Goal: Task Accomplishment & Management: Complete application form

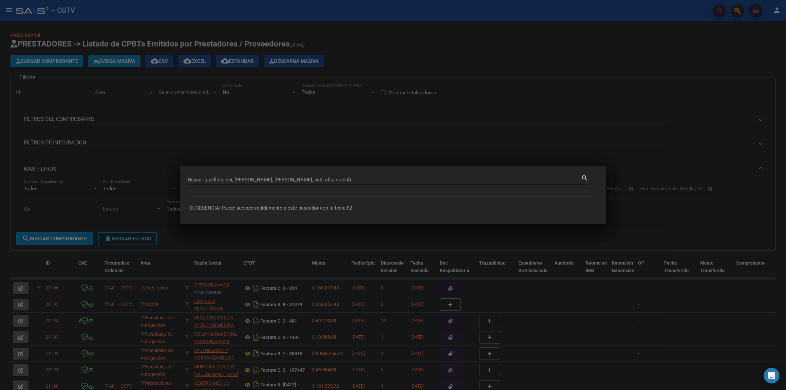
paste input "47185557"
type input "47185557"
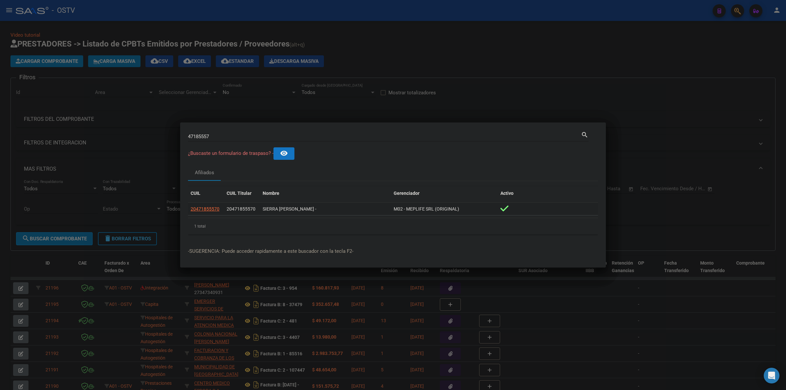
drag, startPoint x: 464, startPoint y: 212, endPoint x: 376, endPoint y: 210, distance: 87.8
click at [376, 210] on div "20471855570 20471855570 SIERRA [PERSON_NAME] - M02 - MEPLIFE SRL (ORIGINAL)" at bounding box center [393, 209] width 410 height 13
drag, startPoint x: 188, startPoint y: 190, endPoint x: 533, endPoint y: 208, distance: 346.1
click at [536, 210] on div "CUIL CUIL Titular Nombre Gerenciador Activo 20471855570 20471855570 SIERRA [PER…" at bounding box center [393, 210] width 410 height 48
copy div "CUIL CUIL Titular Nombre Gerenciador Activo 20471855570 20471855570 SIERRA [PER…"
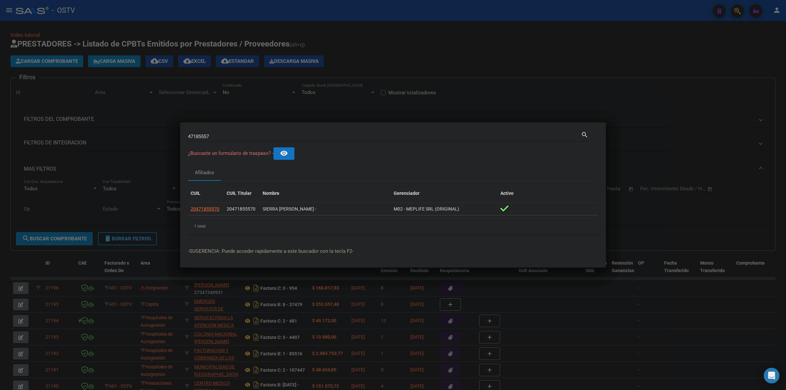
click at [298, 84] on div at bounding box center [393, 195] width 786 height 390
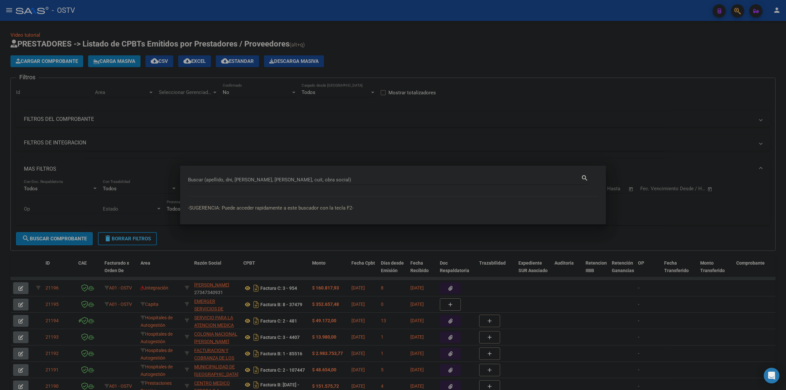
click at [64, 62] on div at bounding box center [393, 195] width 786 height 390
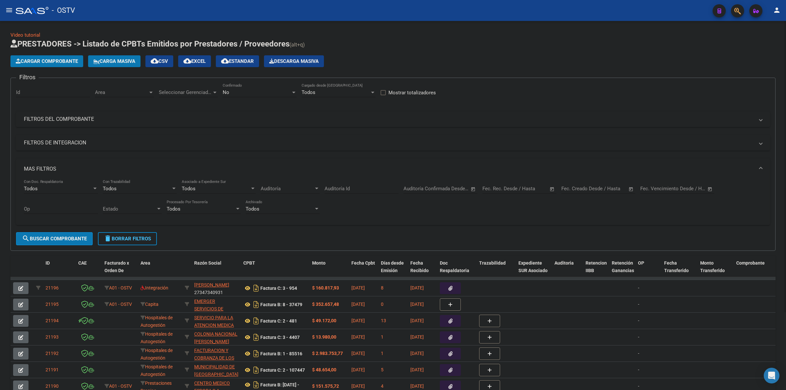
click at [61, 62] on span "Cargar Comprobante" at bounding box center [47, 61] width 62 height 6
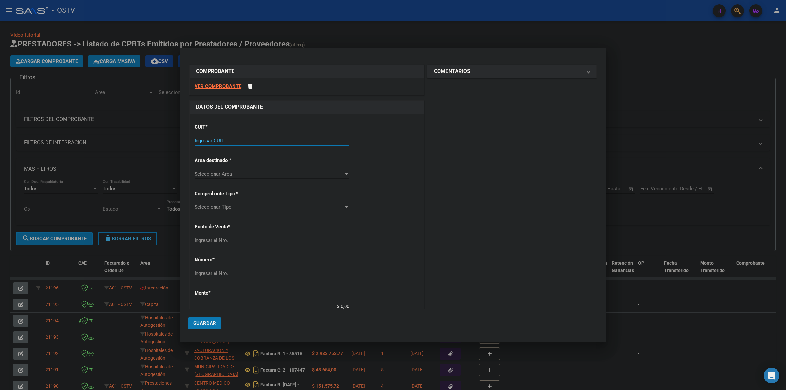
click at [238, 141] on input "Ingresar CUIT" at bounding box center [272, 141] width 155 height 6
type input "30-69182284-9"
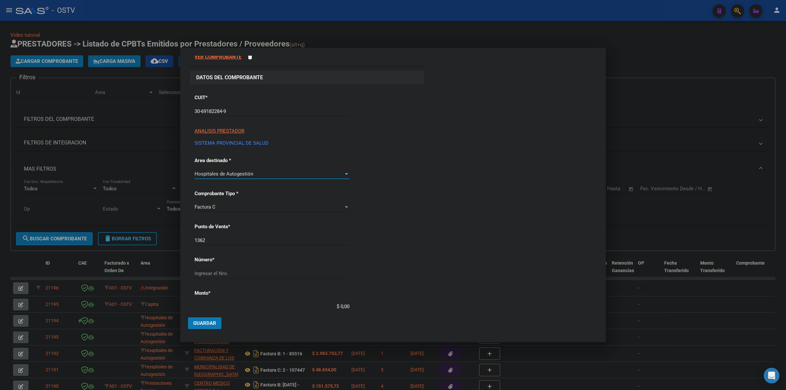
scroll to position [54, 0]
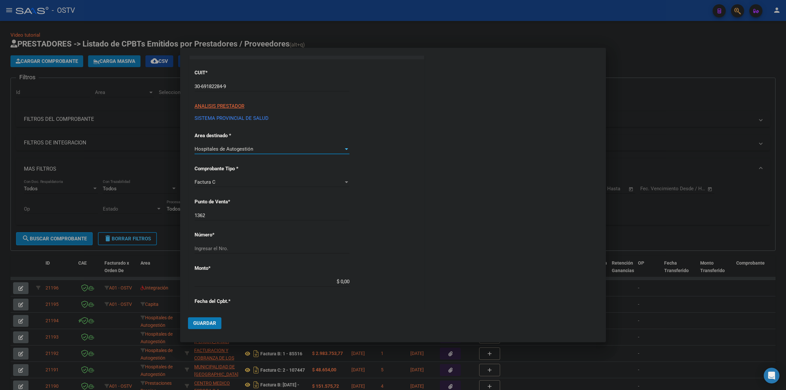
click at [231, 213] on input "1362" at bounding box center [272, 216] width 155 height 6
type input "1602"
type input "34588"
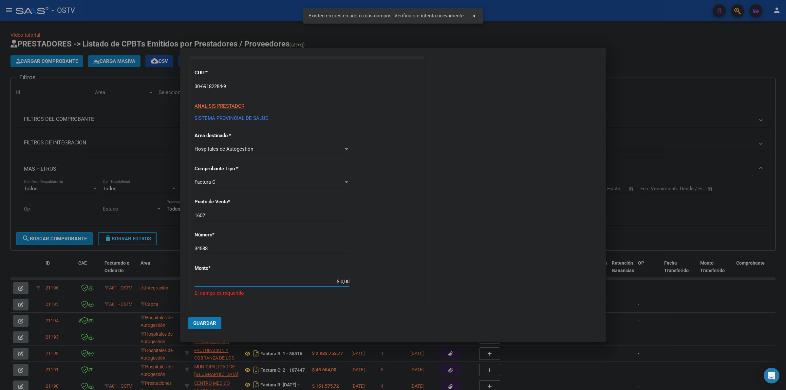
scroll to position [151, 0]
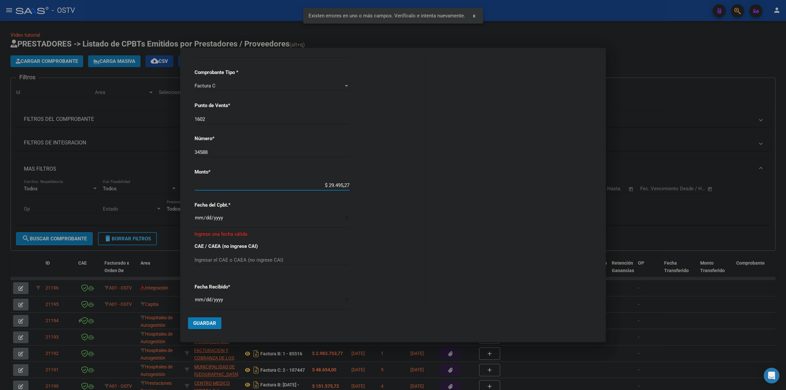
type input "$ 294.952,76"
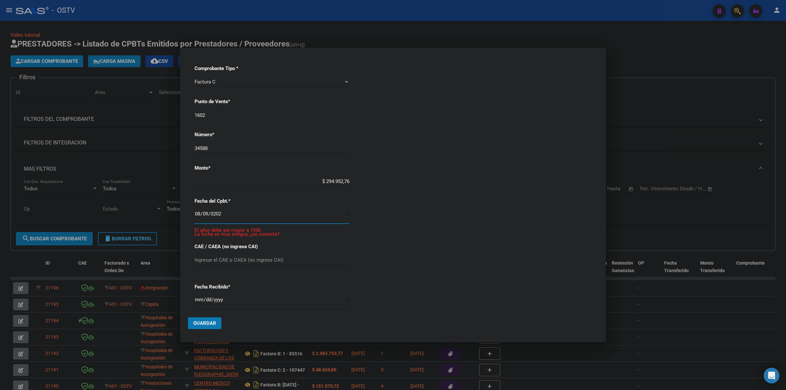
type input "[DATE]"
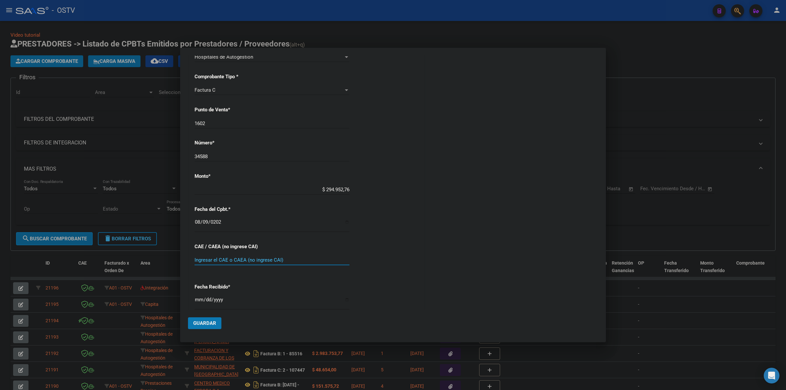
click at [195, 221] on input "[DATE]" at bounding box center [272, 225] width 155 height 10
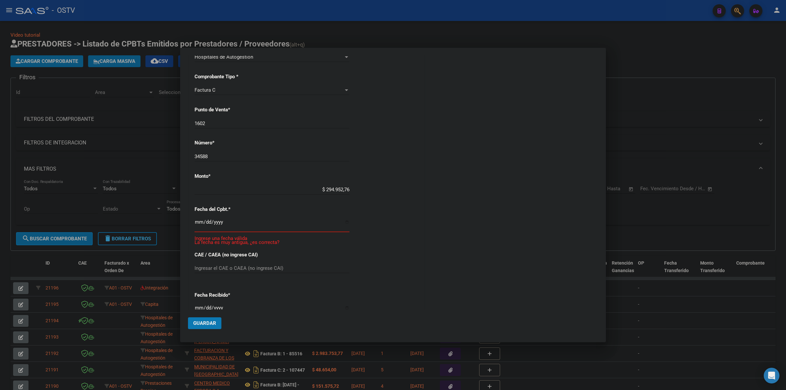
type input "[DATE]"
click at [199, 299] on input "[DATE]" at bounding box center [272, 302] width 155 height 10
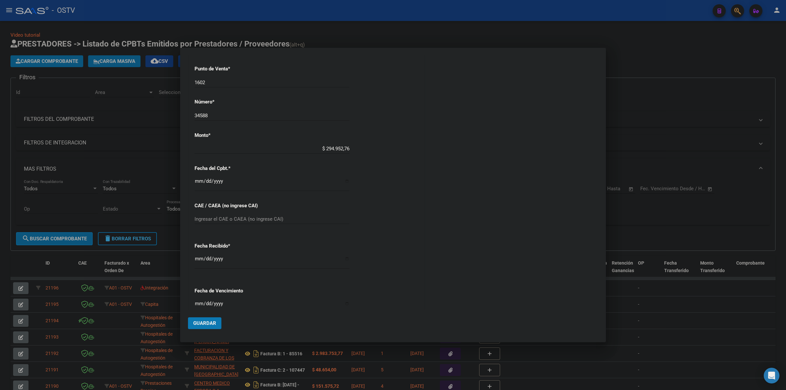
click at [199, 302] on div "Ingresar la fecha" at bounding box center [272, 306] width 155 height 14
type input "[DATE]"
drag, startPoint x: 220, startPoint y: 330, endPoint x: 216, endPoint y: 328, distance: 4.6
click at [220, 330] on mat-dialog-actions "Guardar" at bounding box center [393, 322] width 410 height 25
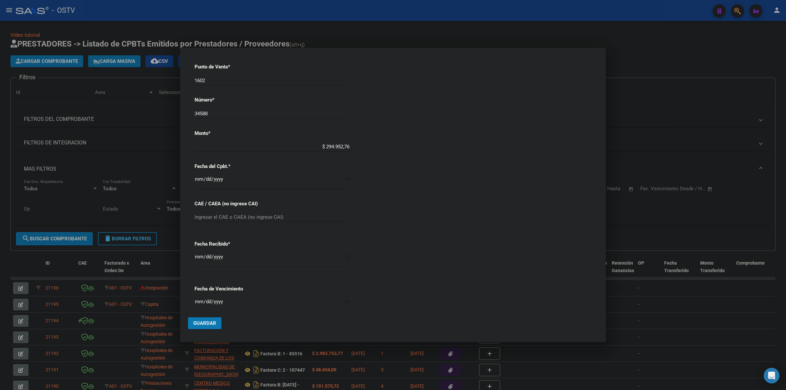
click at [214, 327] on button "Guardar" at bounding box center [204, 323] width 33 height 12
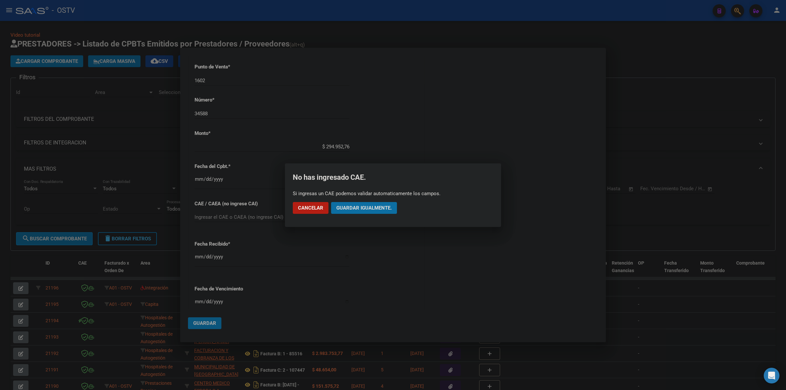
click at [353, 206] on span "Guardar igualmente." at bounding box center [363, 208] width 55 height 6
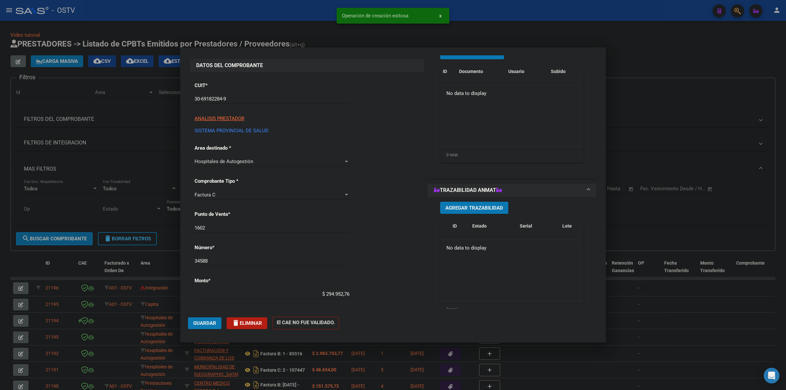
scroll to position [0, 0]
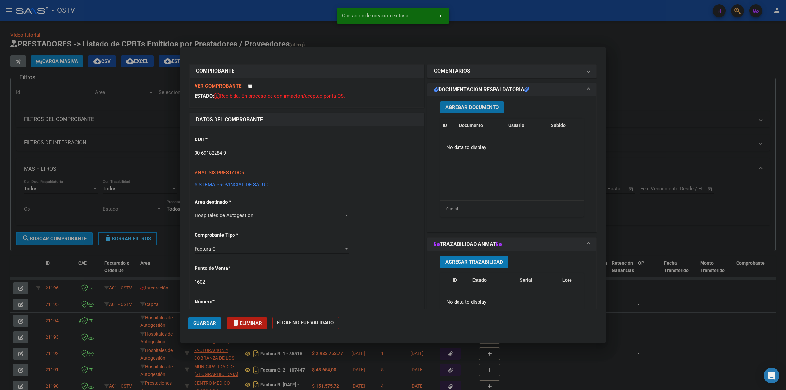
click at [459, 106] on span "Agregar Documento" at bounding box center [472, 108] width 53 height 6
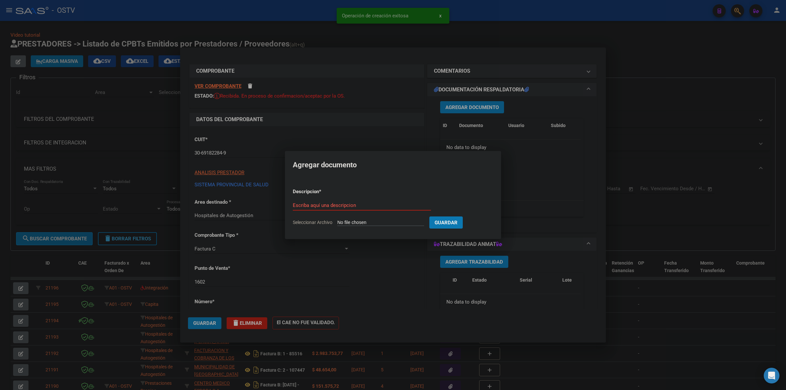
type input "C:\fakepath\FACTURA Y ANEXO - 1602 34588 - HOSPITAL [PERSON_NAME].pdf"
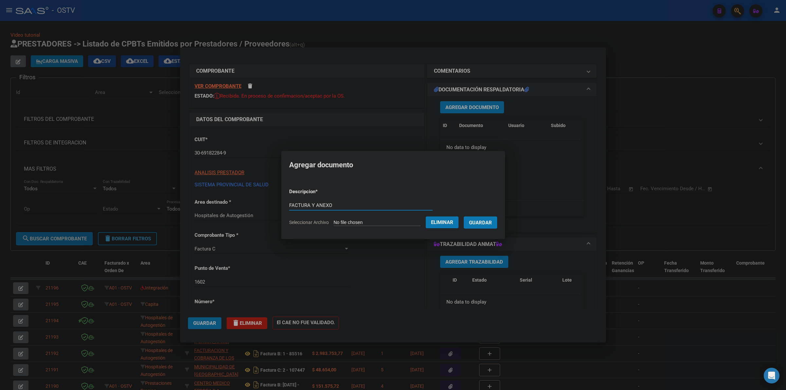
type input "FACTURA Y ANEXO"
click at [464, 217] on button "Guardar" at bounding box center [480, 223] width 33 height 12
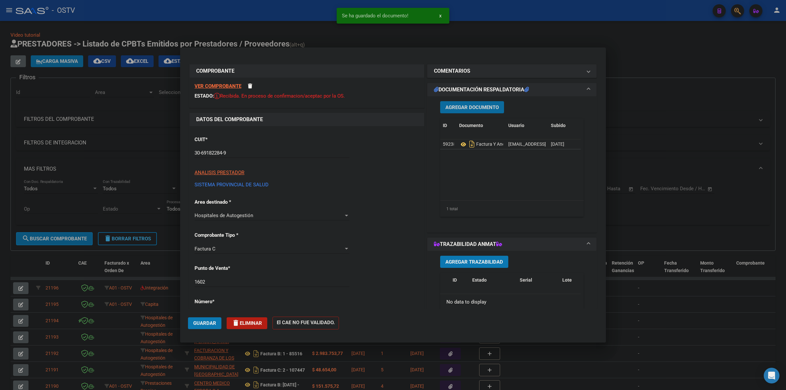
click at [209, 324] on span "Guardar" at bounding box center [204, 323] width 23 height 6
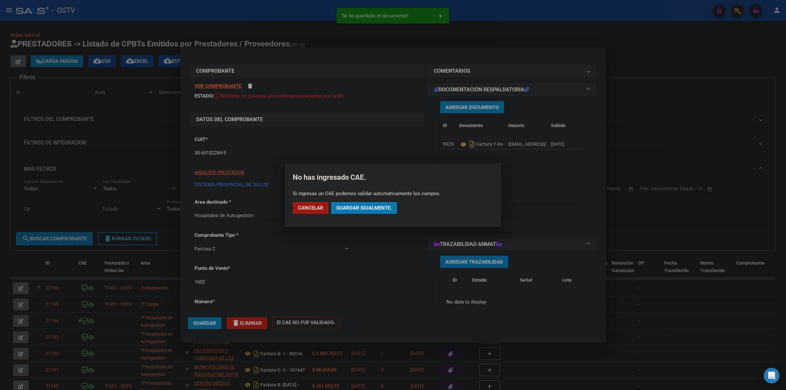
click at [378, 207] on span "Guardar igualmente." at bounding box center [363, 208] width 55 height 6
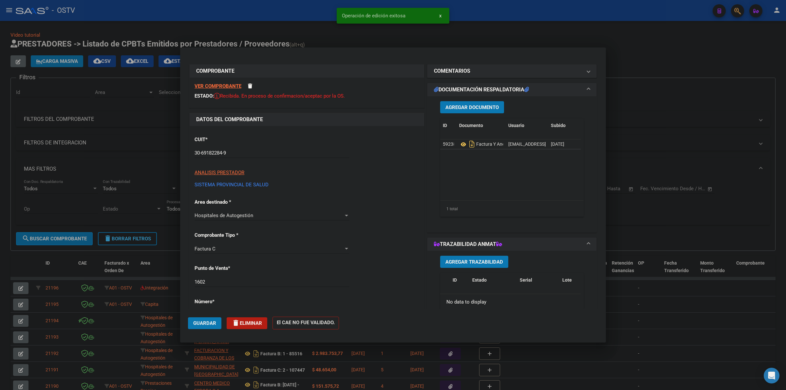
click at [642, 97] on div at bounding box center [393, 195] width 786 height 390
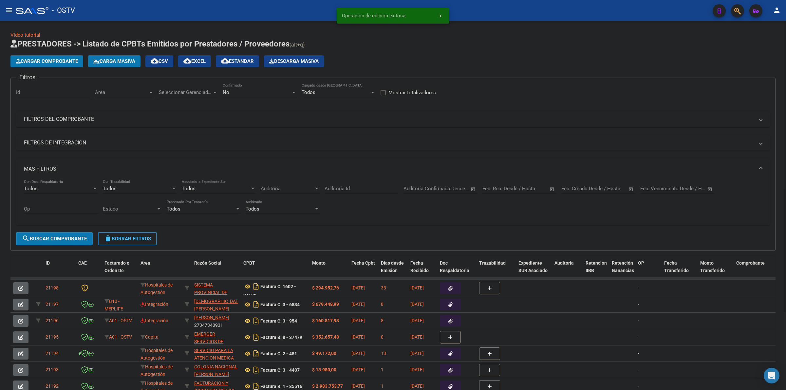
click at [61, 63] on span "Cargar Comprobante" at bounding box center [47, 61] width 62 height 6
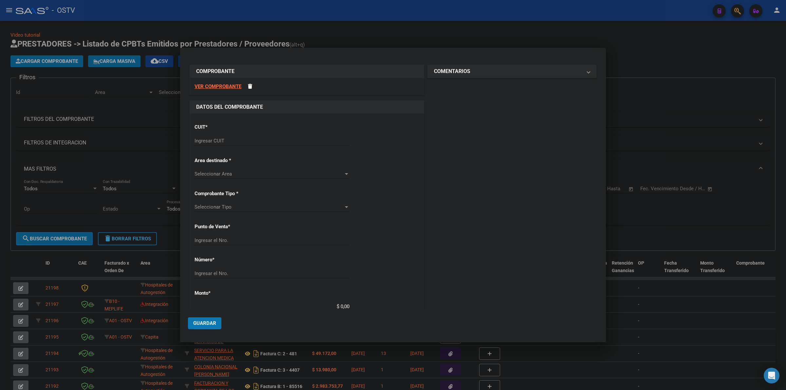
click at [218, 142] on input "Ingresar CUIT" at bounding box center [272, 141] width 155 height 6
type input "30-69182284-9"
type input "1602"
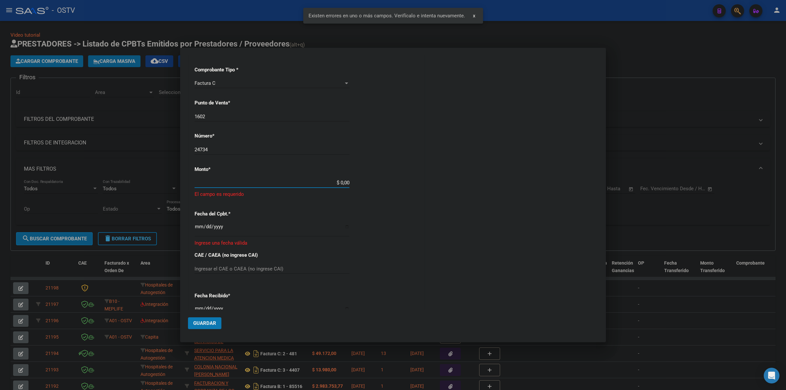
scroll to position [151, 0]
click at [198, 153] on div "24734 Ingresar el Nro." at bounding box center [272, 152] width 155 height 10
click at [198, 153] on input "24734" at bounding box center [272, 152] width 155 height 6
type input "34734"
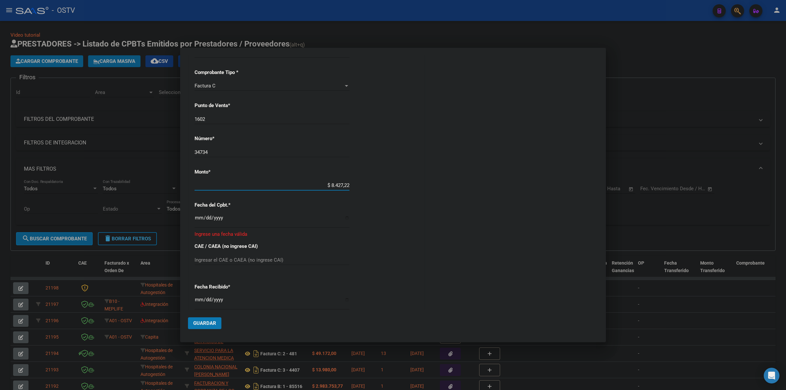
type input "$ 84.272,20"
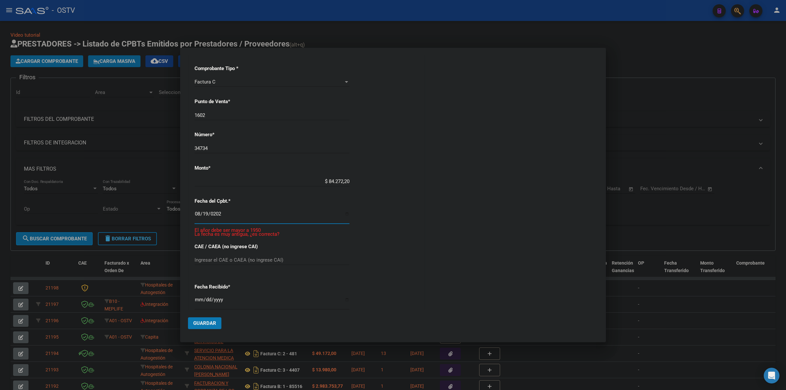
type input "[DATE]"
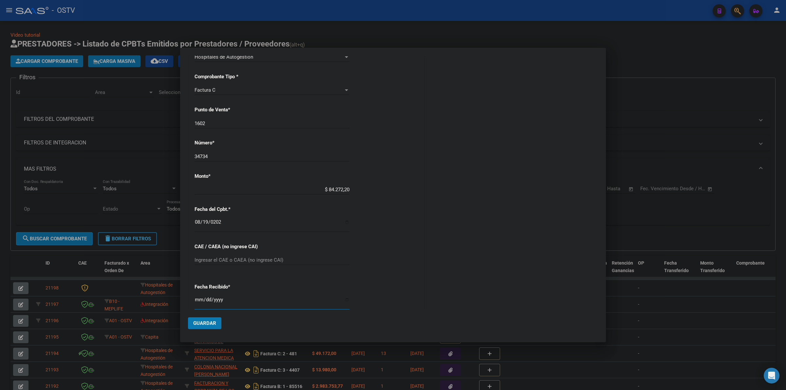
scroll to position [271, 0]
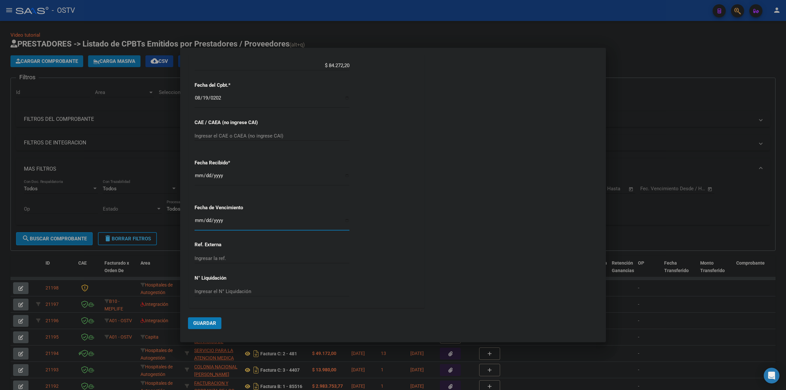
type input "[DATE]"
click at [200, 323] on span "Guardar" at bounding box center [204, 323] width 23 height 6
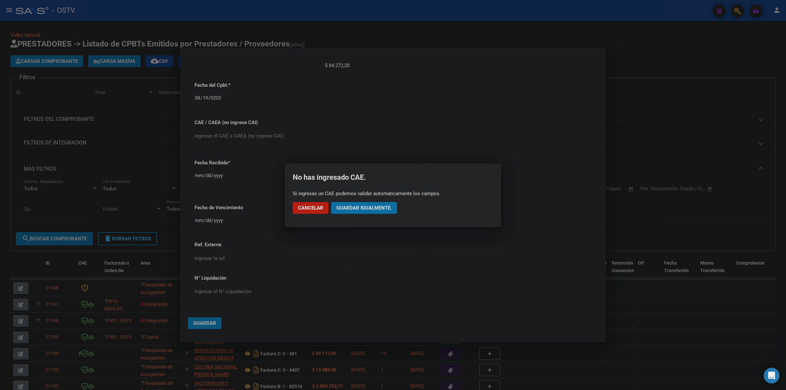
click at [378, 210] on span "Guardar igualmente." at bounding box center [363, 208] width 55 height 6
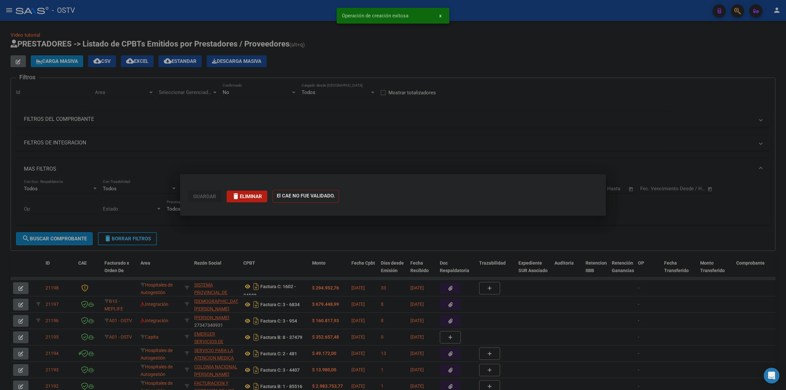
scroll to position [0, 0]
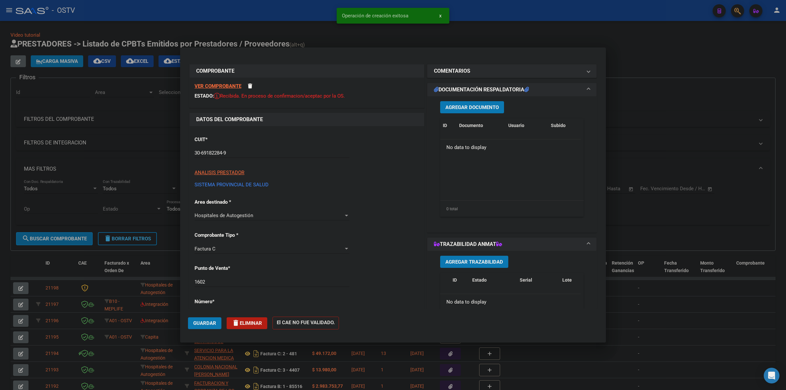
click at [484, 104] on button "Agregar Documento" at bounding box center [472, 107] width 64 height 12
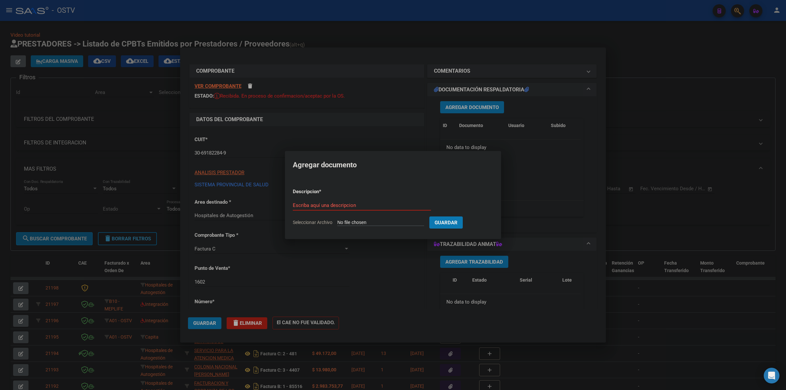
type input "C:\fakepath\FACTURA Y ANEXO - 1602 34734 - HOSPITAL [PERSON_NAME].pdf"
click at [361, 202] on input "Escriba aquí una descripcion" at bounding box center [361, 205] width 144 height 6
type input "FACTURA Y ANEXO"
click at [464, 217] on button "Guardar" at bounding box center [480, 223] width 33 height 12
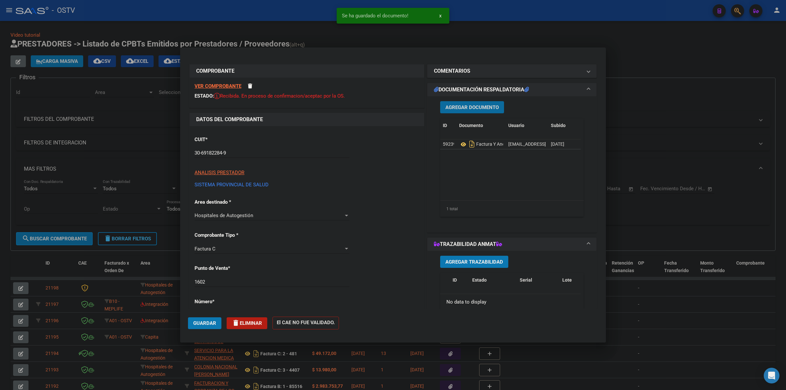
click at [200, 323] on span "Guardar" at bounding box center [204, 323] width 23 height 6
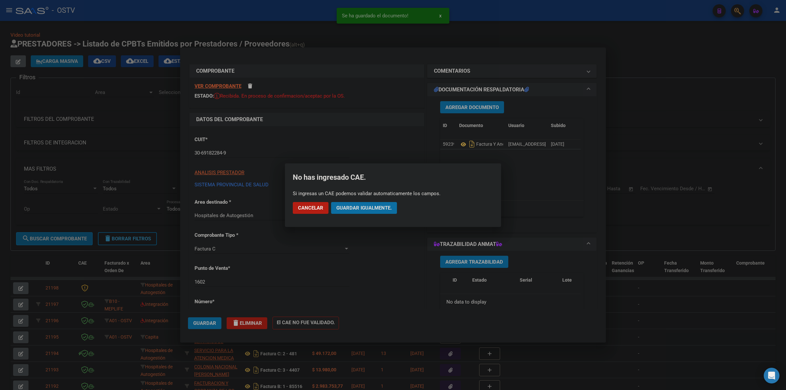
click at [386, 208] on span "Guardar igualmente." at bounding box center [363, 208] width 55 height 6
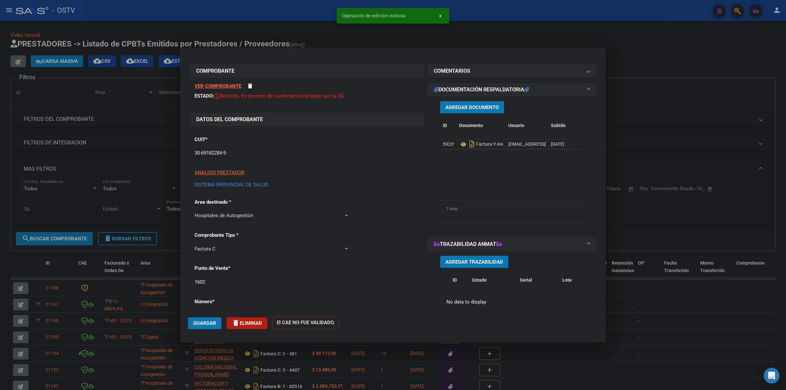
click at [641, 115] on div at bounding box center [393, 195] width 786 height 390
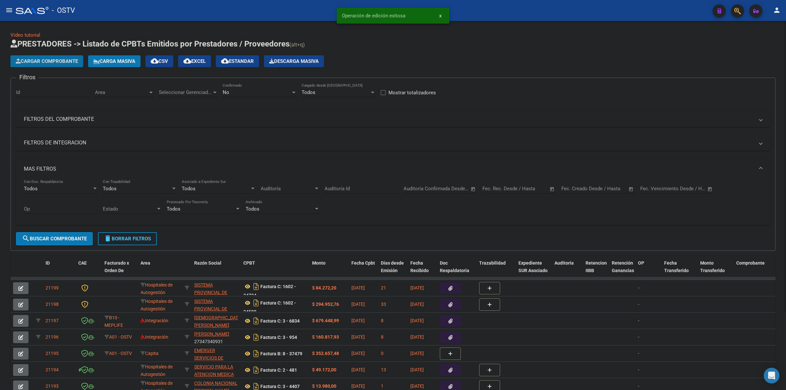
click at [60, 59] on span "Cargar Comprobante" at bounding box center [47, 61] width 62 height 6
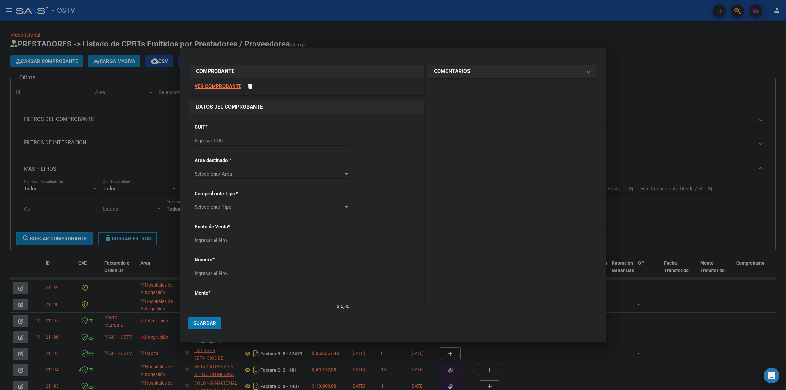
click at [229, 139] on input "Ingresar CUIT" at bounding box center [272, 141] width 155 height 6
type input "30-69182284-9"
type input "1602"
click at [234, 268] on input "1602" at bounding box center [272, 270] width 155 height 6
type input "34857"
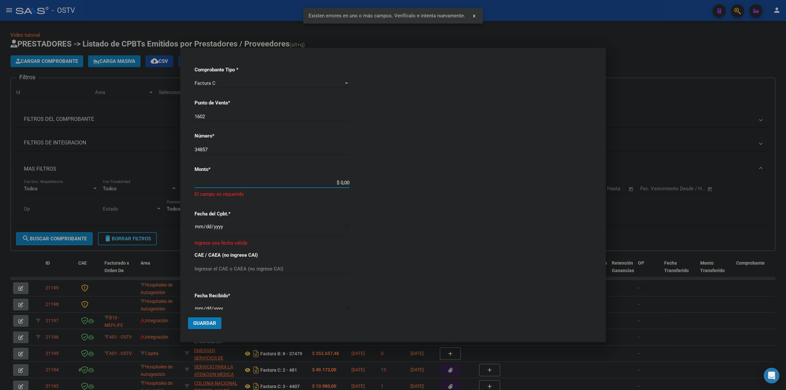
scroll to position [151, 0]
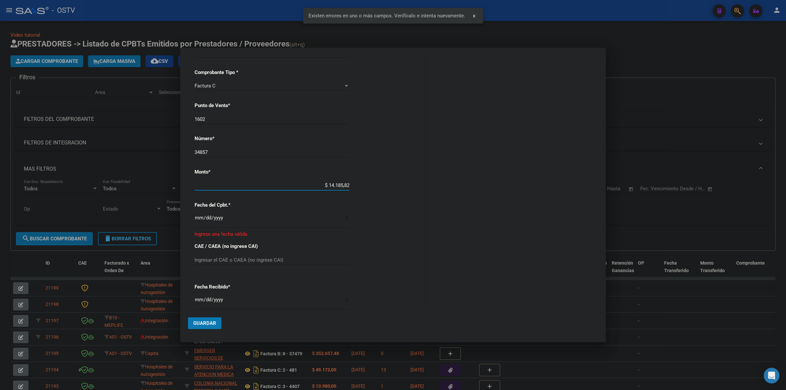
type input "$ 141.858,22"
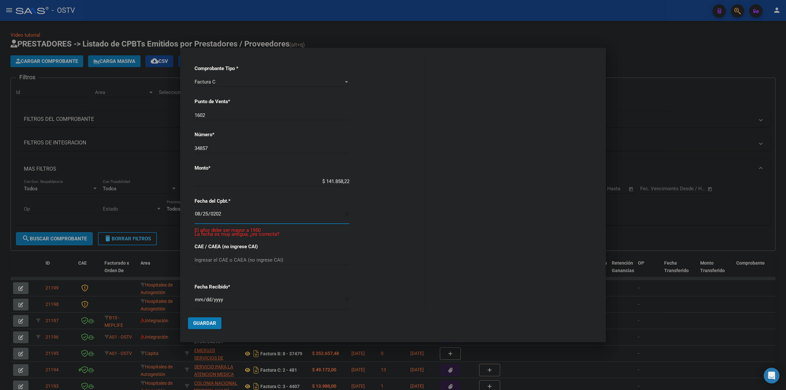
type input "[DATE]"
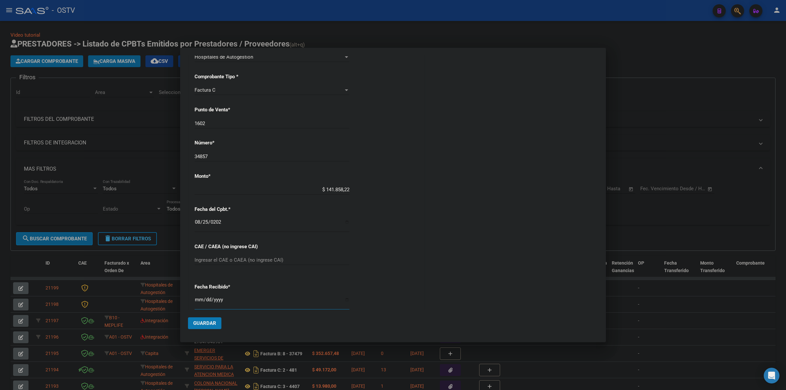
scroll to position [271, 0]
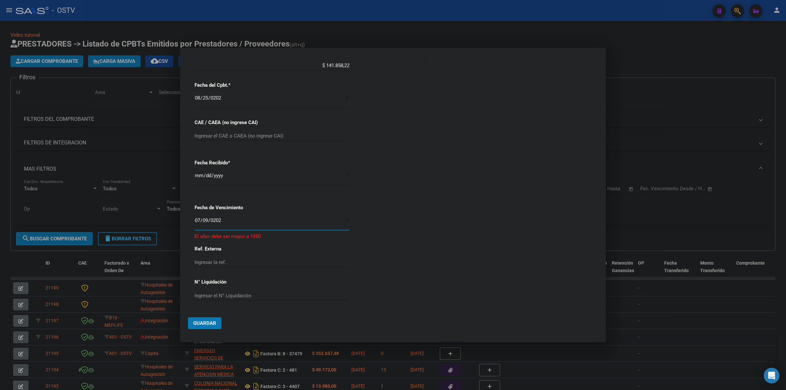
type input "[DATE]"
click at [197, 223] on input "[DATE]" at bounding box center [272, 223] width 155 height 10
type input "[DATE]"
click at [201, 318] on button "Guardar" at bounding box center [204, 323] width 33 height 12
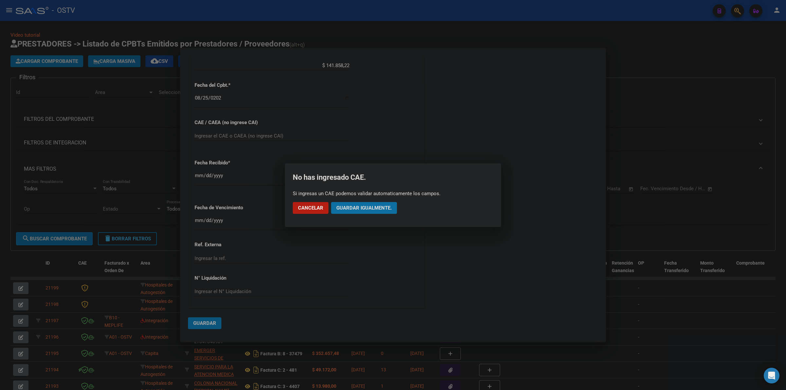
drag, startPoint x: 375, startPoint y: 211, endPoint x: 375, endPoint y: 206, distance: 4.3
click at [375, 210] on button "Guardar igualmente." at bounding box center [364, 208] width 66 height 12
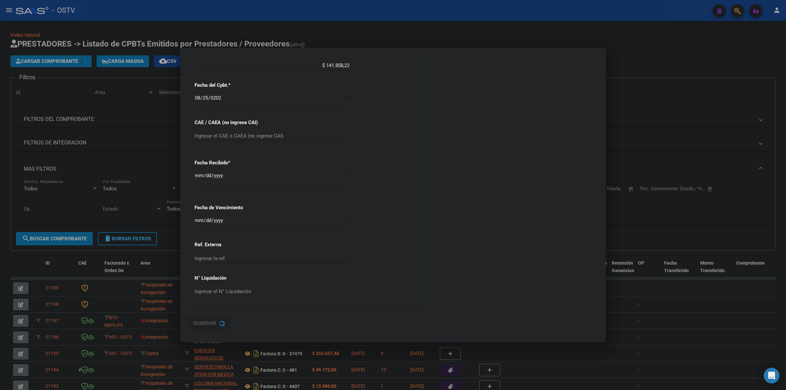
click at [375, 206] on div "CUIT * 30-69182284-9 Ingresar CUIT ANALISIS PRESTADOR SISTEMA PROVINCIAL DE [PE…" at bounding box center [307, 75] width 235 height 465
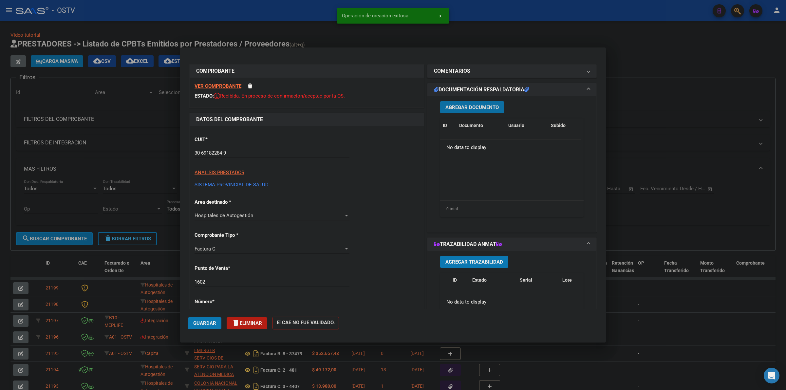
click at [473, 104] on button "Agregar Documento" at bounding box center [472, 107] width 64 height 12
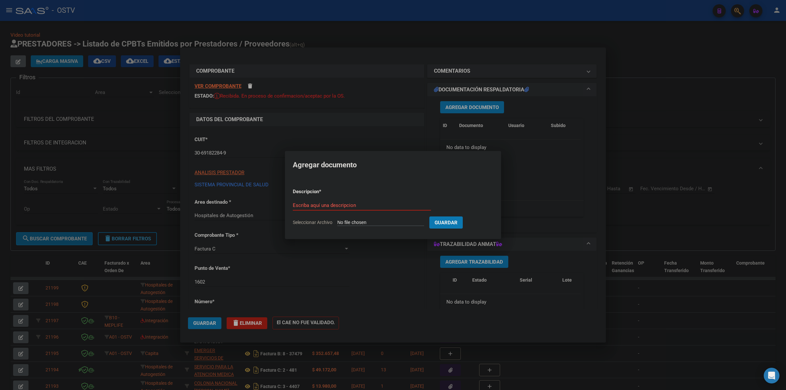
type input "C:\fakepath\FACTURA Y ANEXO - 1602 34857 - HOSPITAL [PERSON_NAME].pdf"
type input "FACTURA Y ANEXO"
click at [464, 217] on button "Guardar" at bounding box center [480, 223] width 33 height 12
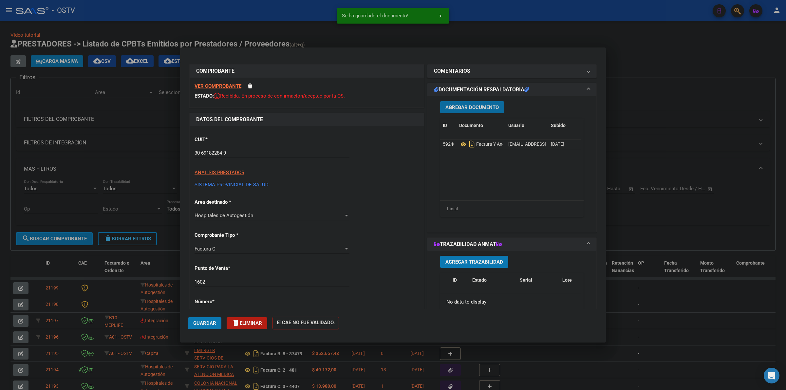
click at [210, 323] on span "Guardar" at bounding box center [204, 323] width 23 height 6
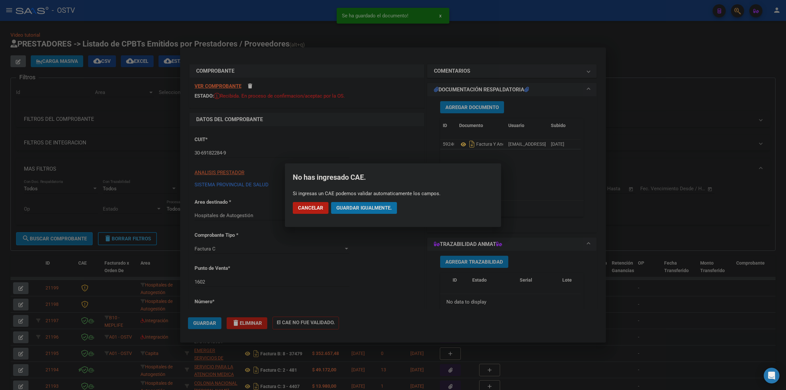
click at [366, 205] on span "Guardar igualmente." at bounding box center [363, 208] width 55 height 6
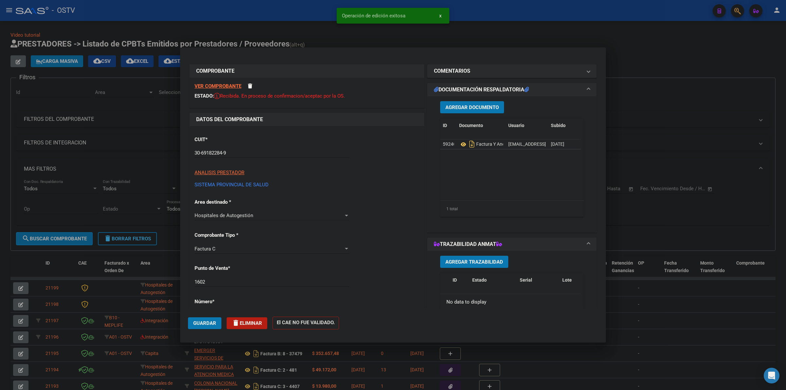
click at [726, 106] on div at bounding box center [393, 195] width 786 height 390
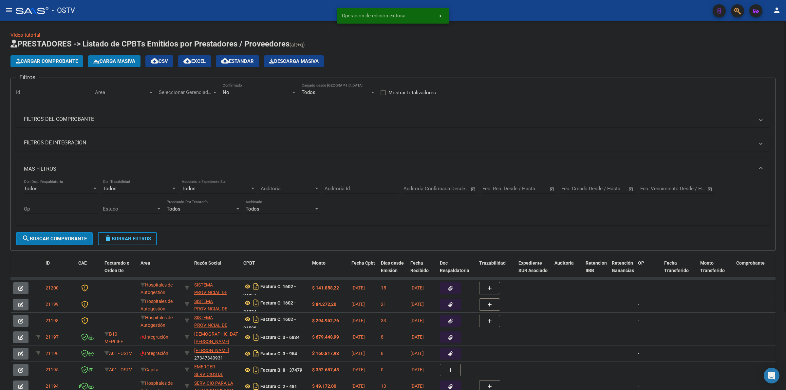
click at [61, 64] on button "Cargar Comprobante" at bounding box center [46, 61] width 73 height 12
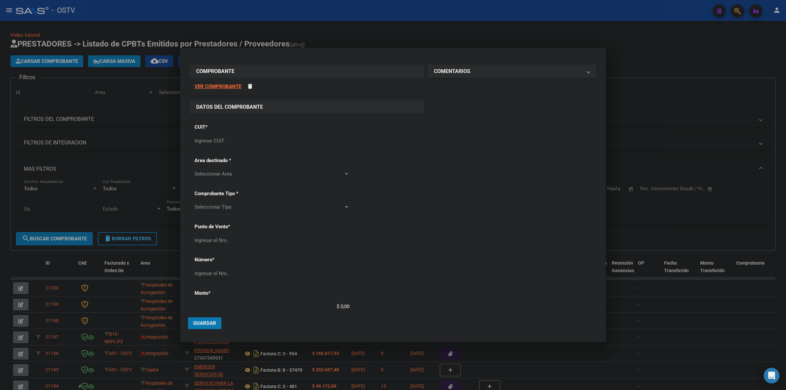
click at [220, 144] on div "Ingresar CUIT" at bounding box center [272, 141] width 155 height 10
click at [223, 142] on input "Ingresar CUIT" at bounding box center [272, 141] width 155 height 6
type input "30-69182284-9"
type input "1602"
type input "34933"
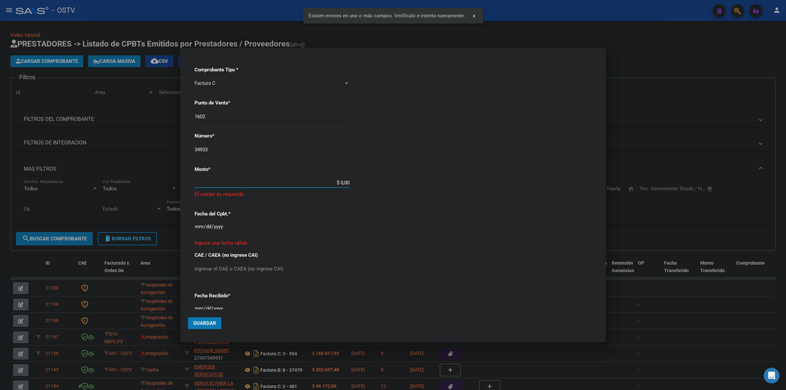
scroll to position [151, 0]
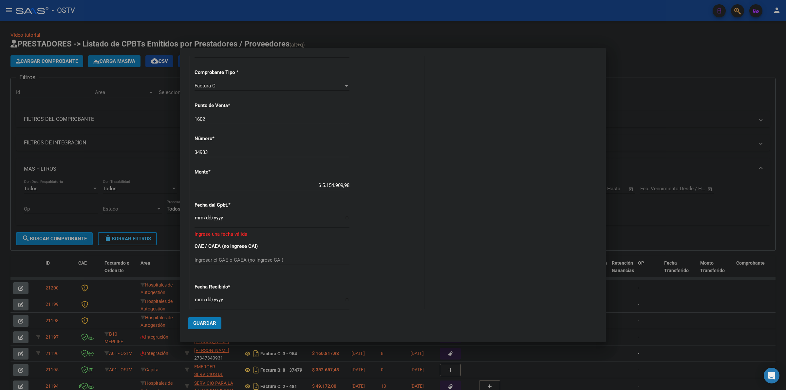
click at [341, 187] on input "$ 5.154.909,98" at bounding box center [272, 186] width 155 height 6
click at [344, 184] on input "$ 5.154.909,98" at bounding box center [272, 186] width 155 height 6
type input "$ 5.154.909,88"
click at [199, 216] on input "Ingresar la fecha" at bounding box center [272, 220] width 155 height 10
type input "[DATE]"
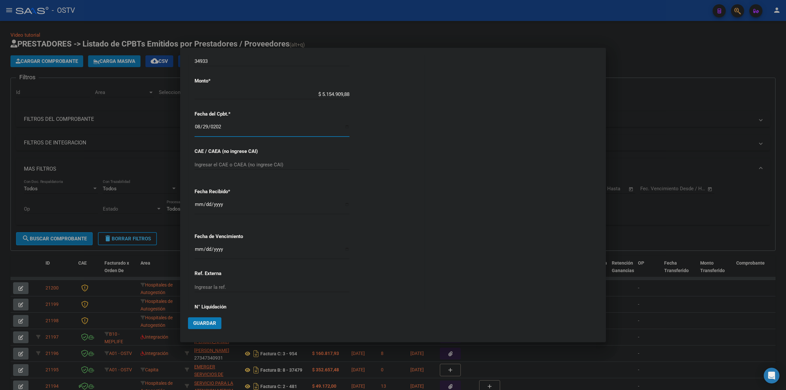
scroll to position [256, 0]
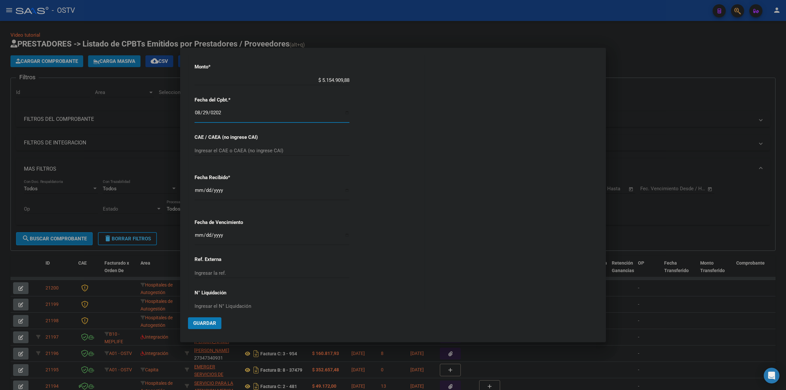
drag, startPoint x: 196, startPoint y: 238, endPoint x: 487, endPoint y: 218, distance: 292.3
click at [197, 236] on input "Ingresar la fecha" at bounding box center [272, 238] width 155 height 10
type input "[DATE]"
click at [210, 323] on span "Guardar" at bounding box center [204, 323] width 23 height 6
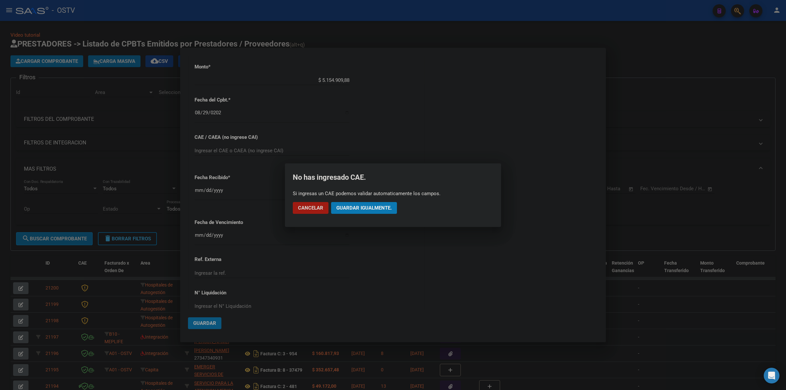
click at [382, 202] on button "Guardar igualmente." at bounding box center [364, 208] width 66 height 12
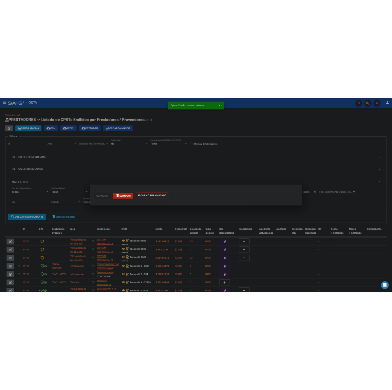
scroll to position [0, 0]
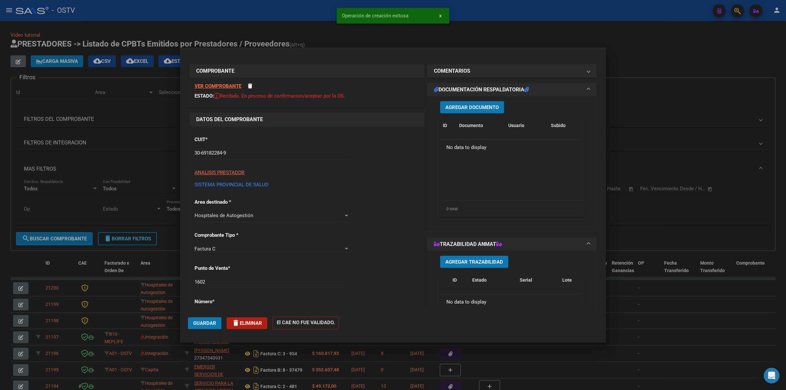
click at [482, 106] on span "Agregar Documento" at bounding box center [472, 108] width 53 height 6
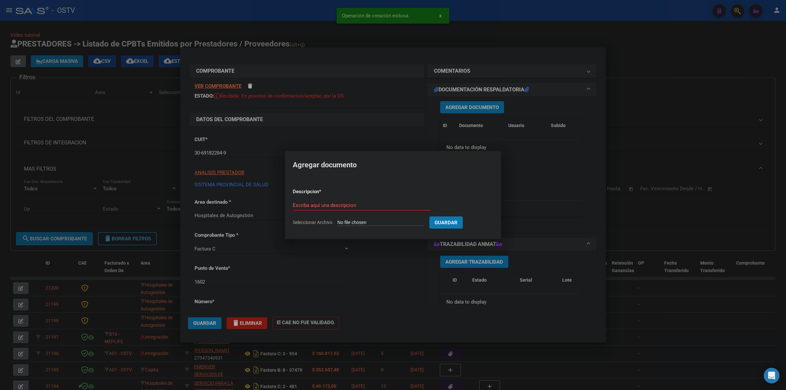
type input "C:\fakepath\FACTURA Y ANEXO - 1602 34933 - HOSPITAL [PERSON_NAME].pdf"
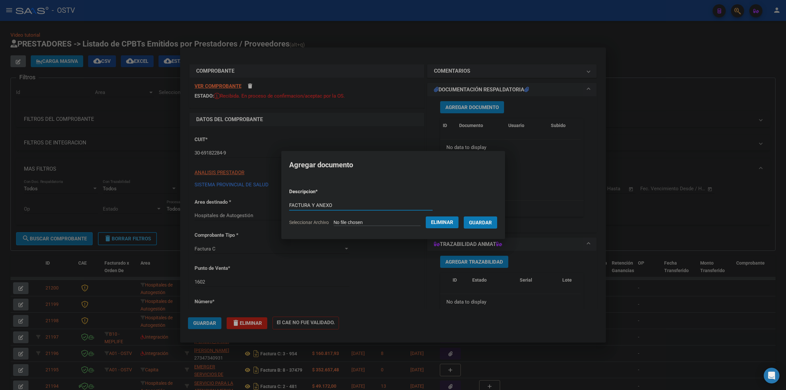
type input "FACTURA Y ANEXO"
click at [464, 217] on button "Guardar" at bounding box center [480, 223] width 33 height 12
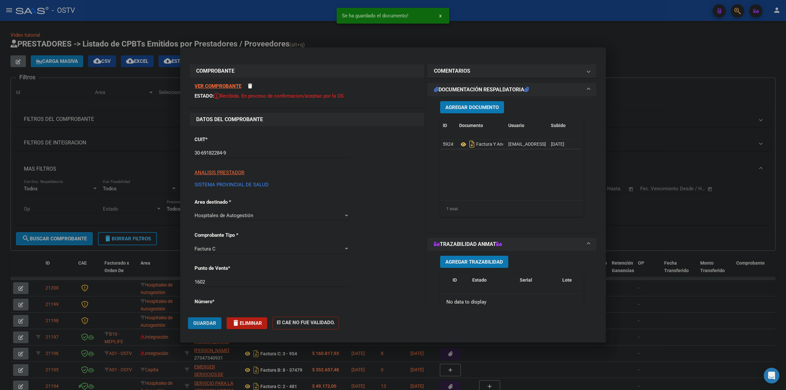
click at [205, 324] on span "Guardar" at bounding box center [204, 323] width 23 height 6
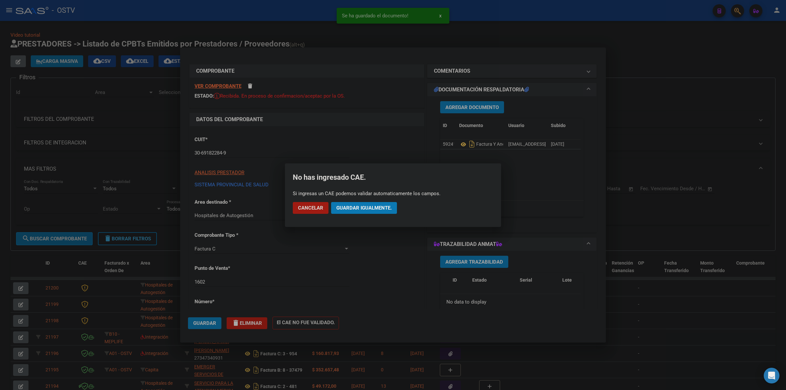
click at [375, 210] on span "Guardar igualmente." at bounding box center [363, 208] width 55 height 6
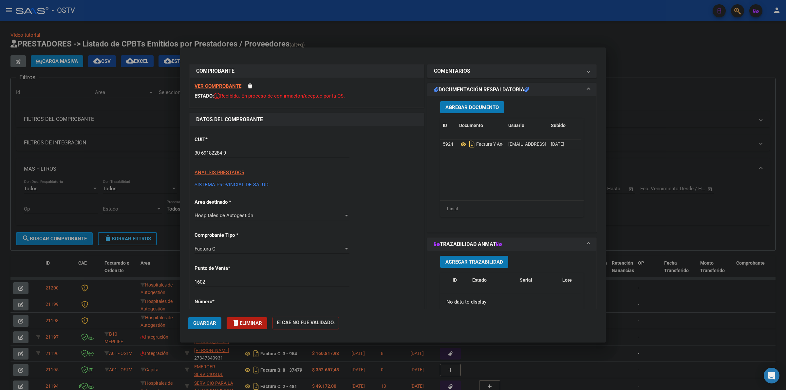
click at [200, 323] on span "Guardar" at bounding box center [204, 323] width 23 height 6
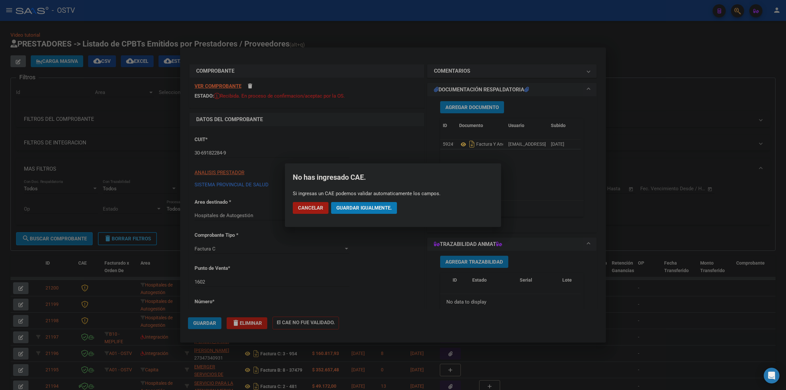
click at [373, 210] on span "Guardar igualmente." at bounding box center [363, 208] width 55 height 6
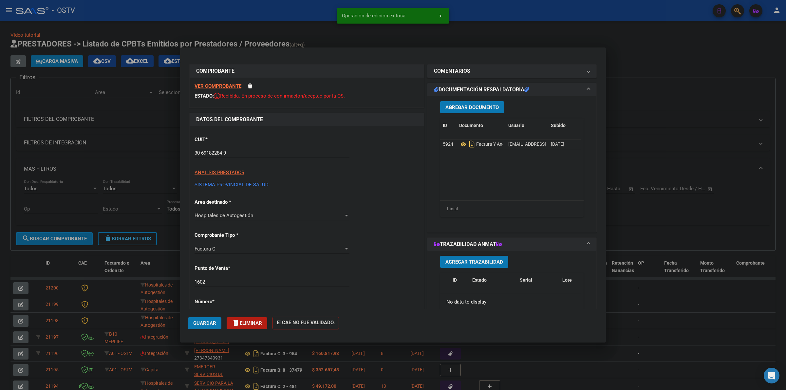
click at [531, 38] on div at bounding box center [393, 195] width 786 height 390
type input "$ 0,00"
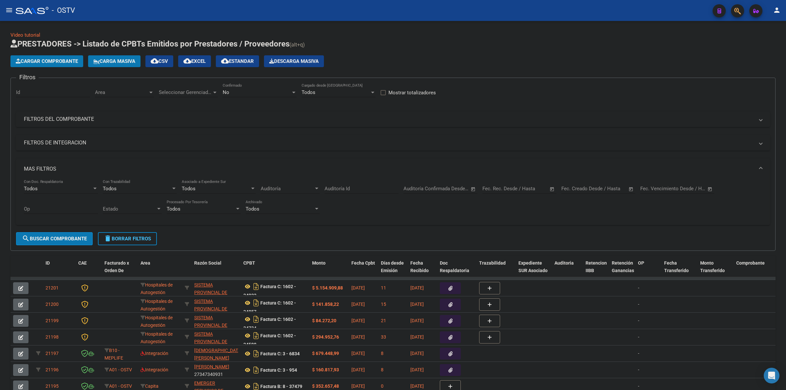
click at [10, 13] on mat-icon "menu" at bounding box center [9, 10] width 8 height 8
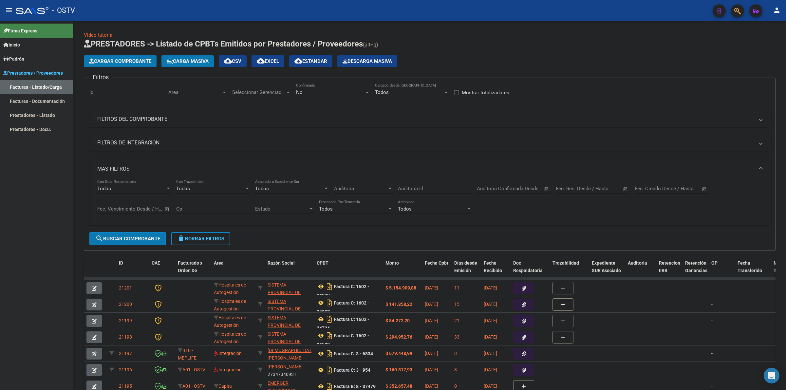
click at [34, 53] on link "Padrón" at bounding box center [36, 59] width 73 height 14
click at [31, 71] on link "Padrón Ágil" at bounding box center [36, 73] width 73 height 14
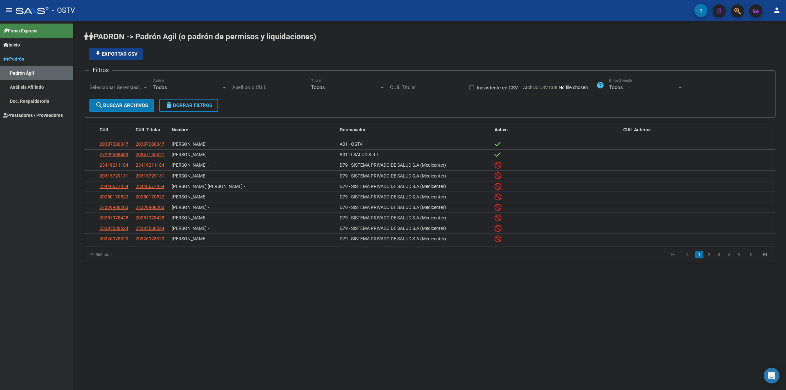
click at [252, 84] on div "Apellido o CUIL" at bounding box center [269, 85] width 74 height 14
click at [169, 86] on div "Todos" at bounding box center [187, 88] width 68 height 6
click at [169, 86] on span "Todos" at bounding box center [190, 87] width 74 height 15
click at [272, 53] on div "file_download Exportar CSV" at bounding box center [430, 54] width 692 height 12
drag, startPoint x: 560, startPoint y: 286, endPoint x: 461, endPoint y: 266, distance: 100.6
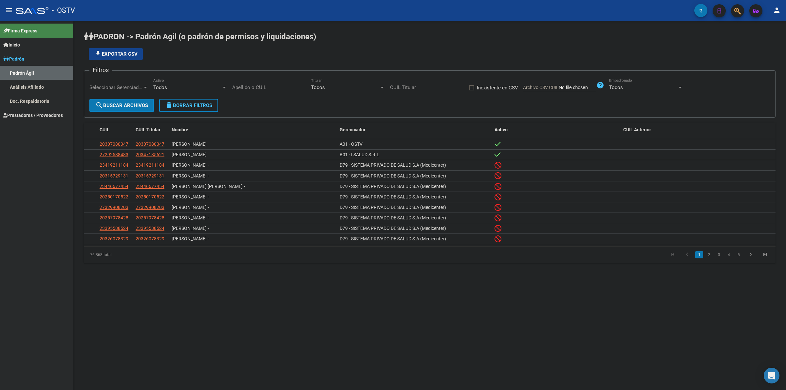
click at [559, 286] on mat-sidenav-content "PADRON -> Padrón Agil ([PERSON_NAME] de permisos y liquidaciones) file_download…" at bounding box center [429, 205] width 713 height 369
click at [377, 55] on div "file_download Exportar CSV" at bounding box center [430, 54] width 692 height 12
click at [278, 53] on div "file_download Exportar CSV" at bounding box center [430, 54] width 692 height 12
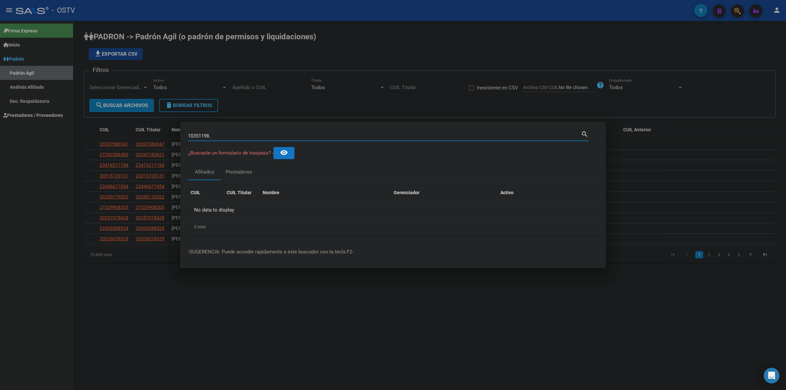
type input "10351198"
drag, startPoint x: 302, startPoint y: 210, endPoint x: 281, endPoint y: 211, distance: 21.0
click at [279, 211] on div "[PERSON_NAME]" at bounding box center [326, 209] width 126 height 8
click at [297, 210] on div "[PERSON_NAME]" at bounding box center [326, 209] width 126 height 8
click at [210, 207] on span "23103511984" at bounding box center [205, 208] width 29 height 5
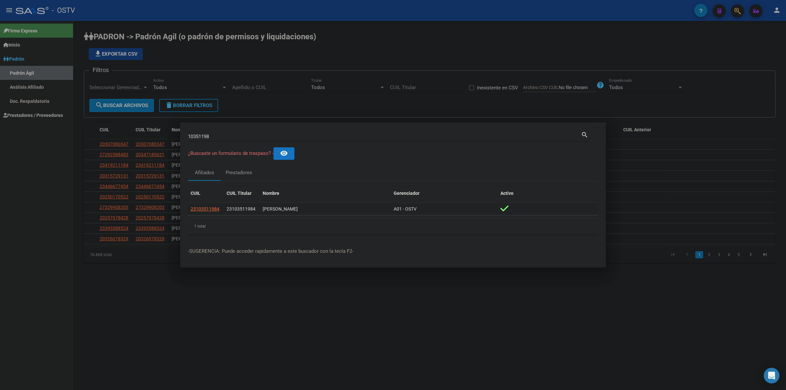
type textarea "23103511984"
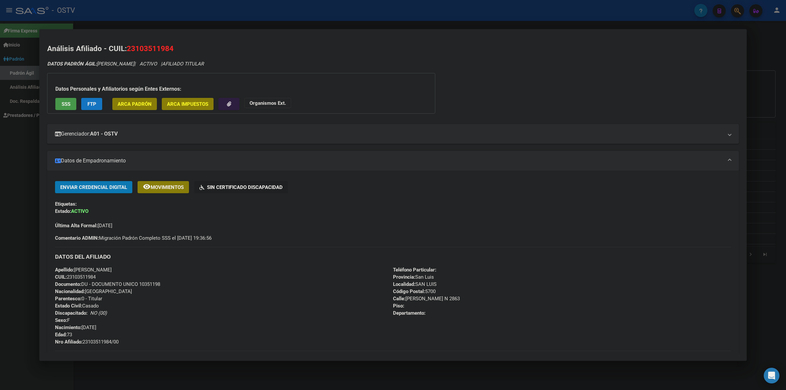
click at [153, 283] on span "Documento: DU - DOCUMENTO UNICO 10351198" at bounding box center [107, 284] width 105 height 6
copy span "10351198"
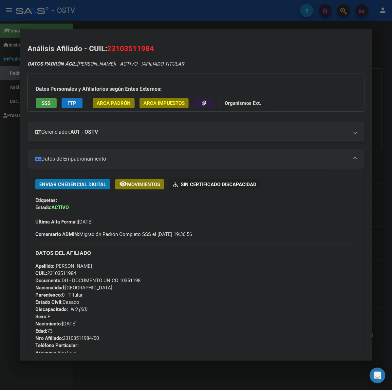
click at [133, 279] on span "Documento: DU - DOCUMENTO UNICO 10351198" at bounding box center [87, 281] width 105 height 6
copy span "10351198"
drag, startPoint x: 101, startPoint y: 338, endPoint x: 63, endPoint y: 337, distance: 37.4
click at [63, 337] on span "Nro Afiliado: 23103511984/00" at bounding box center [67, 338] width 64 height 6
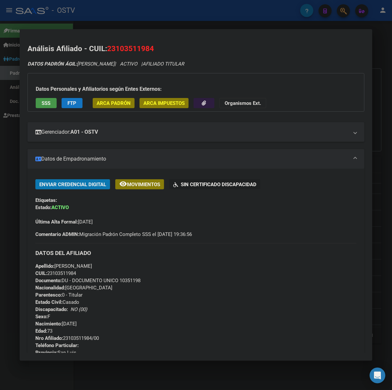
copy span "23103511984/0"
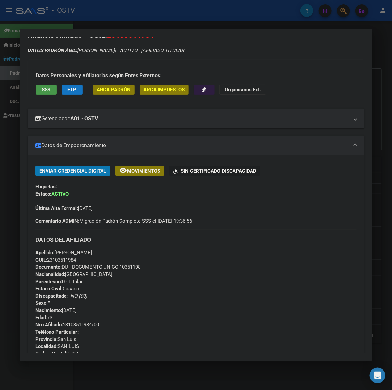
click at [106, 310] on div "Apellido: [PERSON_NAME] CUIL: 23103511984 Documento: DU - DOCUMENTO UNICO 10351…" at bounding box center [195, 288] width 321 height 79
click at [93, 310] on div "Apellido: [PERSON_NAME] CUIL: 23103511984 Documento: DU - DOCUMENTO UNICO 10351…" at bounding box center [195, 288] width 321 height 79
drag, startPoint x: 70, startPoint y: 317, endPoint x: 54, endPoint y: 314, distance: 15.7
click at [49, 315] on div "Apellido: [PERSON_NAME] CUIL: 23103511984 Documento: DU - DOCUMENTO UNICO 10351…" at bounding box center [195, 288] width 321 height 79
click at [81, 314] on div "Apellido: [PERSON_NAME] CUIL: 23103511984 Documento: DU - DOCUMENTO UNICO 10351…" at bounding box center [195, 288] width 321 height 79
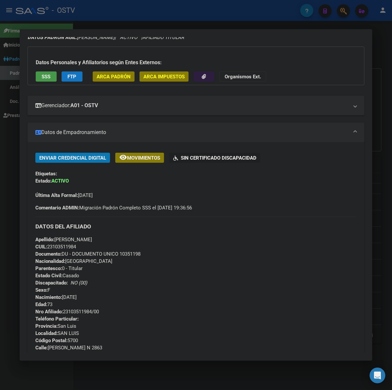
scroll to position [27, 0]
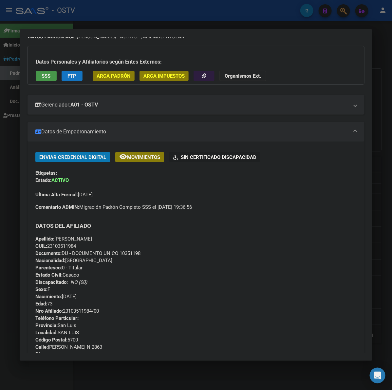
drag, startPoint x: 92, startPoint y: 238, endPoint x: 76, endPoint y: 238, distance: 15.4
click at [76, 238] on span "Apellido: [PERSON_NAME]" at bounding box center [63, 239] width 57 height 6
click at [85, 244] on div "Apellido: [PERSON_NAME] CUIL: 23103511984 Documento: DU - DOCUMENTO UNICO 10351…" at bounding box center [195, 274] width 321 height 79
click at [125, 253] on span "Documento: DU - DOCUMENTO UNICO 10351198" at bounding box center [87, 253] width 105 height 6
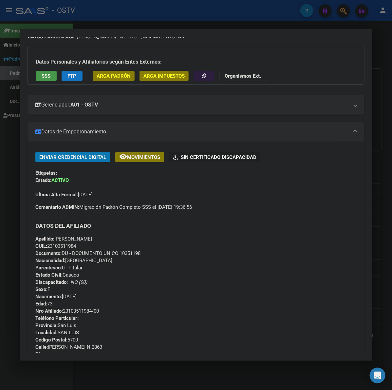
copy span "10351198"
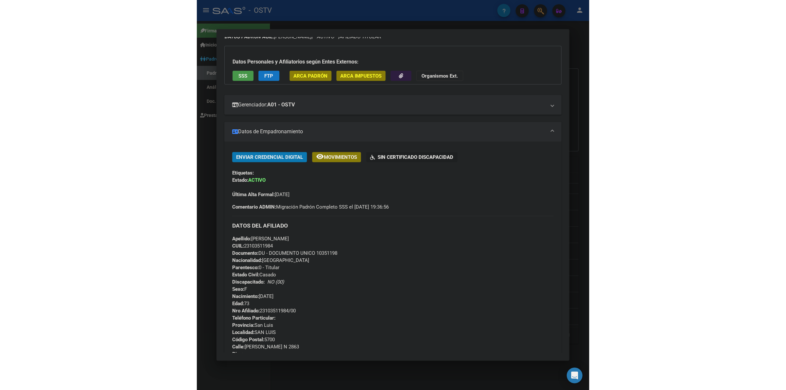
scroll to position [41, 0]
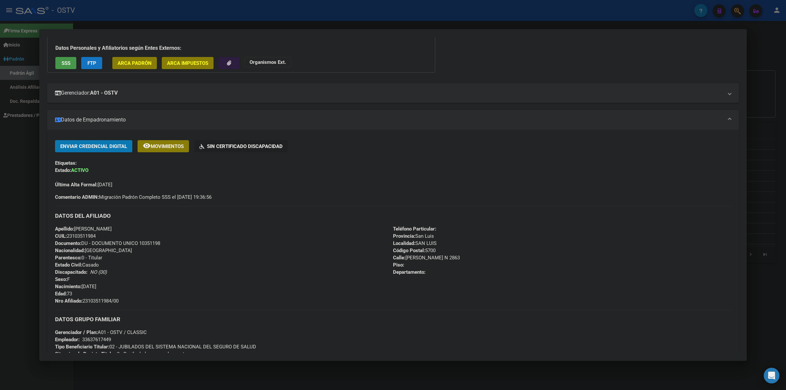
drag, startPoint x: 152, startPoint y: 246, endPoint x: 111, endPoint y: 298, distance: 66.4
click at [108, 294] on div "Apellido: [PERSON_NAME] CUIL: 23103511984 Documento: DU - DOCUMENTO UNICO 10351…" at bounding box center [224, 264] width 338 height 79
drag, startPoint x: 122, startPoint y: 300, endPoint x: 81, endPoint y: 302, distance: 41.0
click at [81, 302] on span "Nro Afiliado: 23103511984/00" at bounding box center [87, 301] width 64 height 6
click at [88, 298] on span "Nro Afiliado: 23103511984/00" at bounding box center [87, 301] width 64 height 6
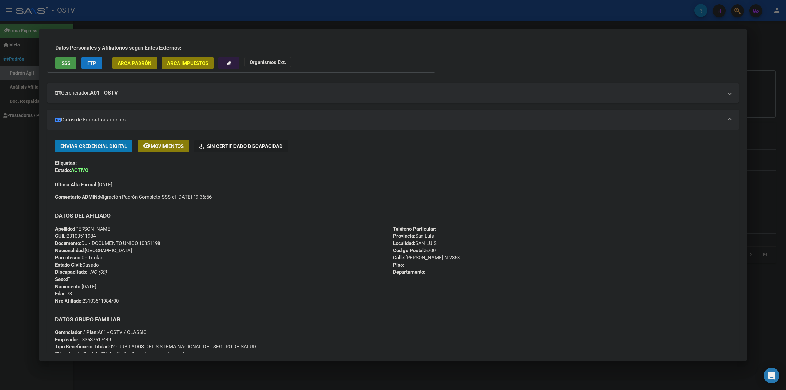
drag, startPoint x: 84, startPoint y: 299, endPoint x: 144, endPoint y: 300, distance: 60.0
click at [144, 300] on div "Apellido: [PERSON_NAME] CUIL: 23103511984 Documento: DU - DOCUMENTO UNICO 10351…" at bounding box center [224, 264] width 338 height 79
copy span "23103511984/00"
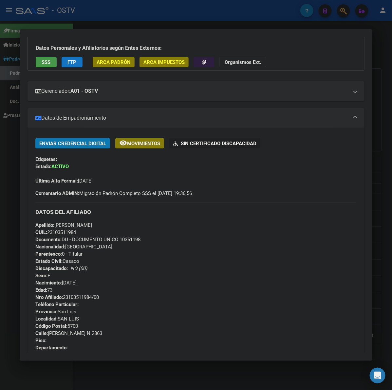
drag, startPoint x: 112, startPoint y: 318, endPoint x: 109, endPoint y: 320, distance: 4.2
click at [112, 318] on div "Teléfono Particular: Provincia: [GEOGRAPHIC_DATA][PERSON_NAME] Localidad: [GEOG…" at bounding box center [195, 326] width 321 height 50
drag, startPoint x: 109, startPoint y: 295, endPoint x: 26, endPoint y: 298, distance: 82.6
click at [26, 298] on mat-dialog-content "Análisis Afiliado - CUIL: 23103511984 DATOS PADRÓN ÁGIL: [PERSON_NAME] | ACTIVO…" at bounding box center [196, 195] width 353 height 316
drag, startPoint x: 34, startPoint y: 210, endPoint x: 110, endPoint y: 299, distance: 116.9
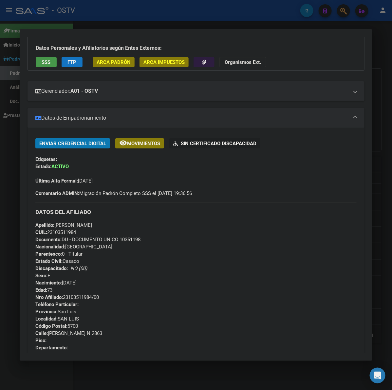
click at [110, 299] on div "Enviar Credencial Digital remove_red_eye Movimientos Sin Certificado Discapacid…" at bounding box center [196, 286] width 337 height 297
click at [144, 298] on div "Apellido: [PERSON_NAME] CUIL: 23103511984 Documento: DU - DOCUMENTO UNICO 10351…" at bounding box center [195, 260] width 321 height 79
drag, startPoint x: 113, startPoint y: 297, endPoint x: 125, endPoint y: 308, distance: 16.2
click at [33, 297] on div "Enviar Credencial Digital remove_red_eye Movimientos Sin Certificado Discapacid…" at bounding box center [196, 286] width 337 height 297
copy span "Nro Afiliado: 23103511984/00"
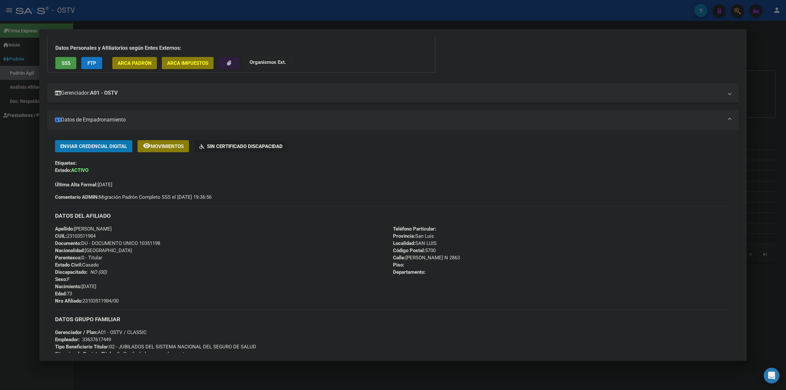
click at [232, 30] on mat-dialog-container "Análisis Afiliado - CUIL: 23103511984 DATOS PADRÓN ÁGIL: [PERSON_NAME] | ACTIVO…" at bounding box center [393, 195] width 708 height 332
click at [184, 19] on div at bounding box center [393, 195] width 786 height 390
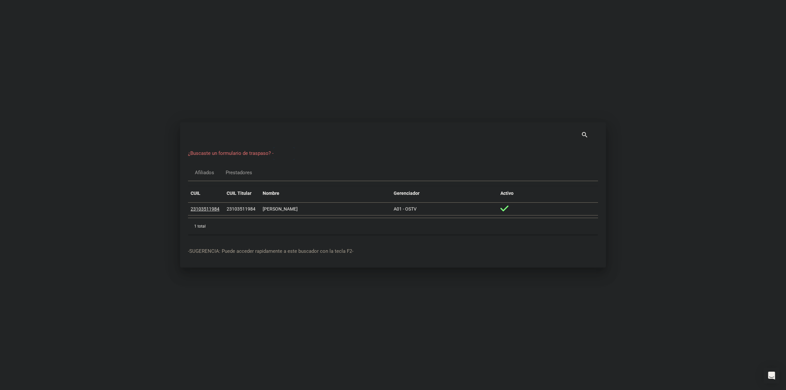
click at [287, 82] on div at bounding box center [393, 195] width 786 height 390
click at [51, 13] on div "- OSTV" at bounding box center [355, 10] width 679 height 14
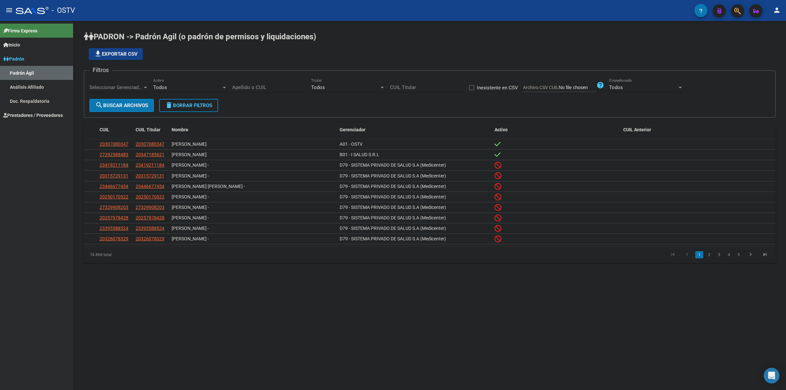
click at [24, 58] on span "Padrón" at bounding box center [13, 58] width 21 height 7
drag, startPoint x: 42, startPoint y: 88, endPoint x: 42, endPoint y: 83, distance: 4.9
click at [42, 83] on div "Firma Express Inicio Instructivos Contacto OS Padrón Padrón Ágil Análisis Afili…" at bounding box center [36, 205] width 73 height 369
click at [44, 78] on link "Prestadores / Proveedores" at bounding box center [36, 73] width 73 height 14
click at [41, 87] on link "Facturas - Listado/Carga" at bounding box center [36, 87] width 73 height 14
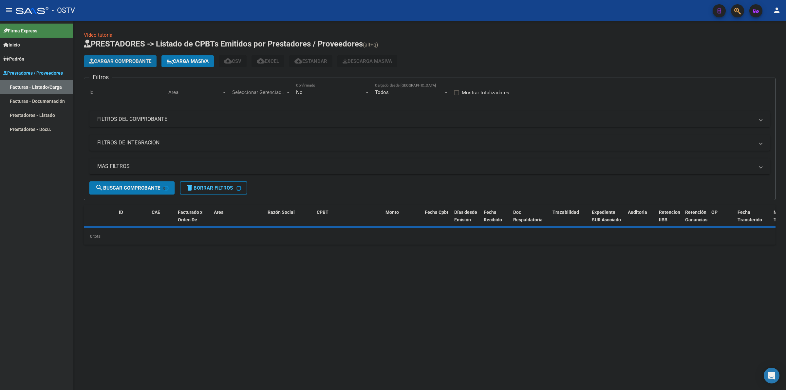
click at [126, 66] on button "Cargar Comprobante" at bounding box center [120, 61] width 73 height 12
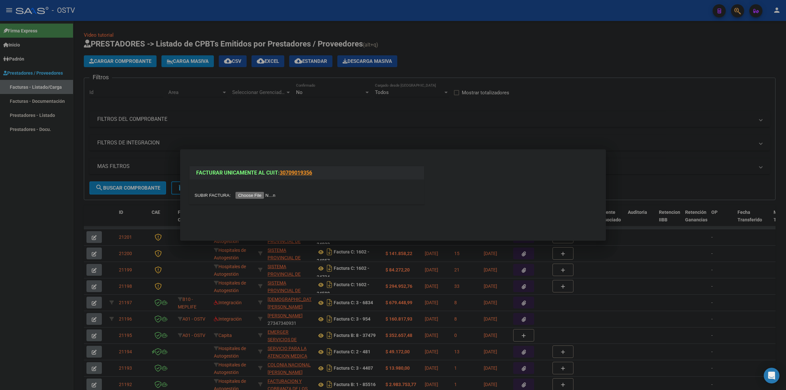
click at [259, 194] on input "file" at bounding box center [236, 195] width 83 height 7
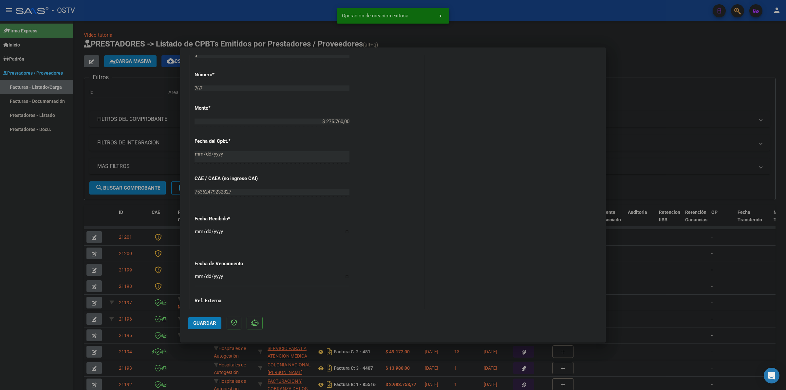
scroll to position [300, 0]
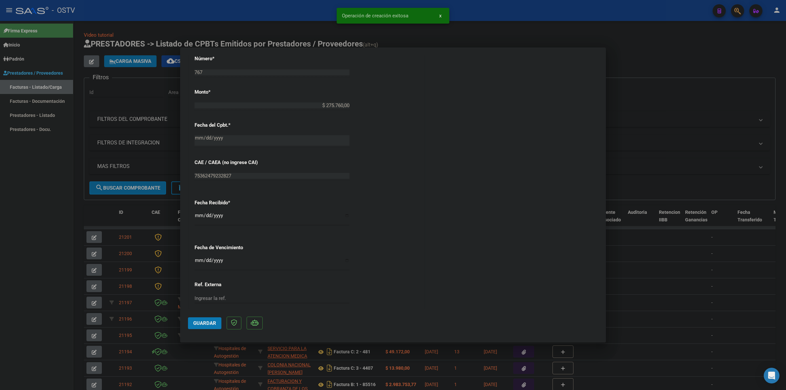
click at [198, 257] on div "Ingresar la fecha" at bounding box center [272, 263] width 155 height 14
click at [199, 259] on input "Ingresar la fecha" at bounding box center [272, 263] width 155 height 10
type input "[DATE]"
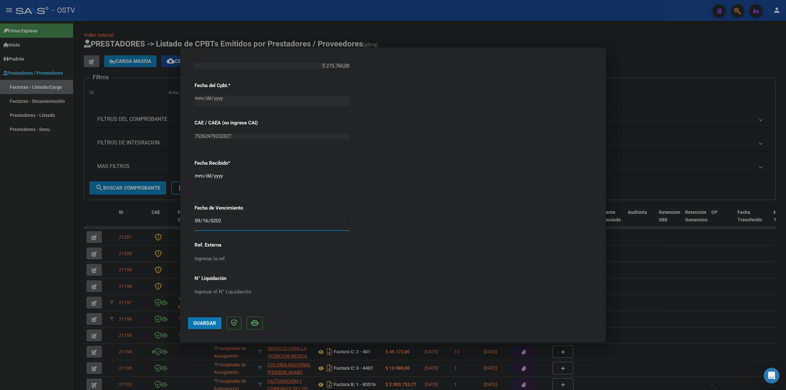
scroll to position [340, 0]
click at [194, 320] on span "Guardar" at bounding box center [204, 323] width 23 height 6
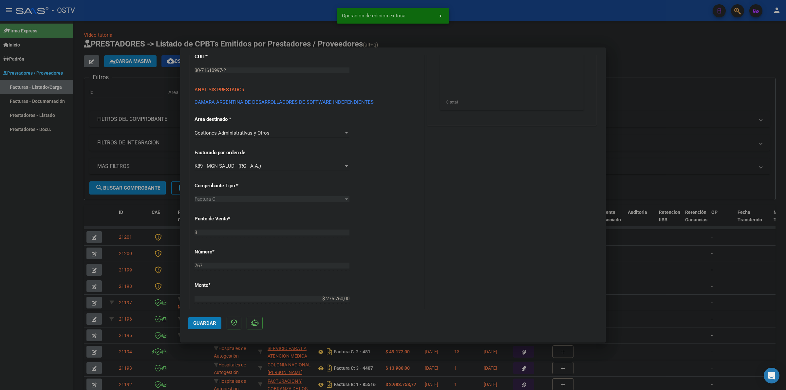
scroll to position [0, 0]
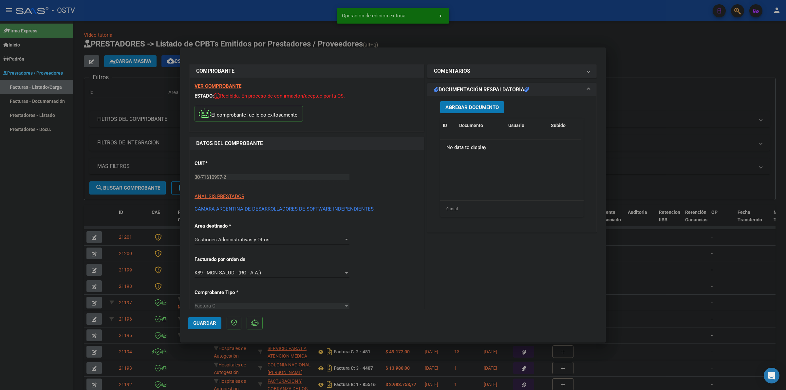
click at [481, 107] on span "Agregar Documento" at bounding box center [472, 108] width 53 height 6
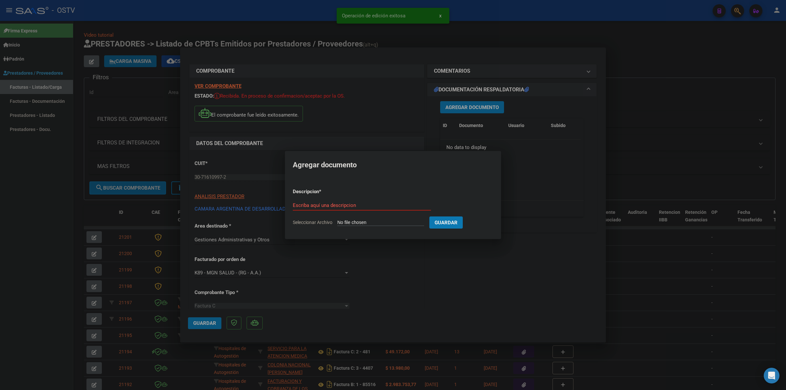
type input "C:\fakepath\FACTURA - 3 767 - SAAS.pdf"
type input "FACTURA"
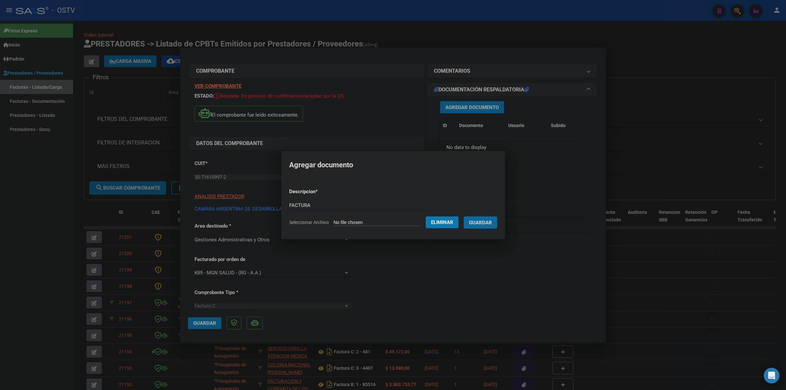
click at [464, 217] on button "Guardar" at bounding box center [480, 223] width 33 height 12
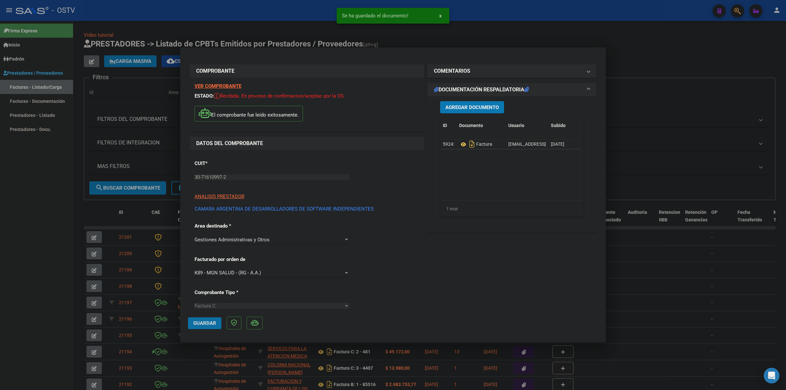
click at [202, 328] on button "Guardar" at bounding box center [204, 323] width 33 height 12
drag, startPoint x: 644, startPoint y: 108, endPoint x: 86, endPoint y: 51, distance: 560.9
click at [644, 108] on div at bounding box center [393, 195] width 786 height 390
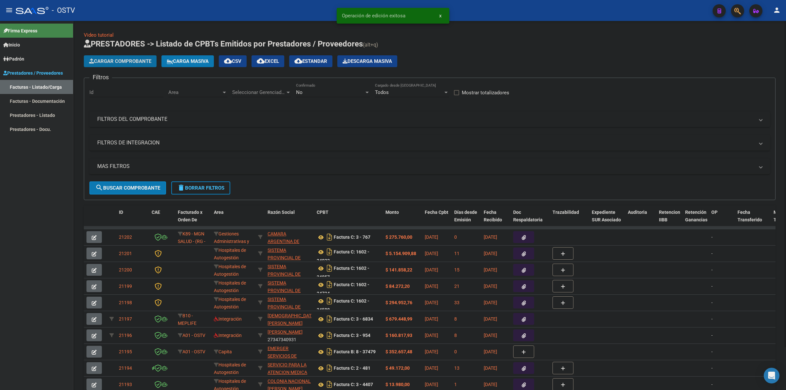
click at [108, 60] on span "Cargar Comprobante" at bounding box center [120, 61] width 62 height 6
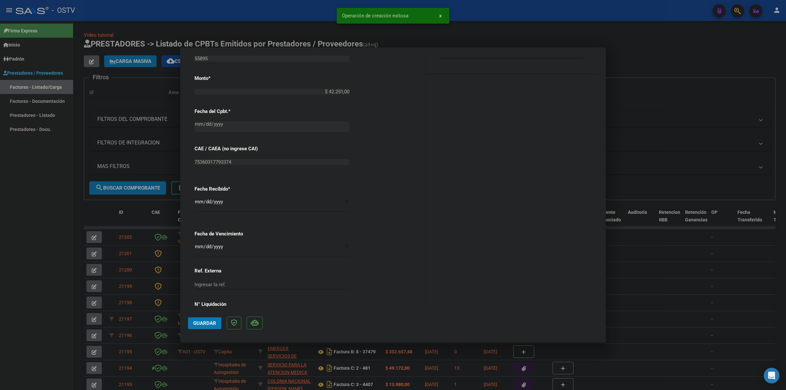
scroll to position [340, 0]
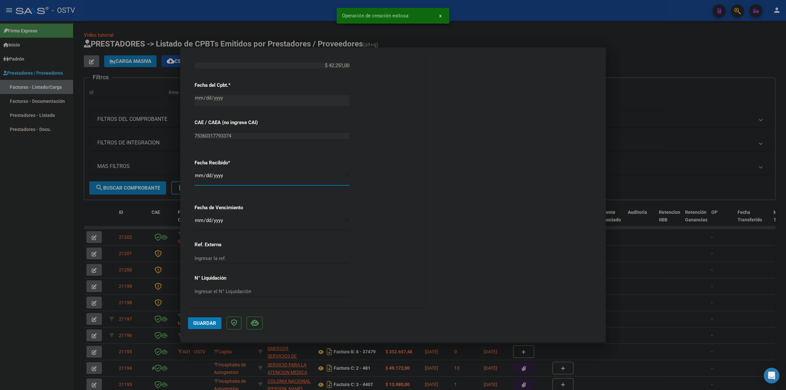
click at [196, 178] on input "[DATE]" at bounding box center [272, 178] width 155 height 10
click at [201, 223] on input "Ingresar la fecha" at bounding box center [272, 223] width 155 height 10
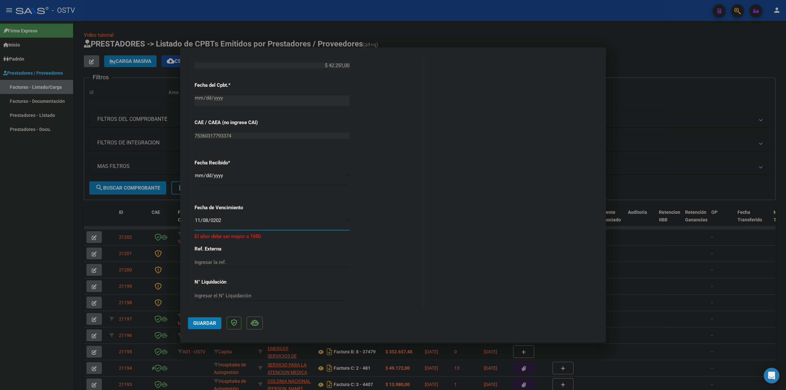
type input "[DATE]"
click at [372, 235] on div "CUIT * 30-64274274-0 Ingresar CUIT ANALISIS PRESTADOR LABORATORIO DE DIAGNOSTIC…" at bounding box center [307, 59] width 235 height 498
click at [201, 321] on span "Guardar" at bounding box center [204, 323] width 23 height 6
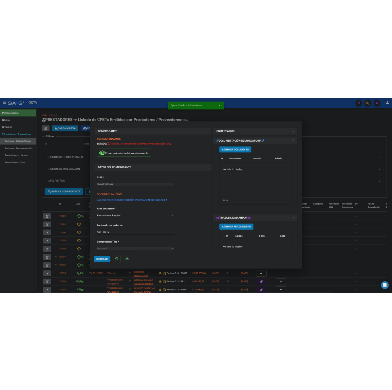
scroll to position [0, 0]
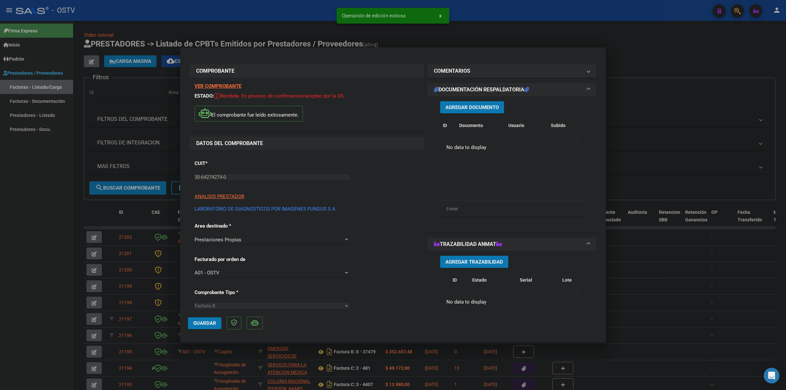
click at [472, 106] on span "Agregar Documento" at bounding box center [472, 108] width 53 height 6
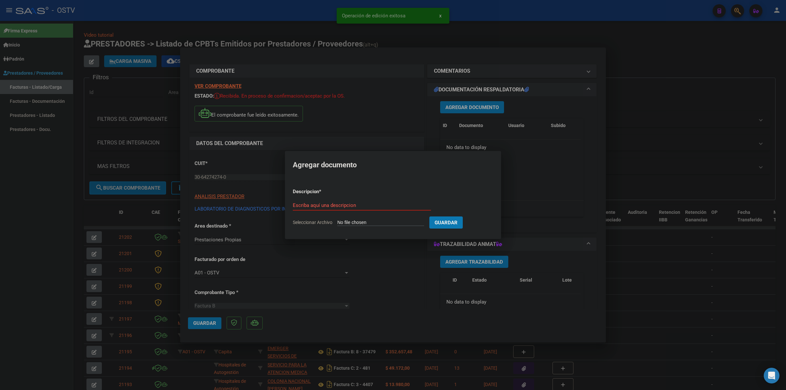
type input "C:\fakepath\FACTURA - 4 55895 - FUNDUS.pdf"
type input "FACTURA"
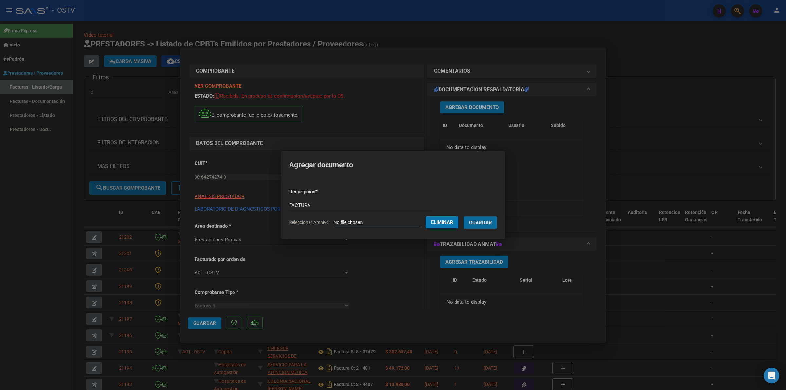
click at [483, 219] on button "Guardar" at bounding box center [480, 223] width 33 height 12
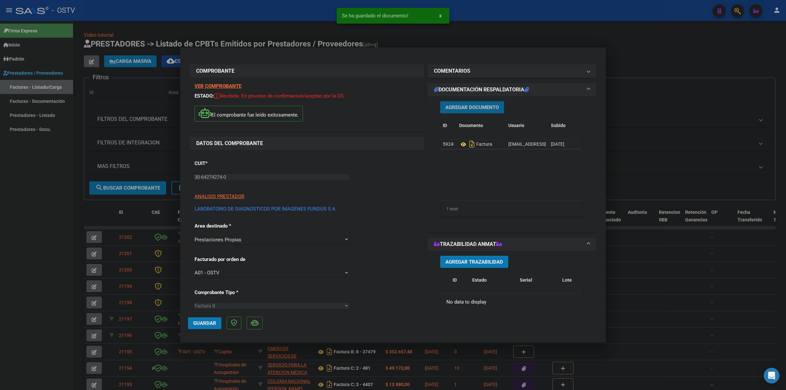
click at [474, 107] on span "Agregar Documento" at bounding box center [472, 108] width 53 height 6
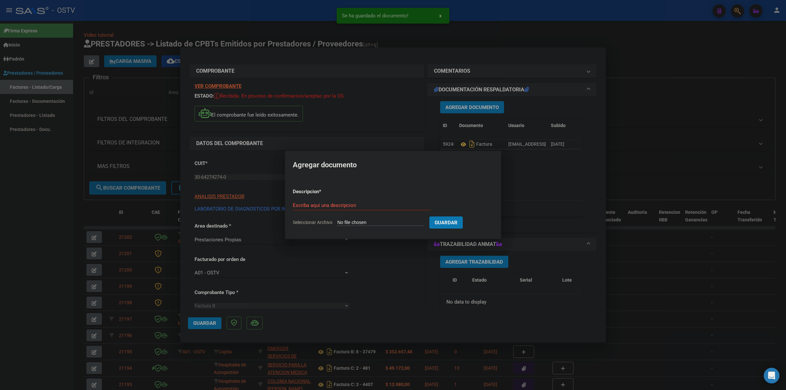
type input "C:\fakepath\ANEXO - 4 55895 - FUNDUS.pdf"
type input "ANEXO"
click at [505, 225] on mat-dialog-content "Descripcion * ANEXO Escriba aquí una descripcion Seleccionar Archivo Eliminar G…" at bounding box center [393, 204] width 224 height 53
click at [497, 224] on button "Guardar" at bounding box center [480, 223] width 33 height 12
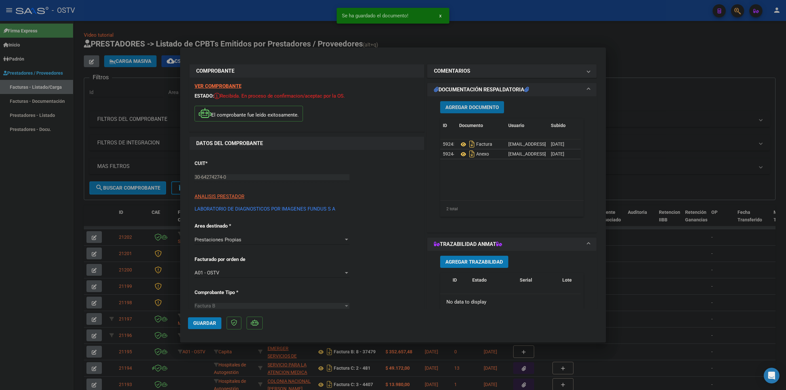
click at [207, 328] on button "Guardar" at bounding box center [204, 323] width 33 height 12
click at [195, 328] on button "Guardar" at bounding box center [204, 323] width 33 height 12
click at [29, 186] on div at bounding box center [393, 195] width 786 height 390
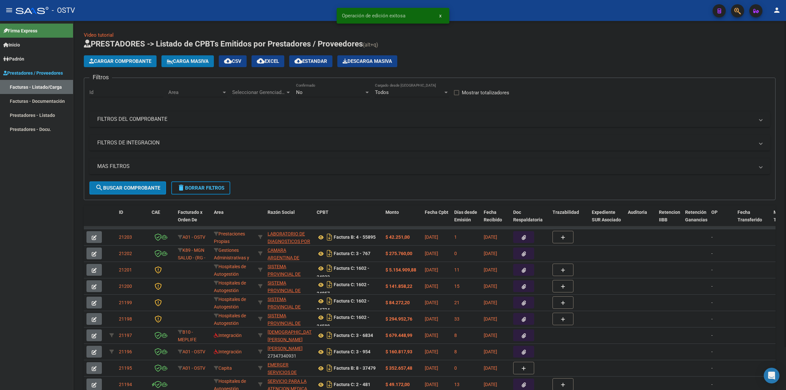
click at [130, 31] on div "Video tutorial PRESTADORES -> Listado de CPBTs Emitidos por Prestadores / Prove…" at bounding box center [430, 221] width 692 height 380
click at [13, 12] on button "menu" at bounding box center [9, 10] width 13 height 13
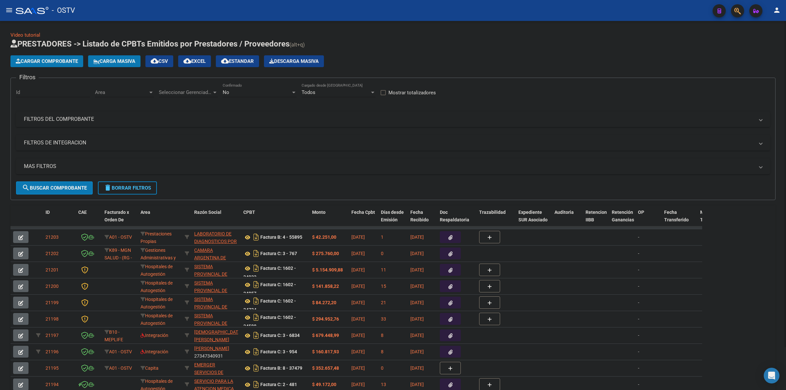
click at [73, 120] on mat-panel-title "FILTROS DEL COMPROBANTE" at bounding box center [389, 119] width 731 height 7
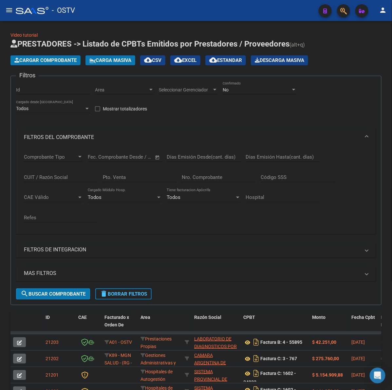
click at [360, 62] on div "Cargar Comprobante Carga Masiva cloud_download CSV cloud_download EXCEL cloud_d…" at bounding box center [195, 60] width 371 height 10
click at [220, 179] on input "Nro. Comprobante" at bounding box center [219, 177] width 74 height 6
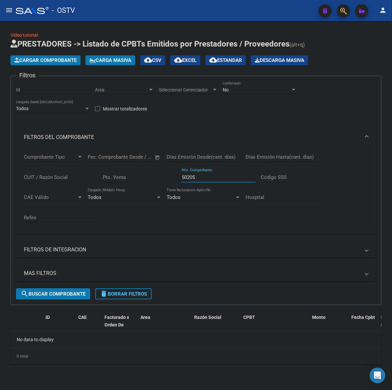
drag, startPoint x: 209, startPoint y: 181, endPoint x: 156, endPoint y: 181, distance: 52.8
click at [156, 181] on div "Comprobante Tipo Comprobante Tipo Fecha inicio – Fecha fin Fec. Comprobante Des…" at bounding box center [196, 188] width 344 height 81
drag, startPoint x: 214, startPoint y: 173, endPoint x: 222, endPoint y: 177, distance: 9.1
click at [215, 173] on div "50205 Nro. Comprobante" at bounding box center [219, 175] width 74 height 14
drag, startPoint x: 229, startPoint y: 177, endPoint x: 157, endPoint y: 181, distance: 72.8
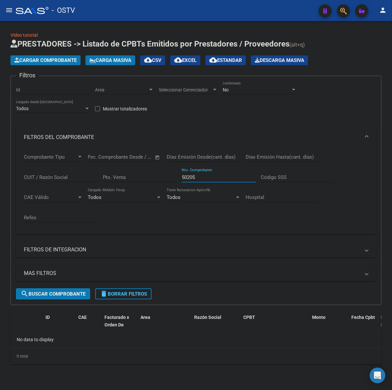
click at [157, 181] on div "Comprobante Tipo Comprobante Tipo Fecha inicio – Fecha fin Fec. Comprobante Des…" at bounding box center [196, 188] width 344 height 81
click at [259, 87] on div "No" at bounding box center [257, 90] width 68 height 6
drag, startPoint x: 241, startPoint y: 61, endPoint x: 238, endPoint y: 61, distance: 3.6
click at [240, 61] on span "Todos" at bounding box center [260, 62] width 74 height 14
click at [71, 294] on span "search Buscar Comprobante" at bounding box center [53, 294] width 65 height 6
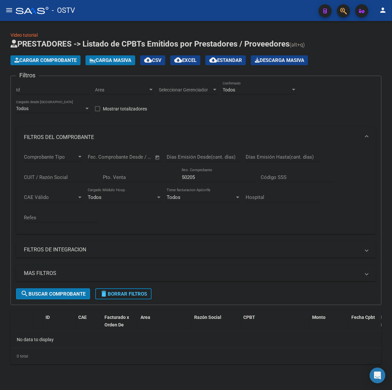
drag, startPoint x: 214, startPoint y: 172, endPoint x: 174, endPoint y: 173, distance: 40.0
click at [174, 173] on div "Comprobante Tipo Comprobante Tipo Fecha inicio – Fecha fin Fec. Comprobante Des…" at bounding box center [196, 188] width 344 height 81
click at [210, 176] on input "50205" at bounding box center [219, 177] width 74 height 6
drag, startPoint x: 203, startPoint y: 177, endPoint x: 169, endPoint y: 181, distance: 34.9
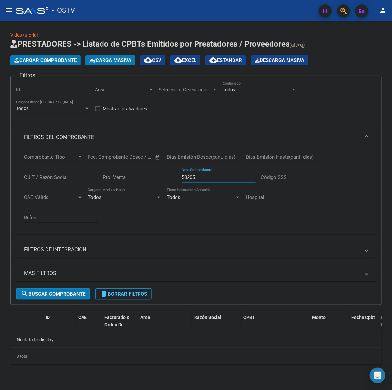
click at [169, 181] on div "Comprobante Tipo Comprobante Tipo Fecha inicio – Fecha fin Fec. Comprobante Des…" at bounding box center [196, 188] width 344 height 81
click at [198, 177] on input "50205" at bounding box center [219, 177] width 74 height 6
click at [199, 177] on input "50205" at bounding box center [219, 177] width 74 height 6
type input "5"
click at [142, 174] on input "Pto. Venta" at bounding box center [140, 177] width 74 height 6
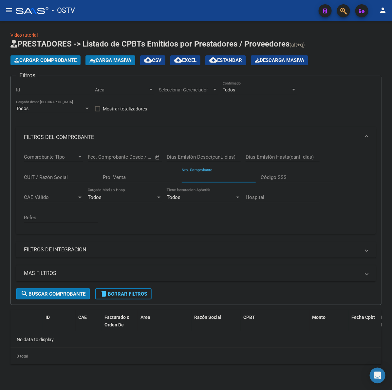
click at [221, 174] on input "Nro. Comprobante" at bounding box center [219, 177] width 74 height 6
type input "802"
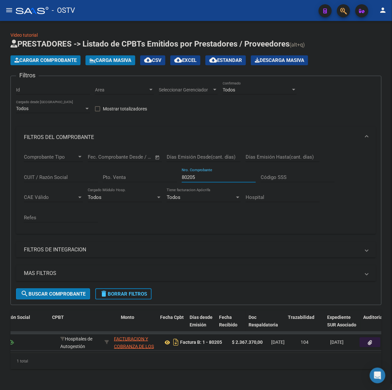
scroll to position [0, 191]
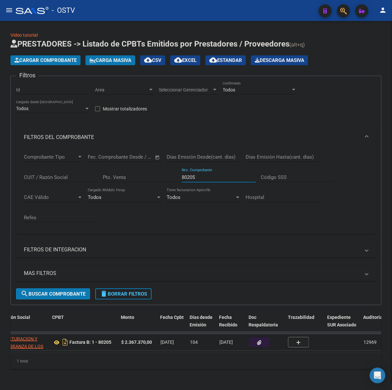
type input "80205"
click at [263, 341] on button "button" at bounding box center [259, 342] width 21 height 10
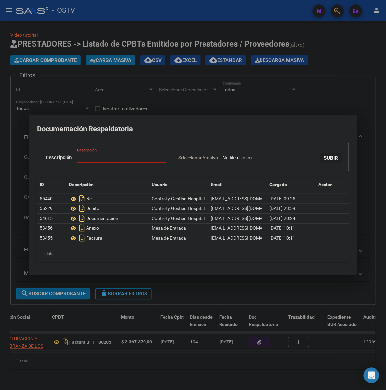
type input "C:\fakepath\CARTA DOCUMENTO - FACOEP - [DATE].pdf"
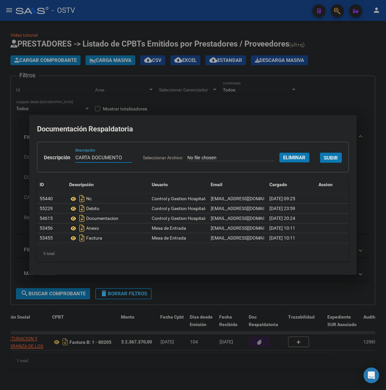
type input "CARTA DOCUMENTO"
drag, startPoint x: 279, startPoint y: 164, endPoint x: 288, endPoint y: 165, distance: 9.2
click at [320, 163] on button "SUBIR" at bounding box center [331, 158] width 22 height 10
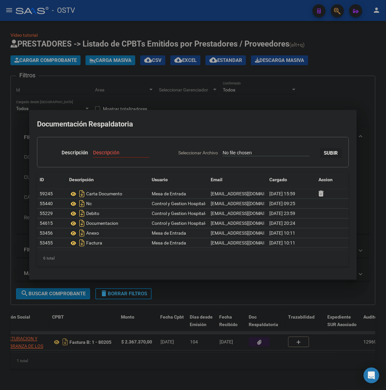
click at [371, 224] on div at bounding box center [193, 195] width 386 height 390
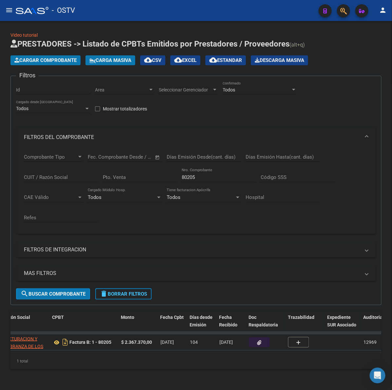
click at [191, 172] on div "80205 Nro. Comprobante" at bounding box center [219, 175] width 74 height 14
click at [189, 175] on input "80205" at bounding box center [219, 177] width 74 height 6
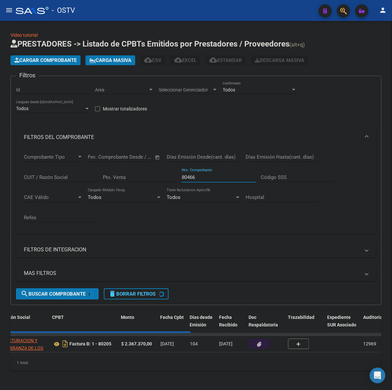
scroll to position [0, 0]
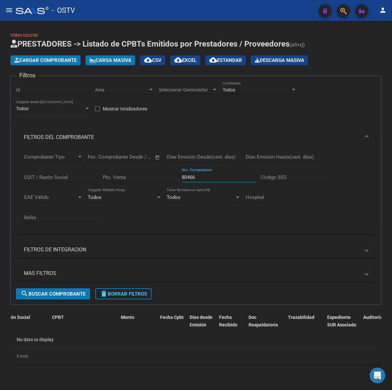
type input "80466"
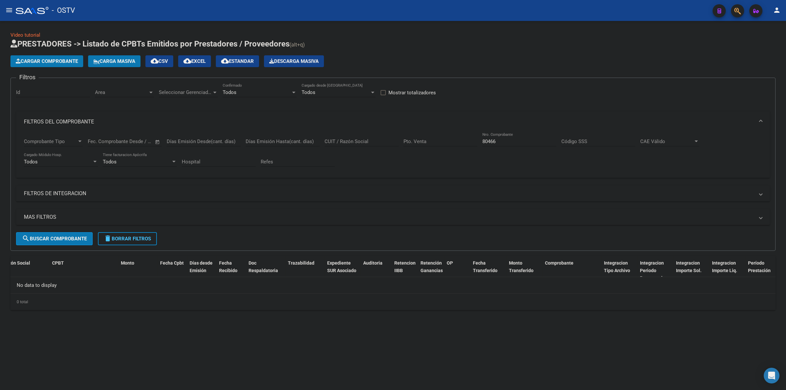
click at [471, 37] on div "Video tutorial PRESTADORES -> Listado de CPBTs Emitidos por Prestadores / Prove…" at bounding box center [392, 170] width 765 height 279
click at [134, 233] on button "delete Borrar Filtros" at bounding box center [127, 238] width 59 height 13
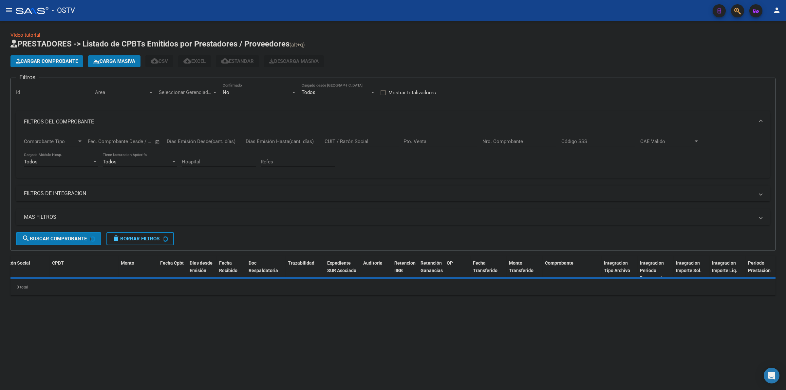
click at [415, 52] on app-list-header "PRESTADORES -> Listado de CPBTs Emitidos por Prestadores / Proveedores (alt+q) …" at bounding box center [392, 145] width 765 height 212
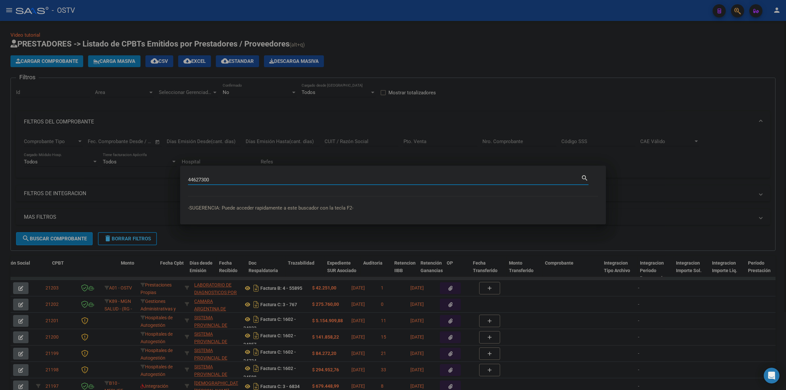
type input "44627300"
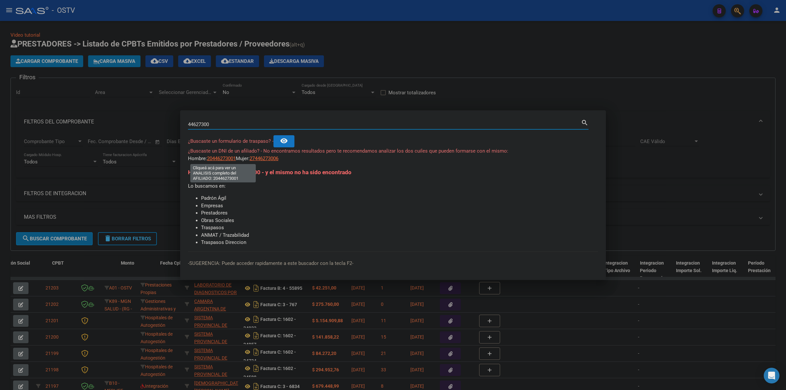
click at [217, 159] on span "20446273001" at bounding box center [221, 159] width 29 height 6
type textarea "20446273001"
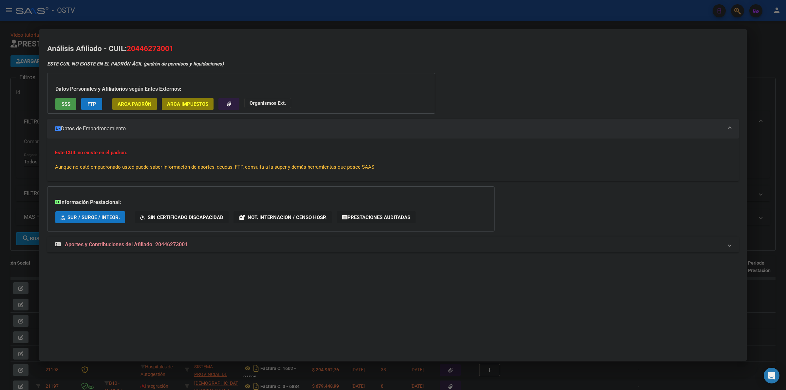
click at [202, 9] on div at bounding box center [393, 195] width 786 height 390
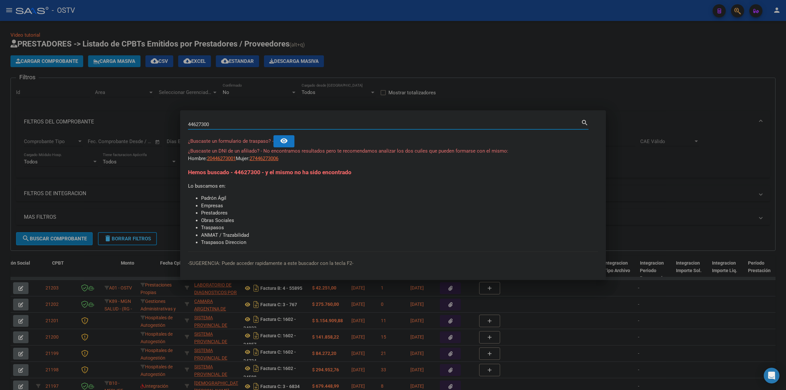
drag, startPoint x: 195, startPoint y: 124, endPoint x: 203, endPoint y: 124, distance: 8.5
click at [203, 124] on input "44627300" at bounding box center [384, 125] width 393 height 6
click at [218, 124] on input "44627300" at bounding box center [384, 125] width 393 height 6
click at [217, 126] on input "44627300" at bounding box center [384, 125] width 393 height 6
click at [220, 123] on input "44627300" at bounding box center [384, 125] width 393 height 6
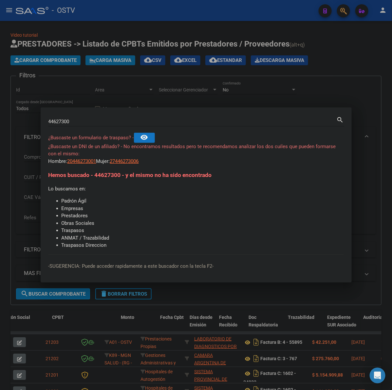
click at [353, 73] on div at bounding box center [196, 195] width 392 height 390
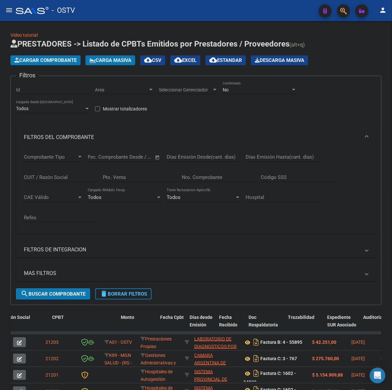
click at [353, 73] on app-list-header "PRESTADORES -> Listado de CPBTs Emitidos por Prestadores / Proveedores (alt+q) …" at bounding box center [195, 172] width 371 height 266
click at [216, 178] on input "Nro. Comprobante" at bounding box center [219, 177] width 74 height 6
click at [247, 86] on div "No Confirmado" at bounding box center [260, 87] width 74 height 13
drag, startPoint x: 232, startPoint y: 60, endPoint x: 210, endPoint y: 70, distance: 24.4
click at [231, 60] on span "Todos" at bounding box center [260, 62] width 74 height 14
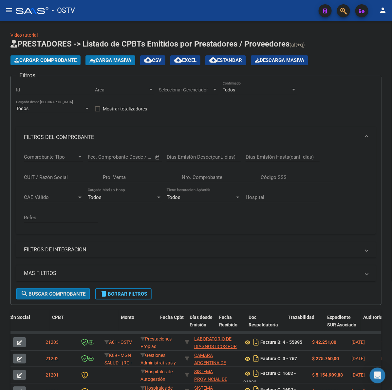
drag, startPoint x: 52, startPoint y: 288, endPoint x: 187, endPoint y: 221, distance: 149.9
click at [53, 288] on button "search Buscar Comprobante" at bounding box center [53, 293] width 74 height 11
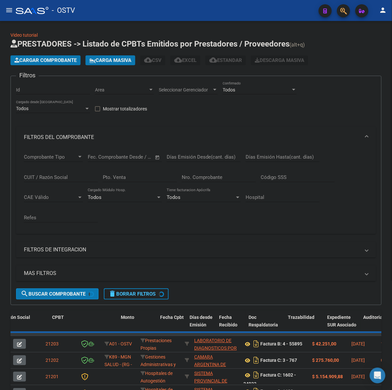
click at [197, 187] on div "Nro. Comprobante" at bounding box center [219, 178] width 74 height 20
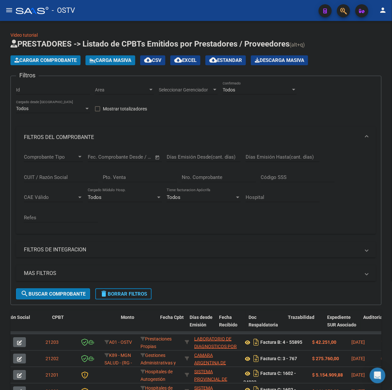
click at [199, 181] on div "Nro. Comprobante" at bounding box center [219, 175] width 74 height 14
click at [202, 176] on input "Nro. Comprobante" at bounding box center [219, 177] width 74 height 6
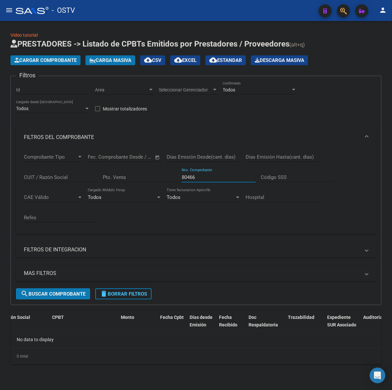
click at [202, 176] on input "80466" at bounding box center [219, 177] width 74 height 6
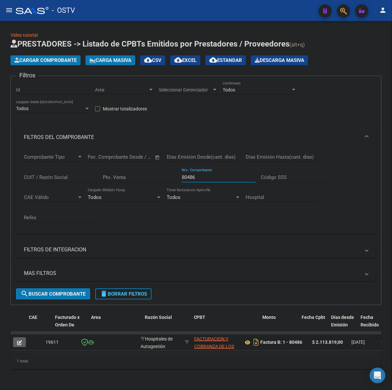
scroll to position [0, 164]
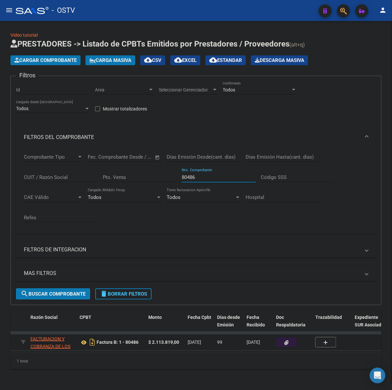
type input "80486"
click at [288, 340] on icon "button" at bounding box center [287, 342] width 4 height 5
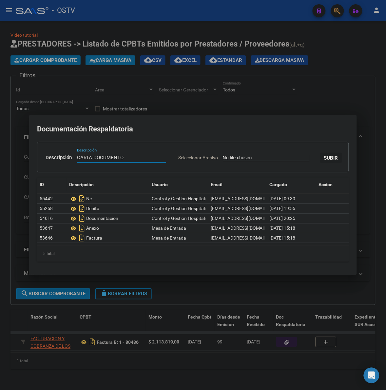
type input "CARTA DOCUMENTO"
type input "C:\fakepath\CARTA DOCUMENTO - FACOEP - [DATE].pdf"
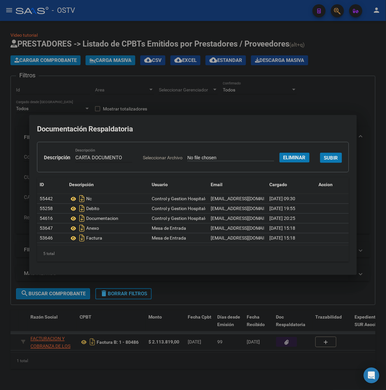
click at [324, 161] on span "SUBIR" at bounding box center [331, 158] width 14 height 6
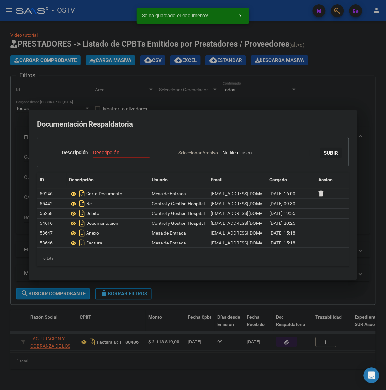
click at [320, 93] on div at bounding box center [193, 195] width 386 height 390
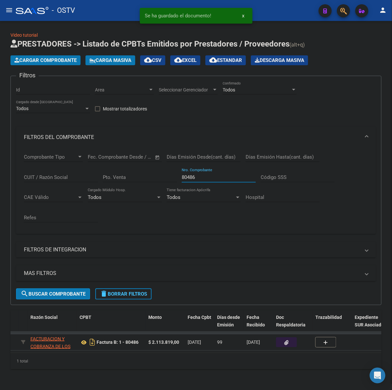
drag, startPoint x: 209, startPoint y: 174, endPoint x: 168, endPoint y: 179, distance: 41.3
click at [168, 179] on div "Comprobante Tipo Comprobante Tipo Fecha inicio – Fecha fin Fec. Comprobante Des…" at bounding box center [196, 188] width 344 height 81
type input "80551"
drag, startPoint x: 282, startPoint y: 346, endPoint x: 289, endPoint y: 341, distance: 8.0
click at [283, 346] on datatable-body-cell at bounding box center [293, 342] width 39 height 16
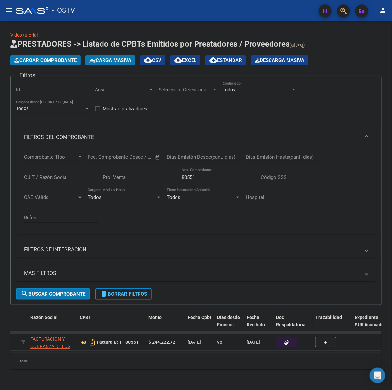
click at [289, 337] on button "button" at bounding box center [286, 342] width 21 height 10
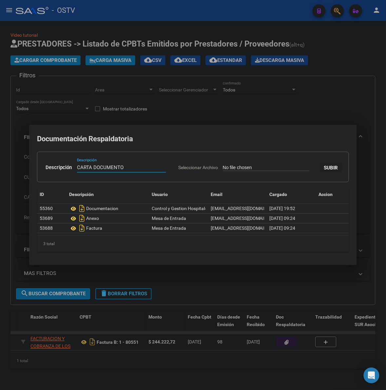
type input "CARTA DOCUMENTO"
type input "C:\fakepath\CARTA DOCUMENTO - FACOEP - [DATE].pdf"
click at [324, 171] on span "SUBIR" at bounding box center [331, 168] width 14 height 6
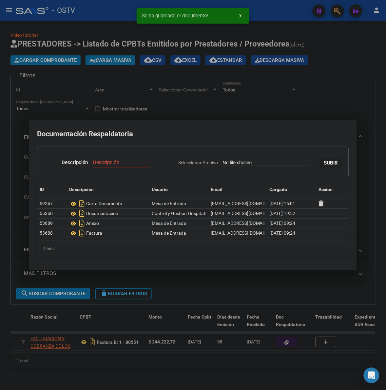
click at [269, 297] on div at bounding box center [193, 195] width 386 height 390
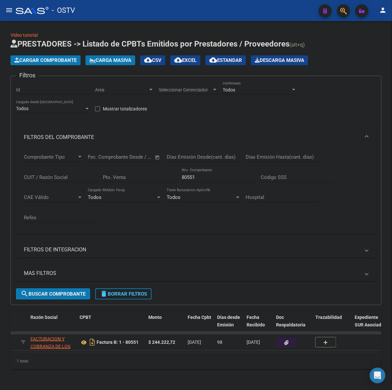
click at [197, 179] on input "80551" at bounding box center [219, 177] width 74 height 6
type input "8"
type input "129"
click at [124, 174] on input "Pto. Venta" at bounding box center [140, 177] width 74 height 6
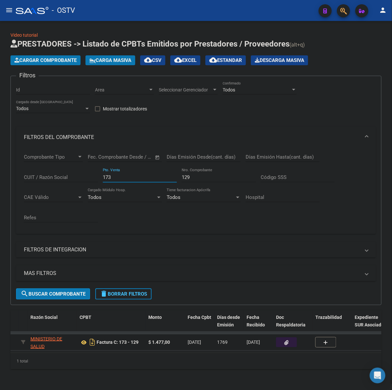
type input "173"
click at [283, 341] on button "button" at bounding box center [286, 342] width 21 height 10
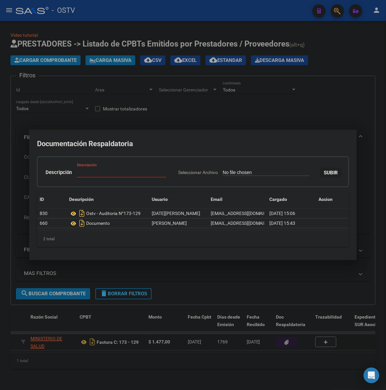
type input "C:\fakepath\CARTA DOCUMENTO - HOSPITAL RURAL LAS PLUMAS - [DATE].pdf"
type input "CARTA DOCUMENTO"
click at [324, 176] on span "SUBIR" at bounding box center [331, 173] width 14 height 6
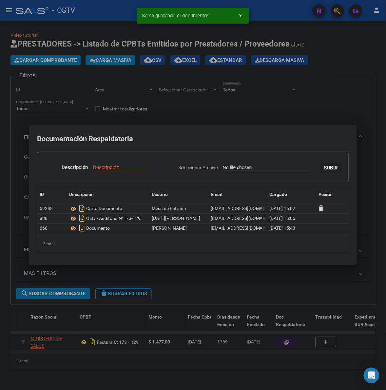
click at [305, 103] on div at bounding box center [193, 195] width 386 height 390
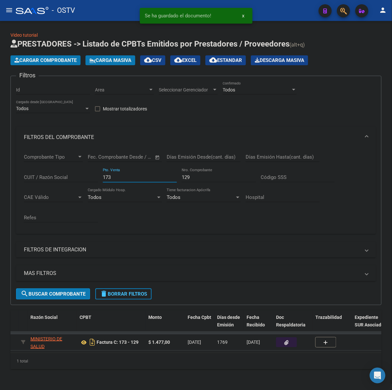
drag, startPoint x: 120, startPoint y: 177, endPoint x: 95, endPoint y: 177, distance: 24.6
click at [95, 177] on div "Comprobante Tipo Comprobante Tipo Fecha inicio – Fecha fin Fec. Comprobante Des…" at bounding box center [196, 188] width 344 height 81
click at [218, 177] on input "129" at bounding box center [219, 177] width 74 height 6
drag, startPoint x: 193, startPoint y: 178, endPoint x: 178, endPoint y: 177, distance: 14.8
click at [178, 177] on div "Comprobante Tipo Comprobante Tipo Fecha inicio – Fecha fin Fec. Comprobante Des…" at bounding box center [196, 188] width 344 height 81
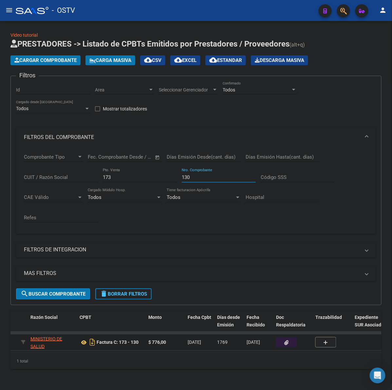
type input "130"
click at [291, 338] on button "button" at bounding box center [286, 342] width 21 height 10
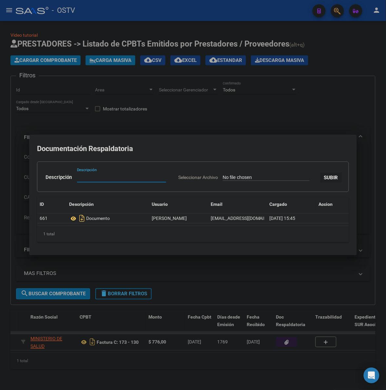
paste input "CARTA DOCUMENTO"
type input "CARTA DOCUMENTO"
type input "C:\fakepath\CARTA DOCUMENTO - HOSPITAL RURAL LAS PLUMAS - [DATE].pdf"
click at [320, 183] on button "SUBIR" at bounding box center [331, 177] width 22 height 10
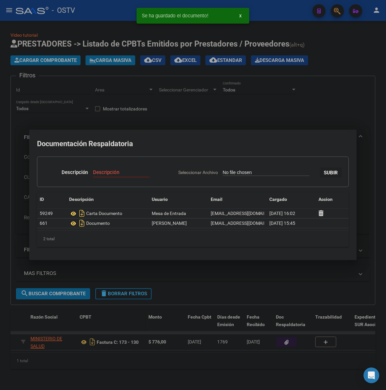
click at [300, 121] on div at bounding box center [193, 195] width 386 height 390
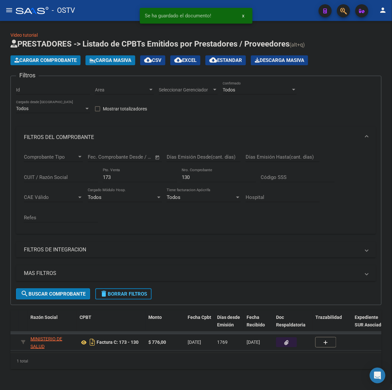
drag, startPoint x: 199, startPoint y: 172, endPoint x: 171, endPoint y: 174, distance: 27.9
click at [171, 174] on div "Comprobante Tipo Comprobante Tipo Fecha inicio – Fecha fin Fec. Comprobante Des…" at bounding box center [196, 188] width 344 height 81
click at [201, 178] on input "130" at bounding box center [219, 177] width 74 height 6
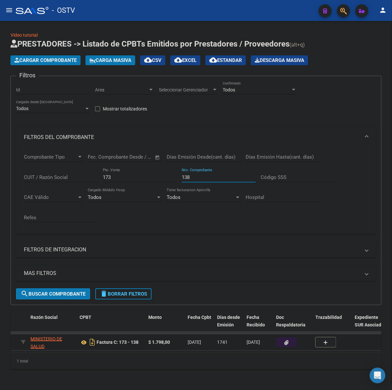
type input "138"
click at [289, 344] on button "button" at bounding box center [286, 342] width 21 height 10
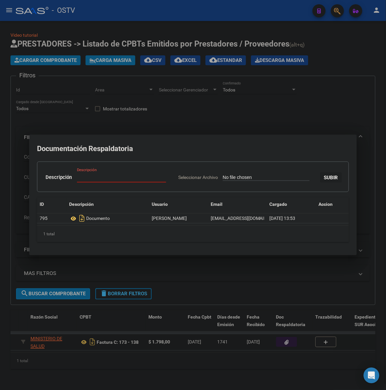
type input "C:\fakepath\CARTA DOCUMENTO - HOSPITAL RURAL LAS PLUMAS - [DATE].pdf"
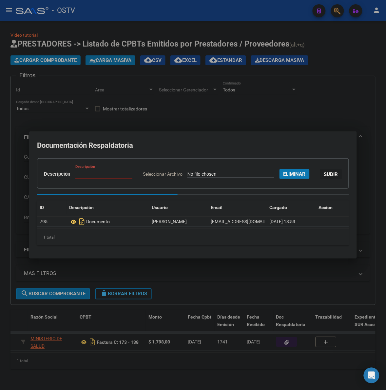
paste input "CARTA DOCUMENTO"
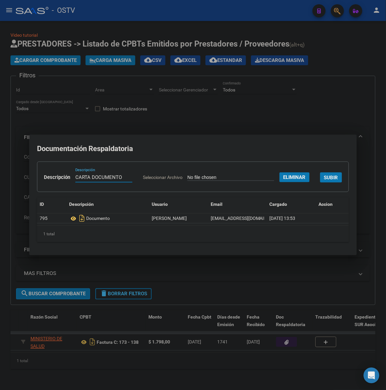
type input "CARTA DOCUMENTO"
click at [324, 181] on span "SUBIR" at bounding box center [331, 178] width 14 height 6
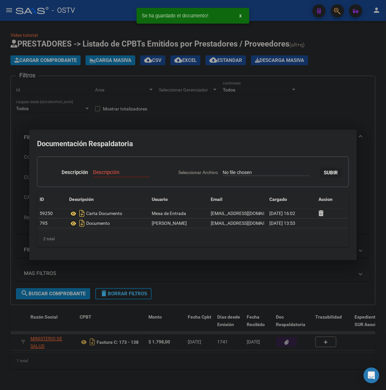
click at [294, 286] on div at bounding box center [193, 195] width 386 height 390
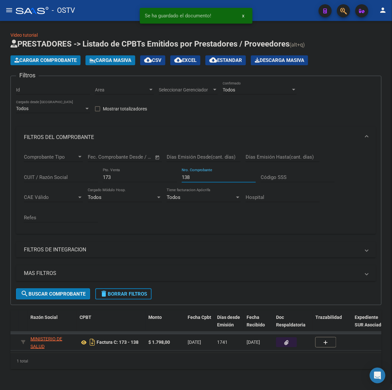
click at [195, 174] on input "138" at bounding box center [219, 177] width 74 height 6
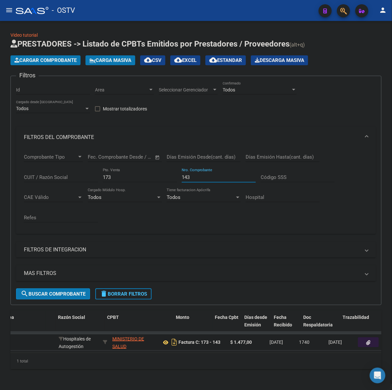
scroll to position [0, 136]
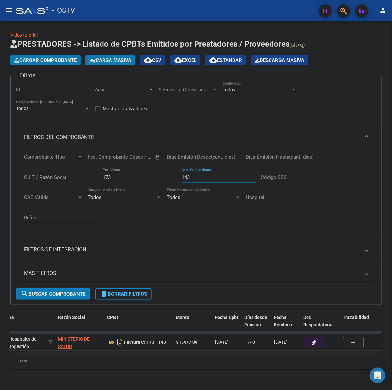
type input "143"
click at [312, 341] on icon "button" at bounding box center [314, 342] width 4 height 5
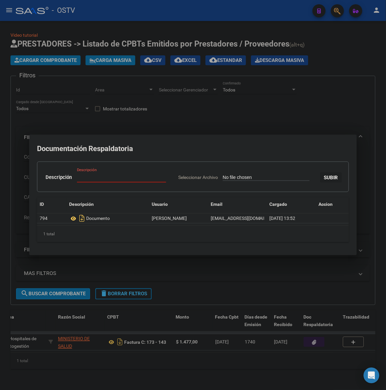
type input "C:\fakepath\CARTA DOCUMENTO - HOSPITAL RURAL LAS PLUMAS - [DATE].pdf"
paste input "CARTA DOCUMENTO"
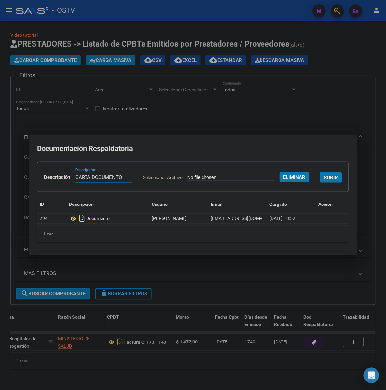
type input "CARTA DOCUMENTO"
click at [324, 181] on span "SUBIR" at bounding box center [331, 178] width 14 height 6
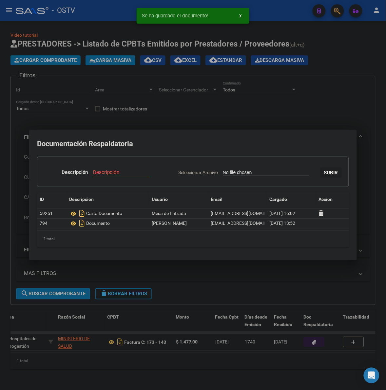
click at [292, 106] on div at bounding box center [193, 195] width 386 height 390
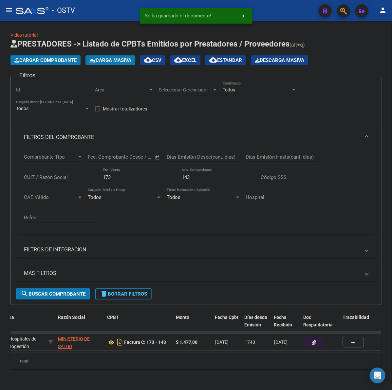
click at [190, 176] on input "143" at bounding box center [219, 177] width 74 height 6
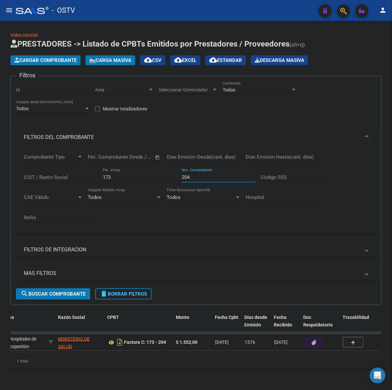
type input "204"
click at [316, 343] on icon "button" at bounding box center [314, 342] width 4 height 5
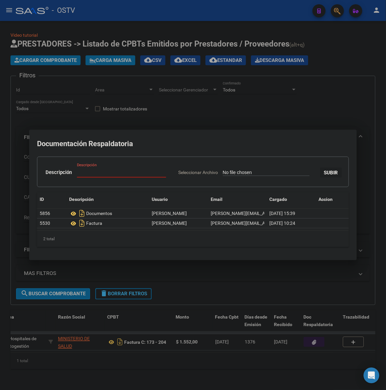
type input "C:\fakepath\CARTA DOCUMENTO - HOSPITAL RURAL LAS PLUMAS - [DATE].pdf"
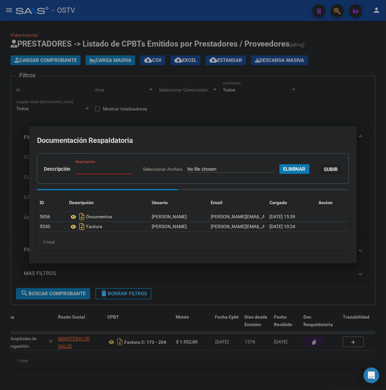
paste input "CARTA DOCUMENTO"
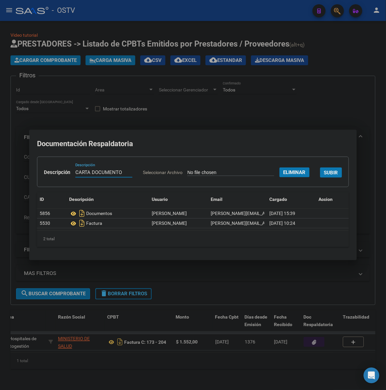
type input "CARTA DOCUMENTO"
click at [320, 178] on button "SUBIR" at bounding box center [331, 172] width 22 height 10
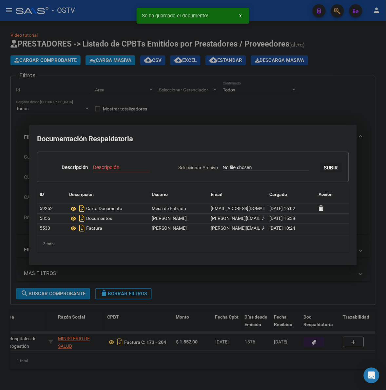
drag, startPoint x: 367, startPoint y: 112, endPoint x: 358, endPoint y: 112, distance: 8.8
click at [365, 112] on div at bounding box center [193, 195] width 386 height 390
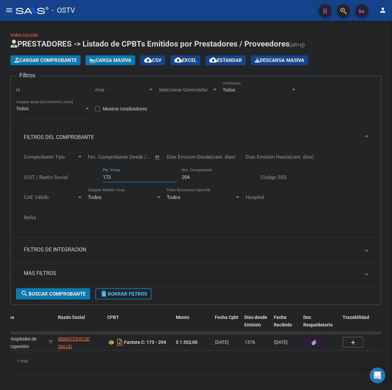
drag, startPoint x: 118, startPoint y: 176, endPoint x: 71, endPoint y: 181, distance: 47.4
click at [71, 181] on div "Comprobante Tipo Comprobante Tipo Fecha inicio – Fecha fin Fec. Comprobante Des…" at bounding box center [196, 188] width 344 height 81
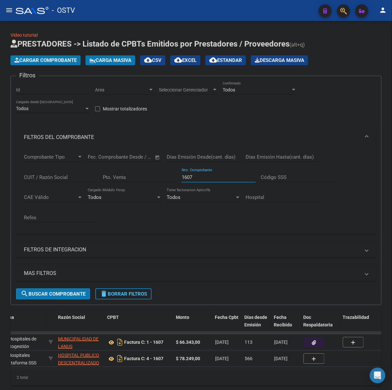
type input "1607"
click at [133, 180] on div "Pto. Venta" at bounding box center [140, 175] width 74 height 14
type input "1"
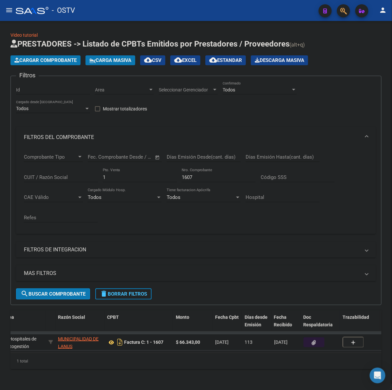
click at [311, 341] on button "button" at bounding box center [314, 342] width 21 height 10
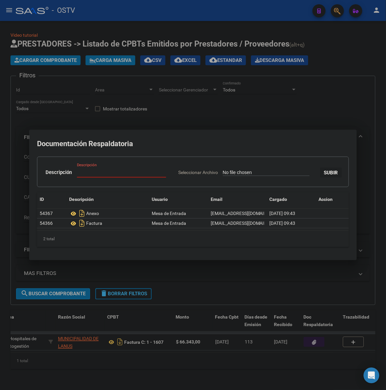
type input "C:\fakepath\CARTA DOCUMENTO - MUNICIPIO [PERSON_NAME][GEOGRAPHIC_DATA] - [DATE]…"
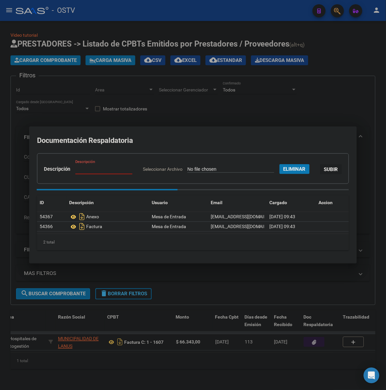
paste input "CARTA DOCUMENTO"
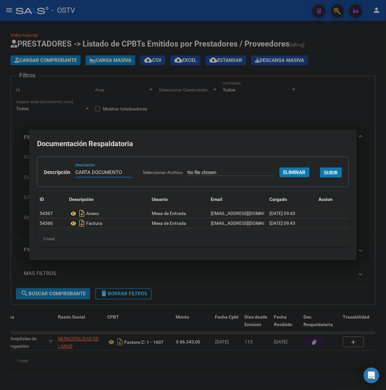
type input "CARTA DOCUMENTO"
click at [324, 176] on span "SUBIR" at bounding box center [331, 173] width 14 height 6
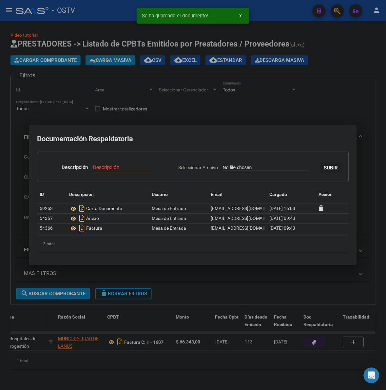
click at [302, 106] on div at bounding box center [193, 195] width 386 height 390
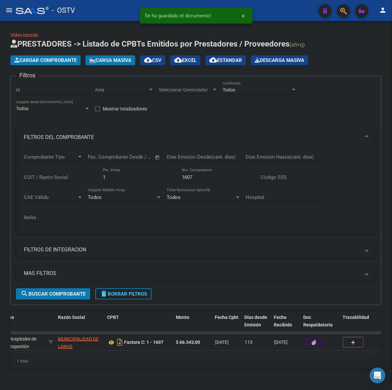
click at [188, 178] on input "1607" at bounding box center [219, 177] width 74 height 6
type input "1609"
click at [308, 343] on button "button" at bounding box center [314, 342] width 21 height 10
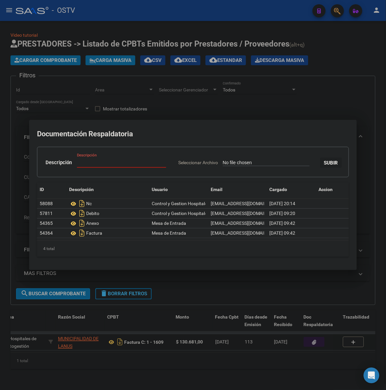
type input "C:\fakepath\CARTA DOCUMENTO - MUNICIPIO [PERSON_NAME][GEOGRAPHIC_DATA] - [DATE]…"
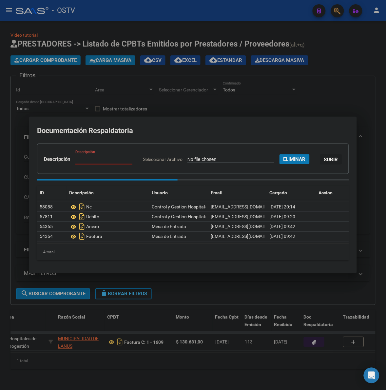
paste input "CARTA DOCUMENTO"
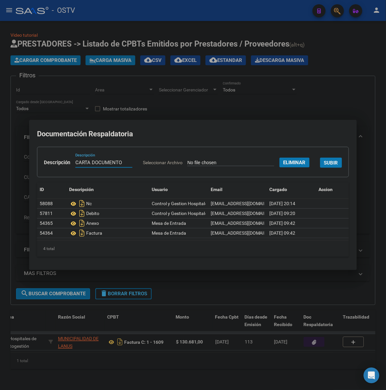
type input "CARTA DOCUMENTO"
click at [324, 166] on span "SUBIR" at bounding box center [331, 163] width 14 height 6
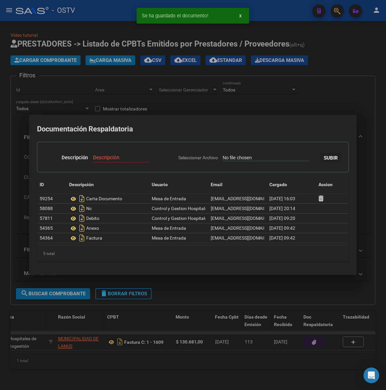
click at [351, 94] on div at bounding box center [193, 195] width 386 height 390
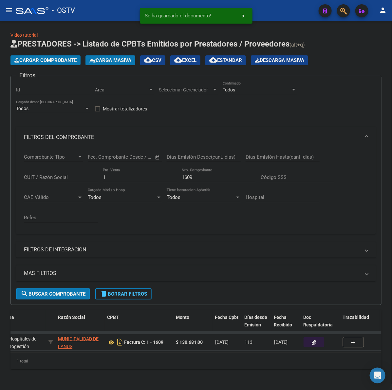
click at [184, 177] on input "1609" at bounding box center [219, 177] width 74 height 6
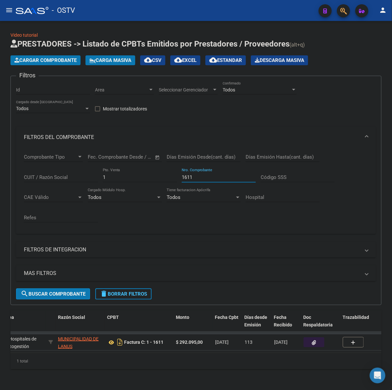
type input "1611"
click at [314, 340] on icon "button" at bounding box center [314, 342] width 4 height 5
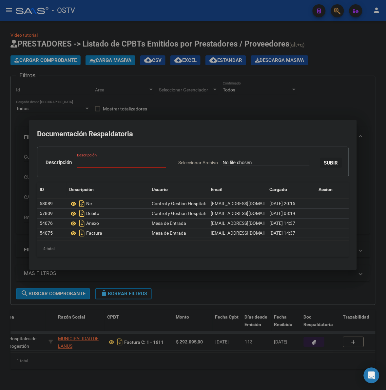
type input "C:\fakepath\CARTA DOCUMENTO - MUNICIPIO [PERSON_NAME][GEOGRAPHIC_DATA] - [DATE]…"
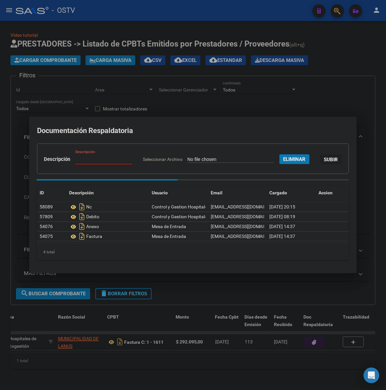
paste input "CARTA DOCUMENTO"
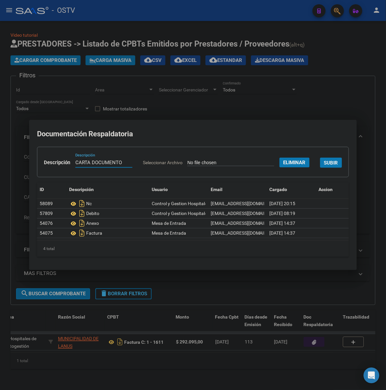
type input "CARTA DOCUMENTO"
click at [324, 166] on span "SUBIR" at bounding box center [331, 163] width 14 height 6
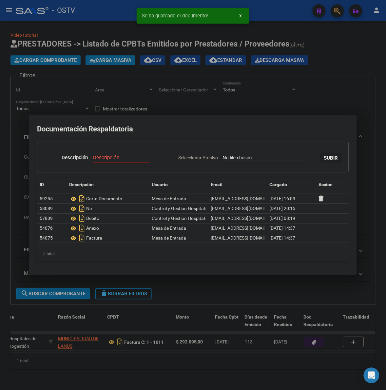
click at [264, 304] on div at bounding box center [193, 195] width 386 height 390
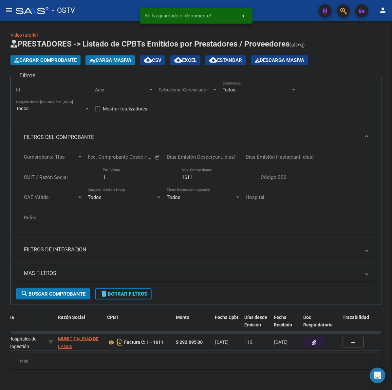
click at [190, 175] on input "1611" at bounding box center [219, 177] width 74 height 6
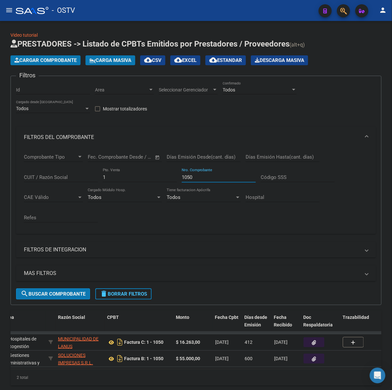
type input "1050"
click at [317, 341] on button "button" at bounding box center [314, 342] width 21 height 10
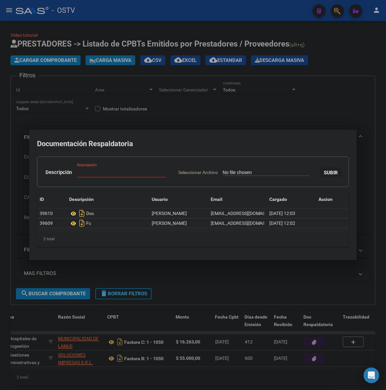
type input "C:\fakepath\CARTA DOCUMENTO - MUNICIPIO [PERSON_NAME][GEOGRAPHIC_DATA] - [DATE]…"
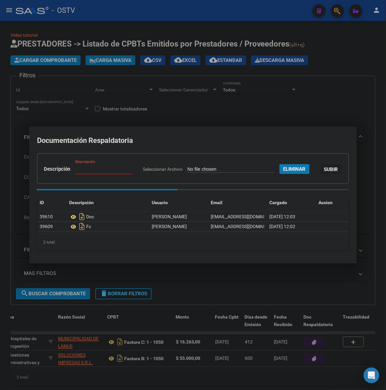
paste input "CARTA DOCUMENTO"
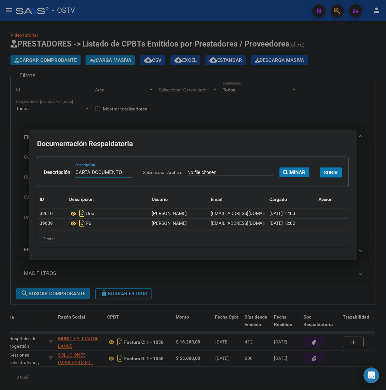
type input "CARTA DOCUMENTO"
click at [324, 176] on span "SUBIR" at bounding box center [331, 173] width 14 height 6
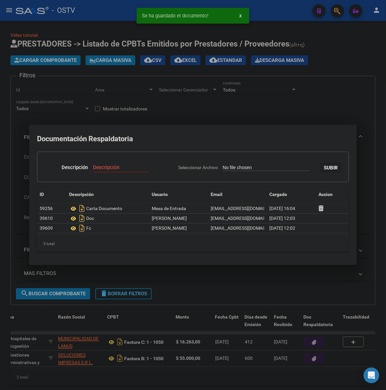
click at [260, 288] on div at bounding box center [193, 195] width 386 height 390
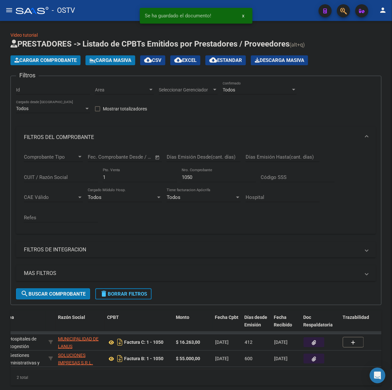
click at [190, 177] on input "1050" at bounding box center [219, 177] width 74 height 6
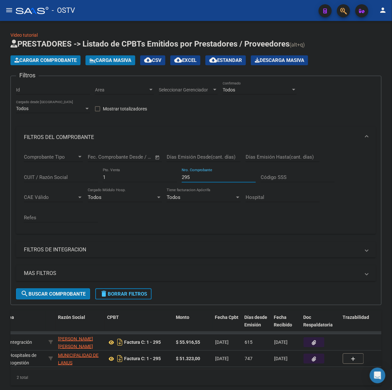
type input "295"
click at [315, 359] on icon "button" at bounding box center [314, 358] width 4 height 5
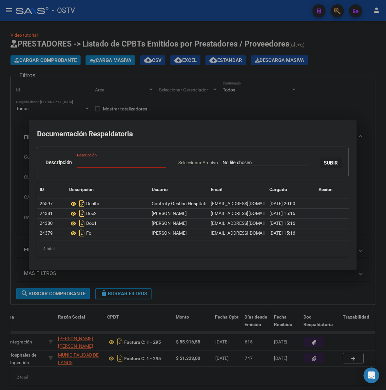
type input "C:\fakepath\CARTA DOCUMENTO - MUNICIPIO [PERSON_NAME][GEOGRAPHIC_DATA] - [DATE]…"
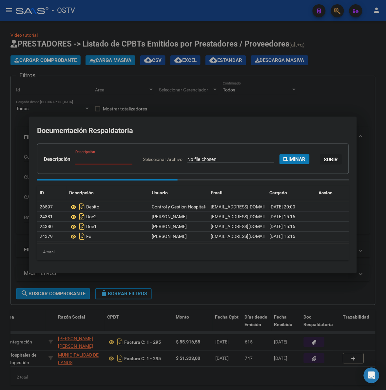
paste input "CARTA DOCUMENTO"
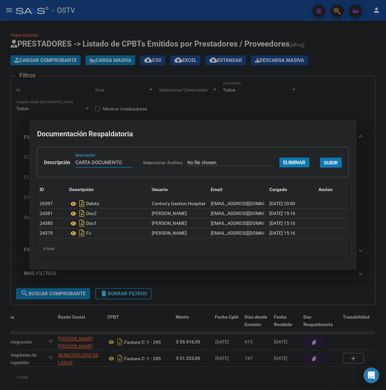
type input "CARTA DOCUMENTO"
click at [324, 166] on span "SUBIR" at bounding box center [331, 163] width 14 height 6
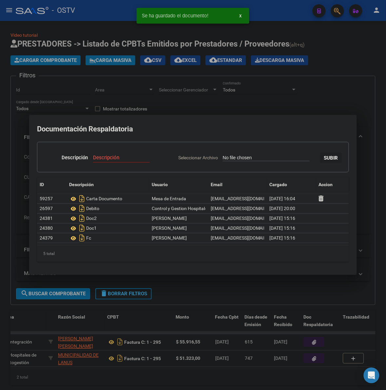
click at [282, 96] on div at bounding box center [193, 195] width 386 height 390
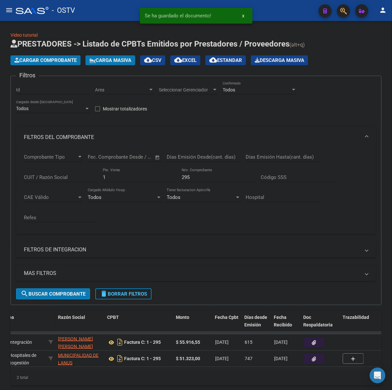
click at [192, 175] on input "295" at bounding box center [219, 177] width 74 height 6
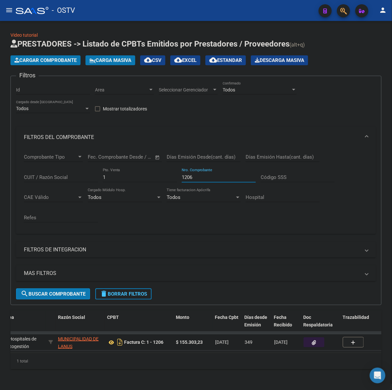
type input "1206"
drag, startPoint x: 316, startPoint y: 343, endPoint x: 390, endPoint y: 243, distance: 124.1
click at [317, 343] on button "button" at bounding box center [314, 342] width 21 height 10
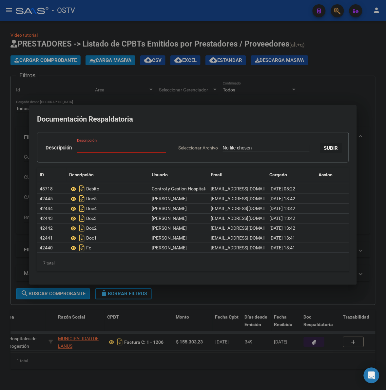
type input "C:\fakepath\CARTA DOCUMENTO - MUNICIPIO [PERSON_NAME][GEOGRAPHIC_DATA] - [DATE]…"
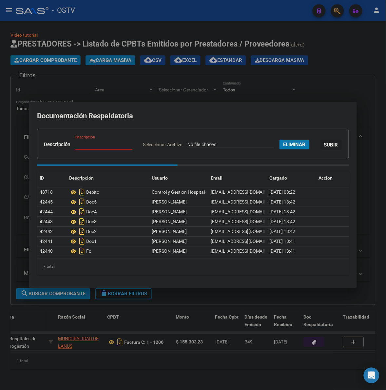
paste input "CARTA DOCUMENTO"
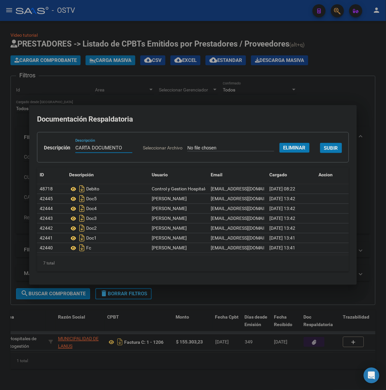
type input "CARTA DOCUMENTO"
click at [320, 153] on button "SUBIR" at bounding box center [331, 148] width 22 height 10
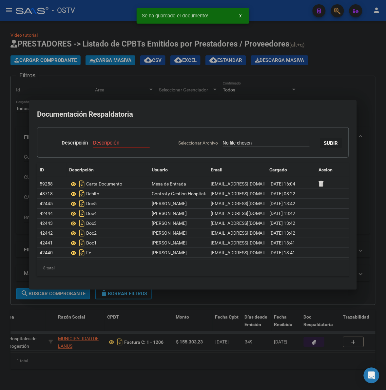
click at [350, 69] on div at bounding box center [193, 195] width 386 height 390
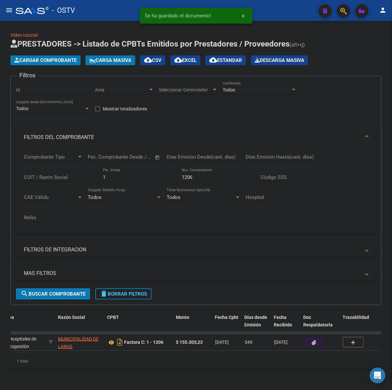
click at [186, 173] on div "1206 Nro. Comprobante" at bounding box center [219, 175] width 74 height 14
click at [185, 176] on input "1206" at bounding box center [219, 177] width 74 height 6
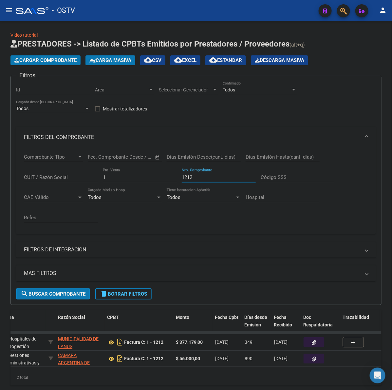
type input "1212"
click at [308, 344] on button "button" at bounding box center [314, 342] width 21 height 10
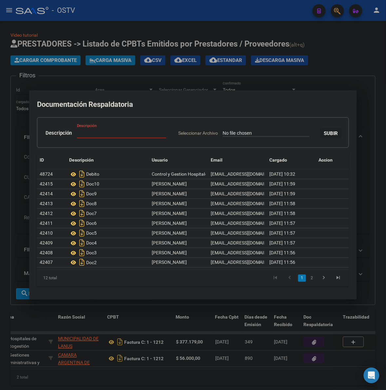
type input "C:\fakepath\CARTA DOCUMENTO - MUNICIPIO [PERSON_NAME][GEOGRAPHIC_DATA] - [DATE]…"
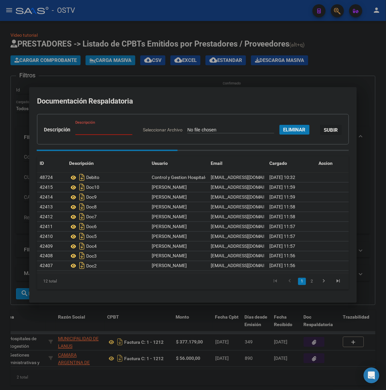
paste input "CARTA DOCUMENTO"
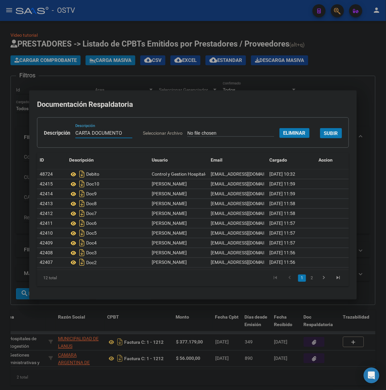
type input "CARTA DOCUMENTO"
click at [324, 136] on span "SUBIR" at bounding box center [331, 133] width 14 height 6
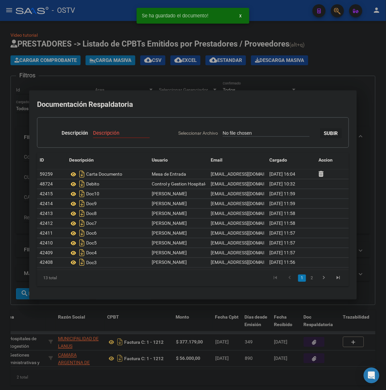
click at [345, 61] on div at bounding box center [193, 195] width 386 height 390
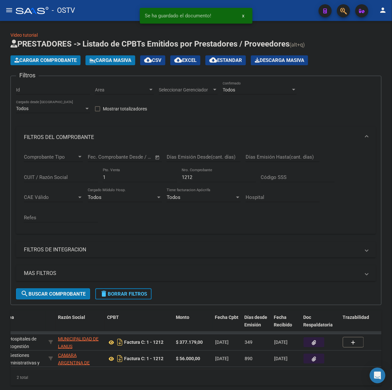
click at [189, 176] on input "1212" at bounding box center [219, 177] width 74 height 6
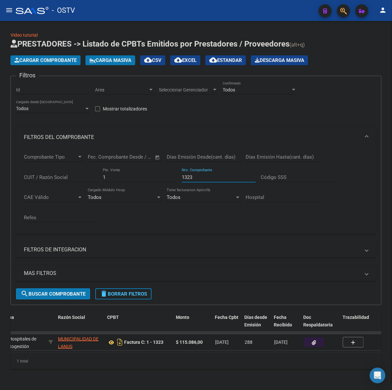
type input "1323"
click at [318, 341] on button "button" at bounding box center [314, 342] width 21 height 10
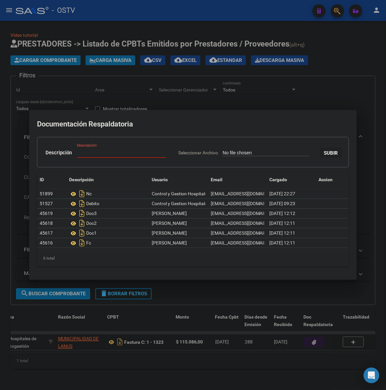
type input "C:\fakepath\CARTA DOCUMENTO - MUNICIPIO [PERSON_NAME][GEOGRAPHIC_DATA] - [DATE]…"
paste input "CARTA DOCUMENTO"
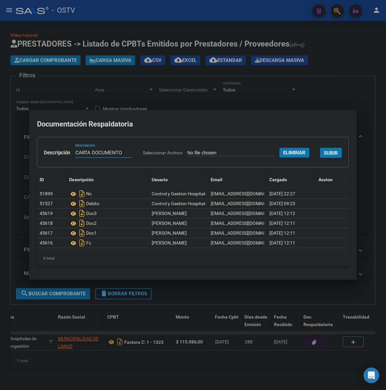
type input "CARTA DOCUMENTO"
click at [324, 156] on span "SUBIR" at bounding box center [331, 153] width 14 height 6
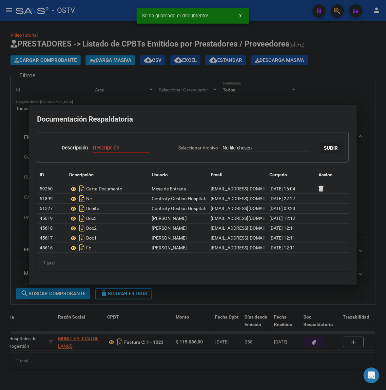
click at [306, 85] on div at bounding box center [193, 195] width 386 height 390
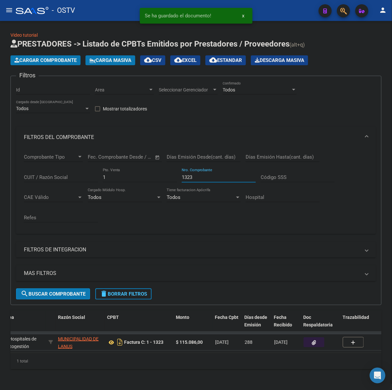
click at [187, 177] on input "1323" at bounding box center [219, 177] width 74 height 6
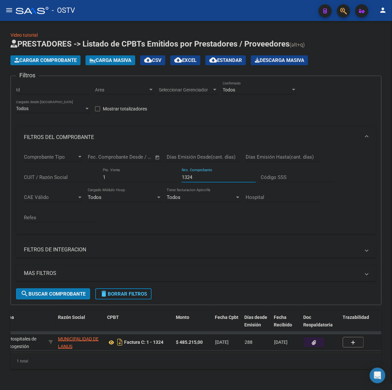
type input "1324"
click at [314, 340] on icon "button" at bounding box center [314, 342] width 4 height 5
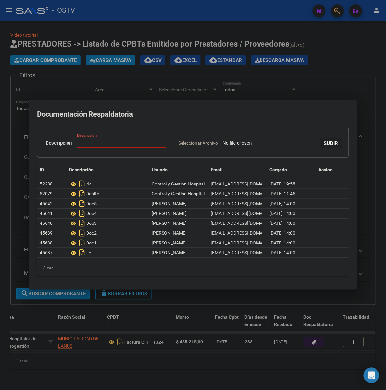
type input "C:\fakepath\CARTA DOCUMENTO - MUNICIPIO [PERSON_NAME][GEOGRAPHIC_DATA] - [DATE]…"
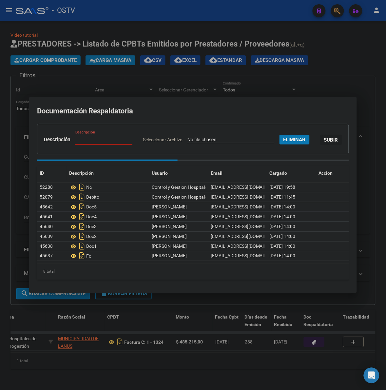
paste input "CARTA DOCUMENTO"
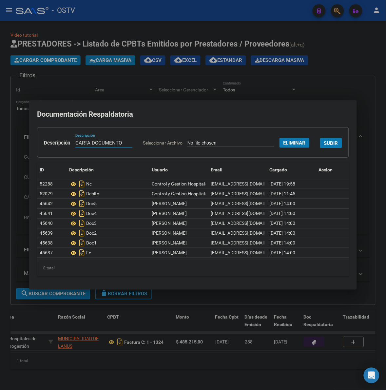
type input "CARTA DOCUMENTO"
click at [320, 148] on button "SUBIR" at bounding box center [331, 143] width 22 height 10
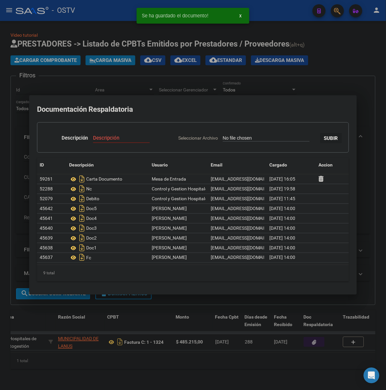
click at [333, 74] on div at bounding box center [193, 195] width 386 height 390
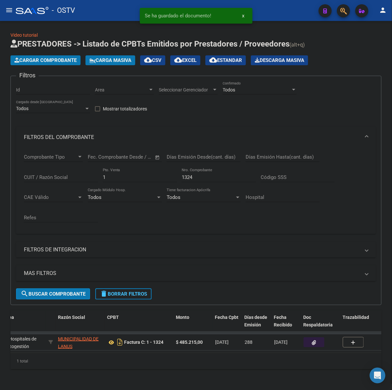
click at [188, 175] on input "1324" at bounding box center [219, 177] width 74 height 6
type input "1"
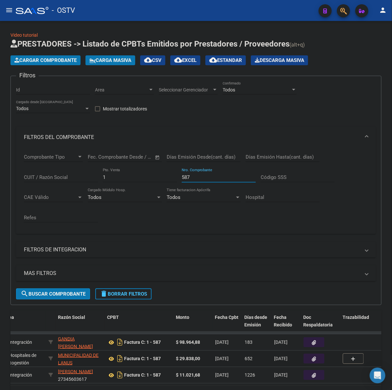
type input "587"
drag, startPoint x: 314, startPoint y: 359, endPoint x: 389, endPoint y: 305, distance: 93.2
click at [314, 359] on icon "button" at bounding box center [314, 358] width 4 height 5
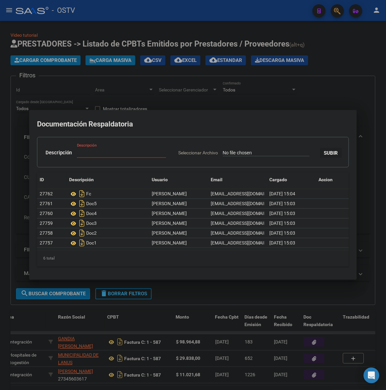
type input "C:\fakepath\CARTA DOCUMENTO - MUNICIPIO [PERSON_NAME][GEOGRAPHIC_DATA] - [DATE]…"
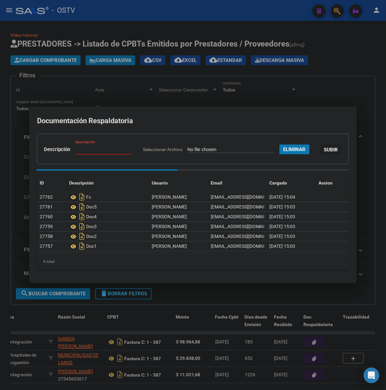
paste input "CARTA DOCUMENTO"
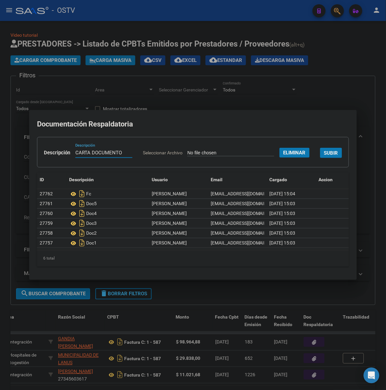
type input "CARTA DOCUMENTO"
click at [324, 156] on span "SUBIR" at bounding box center [331, 153] width 14 height 6
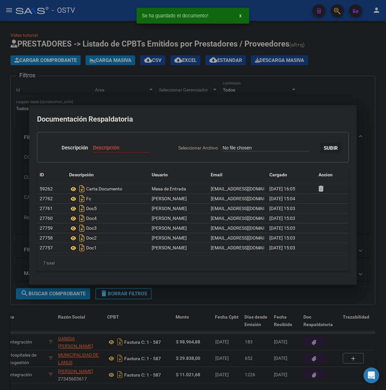
click at [330, 86] on div at bounding box center [193, 195] width 386 height 390
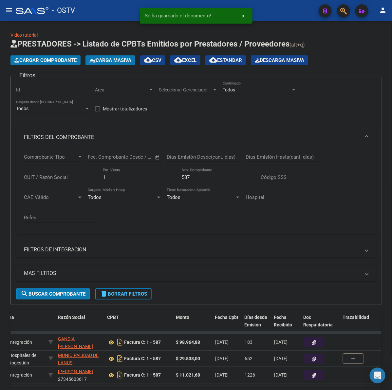
click at [196, 174] on input "587" at bounding box center [219, 177] width 74 height 6
click at [184, 174] on input "587" at bounding box center [219, 177] width 74 height 6
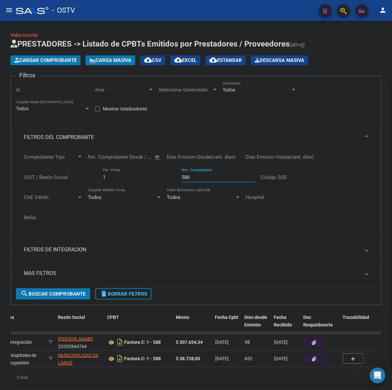
click at [190, 175] on input "588" at bounding box center [219, 177] width 74 height 6
type input "588"
click at [318, 359] on button "button" at bounding box center [314, 359] width 21 height 10
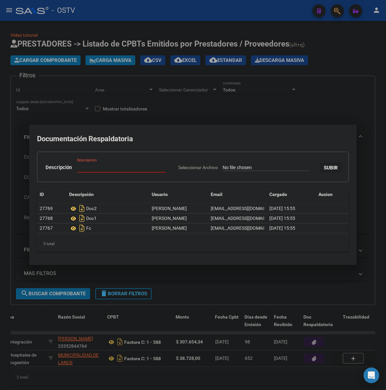
type input "C:\fakepath\CARTA DOCUMENTO - MUNICIPIO [PERSON_NAME][GEOGRAPHIC_DATA] - [DATE]…"
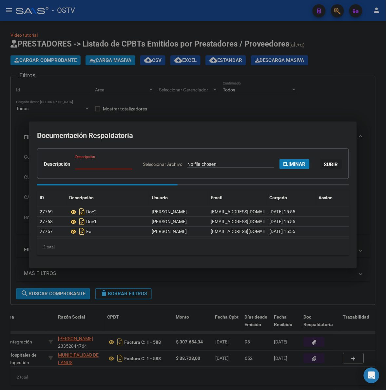
paste input "CARTA DOCUMENTO"
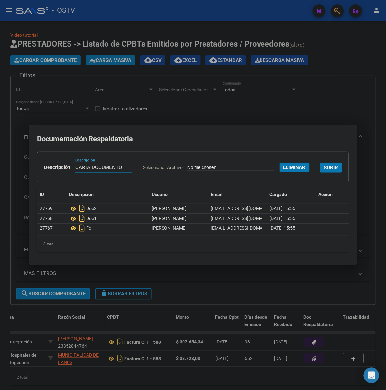
type input "CARTA DOCUMENTO"
click at [324, 171] on span "SUBIR" at bounding box center [331, 168] width 14 height 6
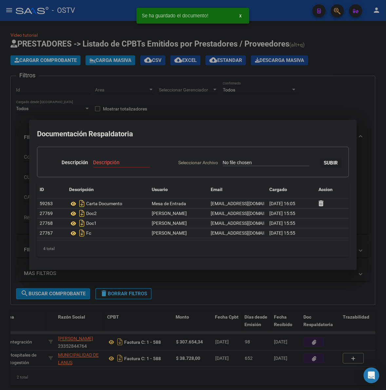
click at [333, 115] on div at bounding box center [193, 195] width 386 height 390
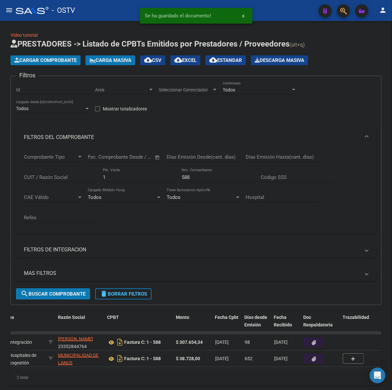
click at [187, 175] on input "588" at bounding box center [219, 177] width 74 height 6
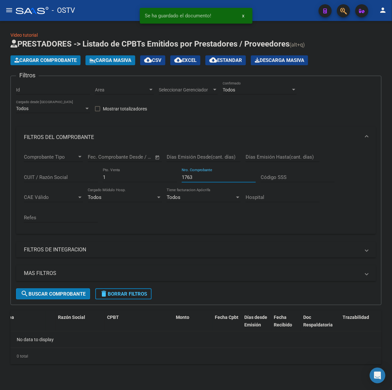
scroll to position [0, 0]
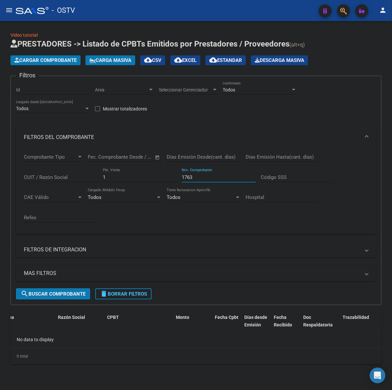
type input "1763"
click at [125, 177] on input "1" at bounding box center [140, 177] width 74 height 6
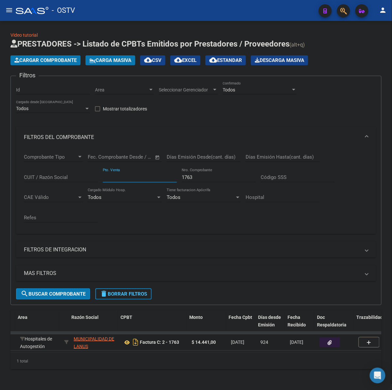
scroll to position [0, 123]
click at [327, 341] on icon "button" at bounding box center [328, 342] width 4 height 5
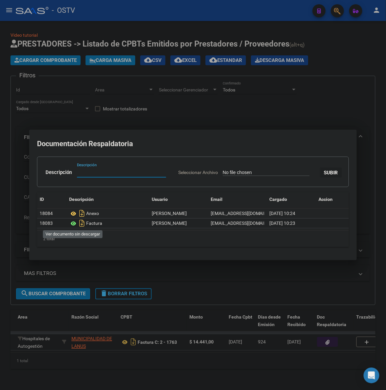
click at [71, 222] on icon at bounding box center [73, 224] width 9 height 8
click at [183, 298] on div at bounding box center [193, 195] width 386 height 390
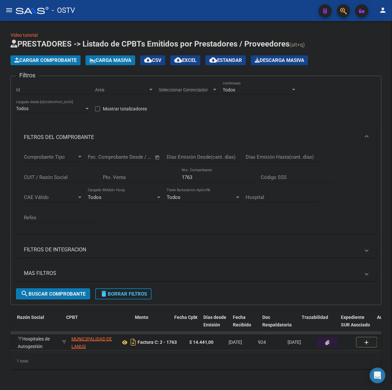
scroll to position [0, 177]
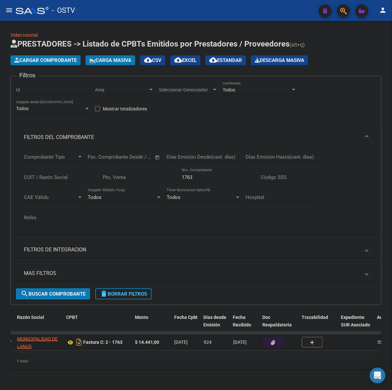
click at [279, 343] on button "button" at bounding box center [273, 342] width 21 height 10
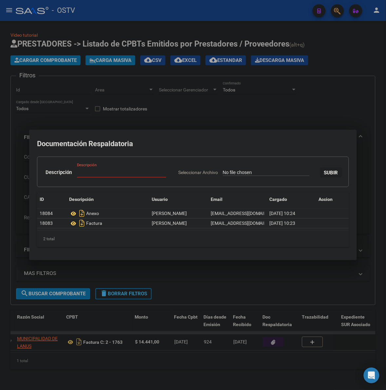
type input "C:\fakepath\CARTA DOCUMENTO - MUNICIPIO [PERSON_NAME][GEOGRAPHIC_DATA] - [DATE]…"
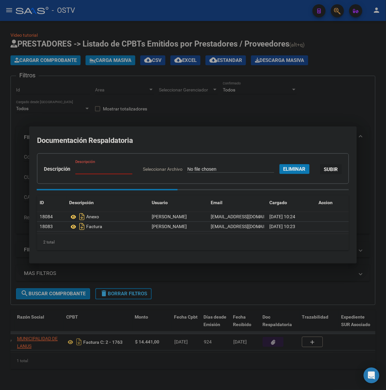
paste input "CARTA DOCUMENTO"
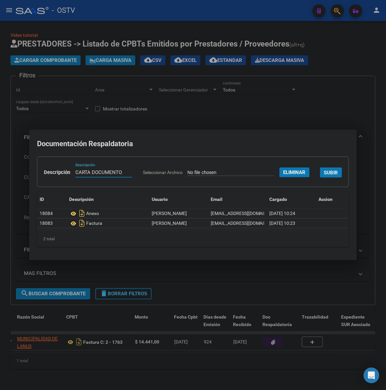
type input "CARTA DOCUMENTO"
click at [324, 176] on span "SUBIR" at bounding box center [331, 173] width 14 height 6
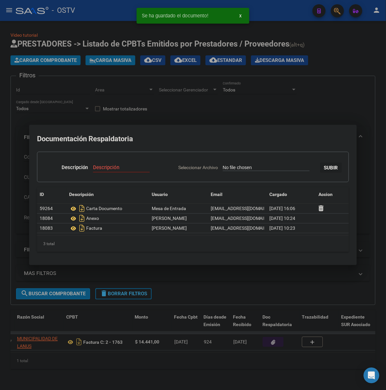
click at [303, 111] on div at bounding box center [193, 195] width 386 height 390
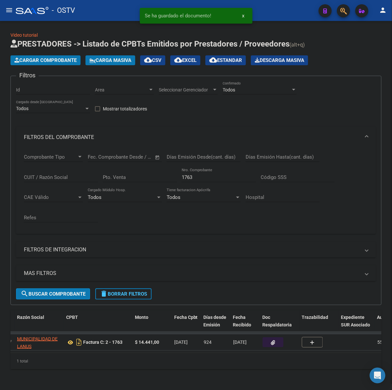
click at [187, 179] on input "1763" at bounding box center [219, 177] width 74 height 6
click at [187, 178] on input "1763" at bounding box center [219, 177] width 74 height 6
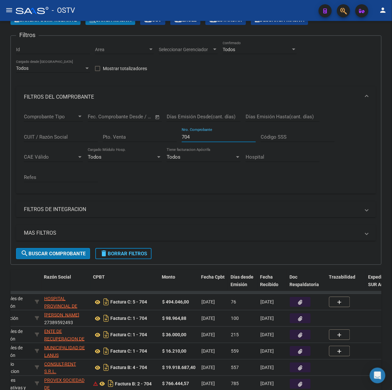
scroll to position [41, 0]
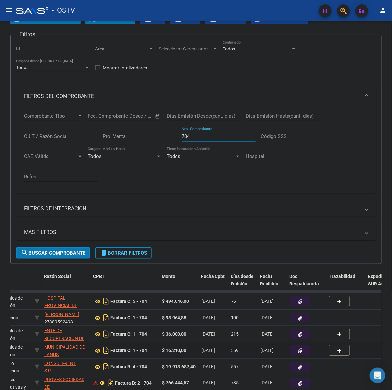
type input "704"
click at [298, 348] on icon "button" at bounding box center [300, 350] width 4 height 5
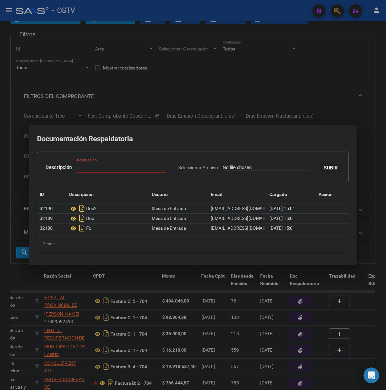
type input "C:\fakepath\CARTA DOCUMENTO - MUNICIPIO [PERSON_NAME][GEOGRAPHIC_DATA] - [DATE]…"
paste input "CARTA DOCUMENTO"
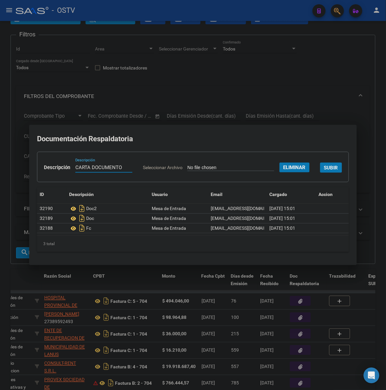
type input "CARTA DOCUMENTO"
click at [324, 171] on span "SUBIR" at bounding box center [331, 168] width 14 height 6
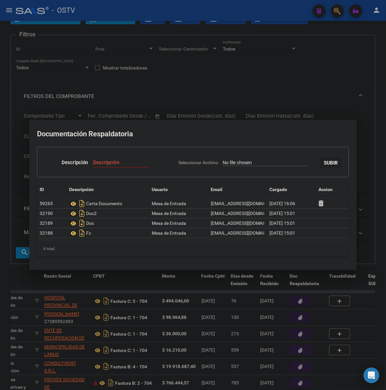
click at [103, 161] on input "Descripción" at bounding box center [121, 163] width 57 height 6
click at [363, 105] on div at bounding box center [193, 195] width 386 height 390
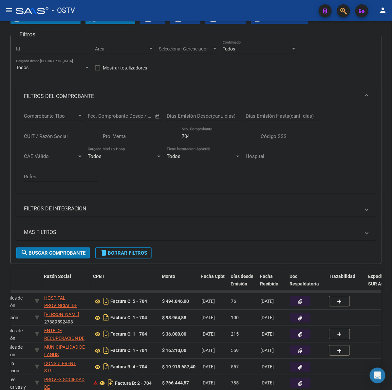
click at [186, 136] on input "704" at bounding box center [219, 136] width 74 height 6
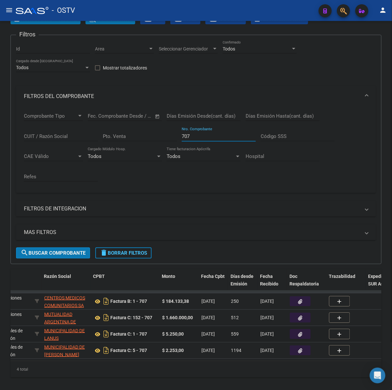
type input "707"
click at [310, 333] on button "button" at bounding box center [300, 334] width 21 height 10
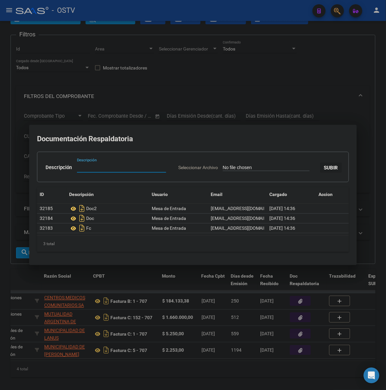
paste input "CARTA DOCUMENTO"
type input "CARTA DOCUMENTO"
type input "C:\fakepath\CARTA DOCUMENTO - MUNICIPIO [PERSON_NAME][GEOGRAPHIC_DATA] - [DATE]…"
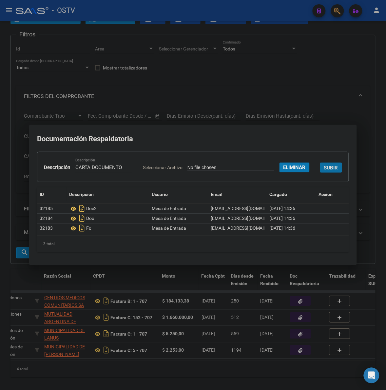
click at [324, 171] on span "SUBIR" at bounding box center [331, 168] width 14 height 6
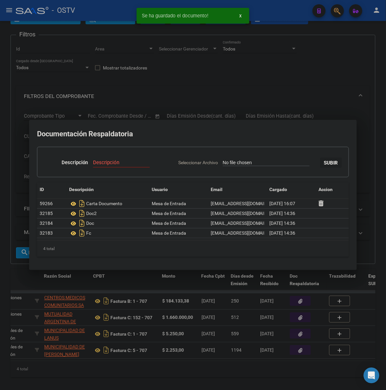
click at [313, 95] on div at bounding box center [193, 195] width 386 height 390
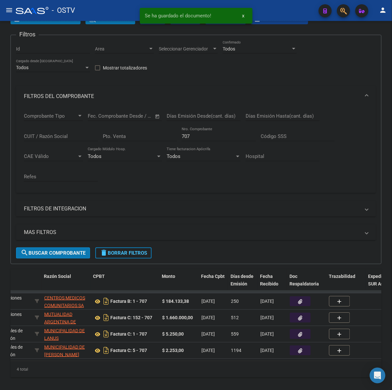
click at [192, 135] on input "707" at bounding box center [219, 136] width 74 height 6
click at [188, 135] on input "707" at bounding box center [219, 136] width 74 height 6
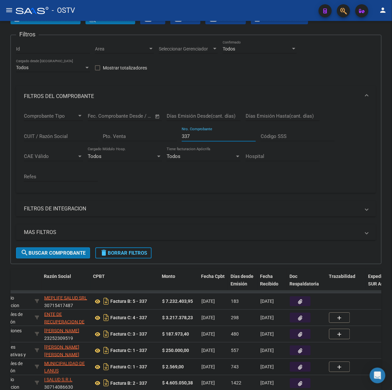
type input "337"
click at [307, 364] on button "button" at bounding box center [300, 367] width 21 height 10
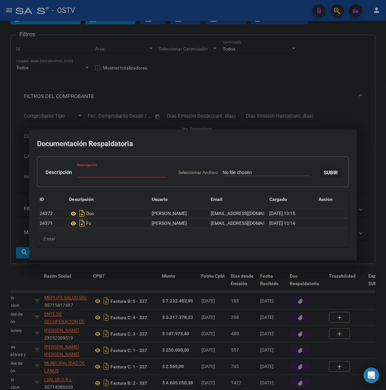
type input "C:\fakepath\CARTA DOCUMENTO - MUNICIPIO [PERSON_NAME][GEOGRAPHIC_DATA] - [DATE]…"
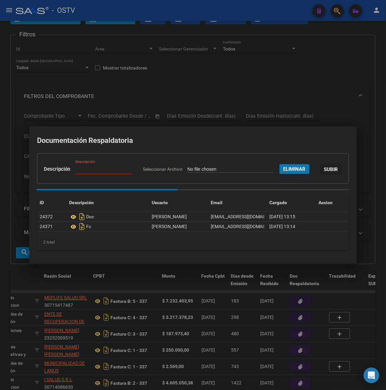
paste input "CARTA DOCUMENTO"
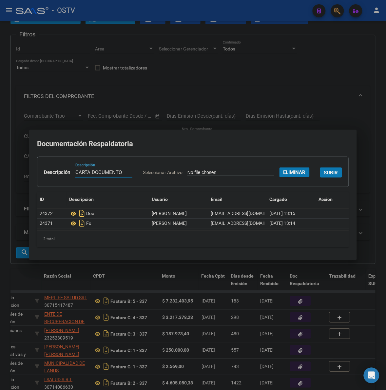
type input "CARTA DOCUMENTO"
drag, startPoint x: 301, startPoint y: 184, endPoint x: 291, endPoint y: 183, distance: 10.2
click at [300, 184] on form "Descripción CARTA DOCUMENTO Descripción Seleccionar Archivo Eliminar SUBIR" at bounding box center [193, 172] width 312 height 30
click at [324, 176] on span "SUBIR" at bounding box center [331, 173] width 14 height 6
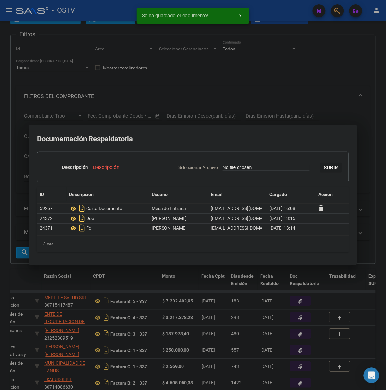
click at [300, 95] on div at bounding box center [193, 195] width 386 height 390
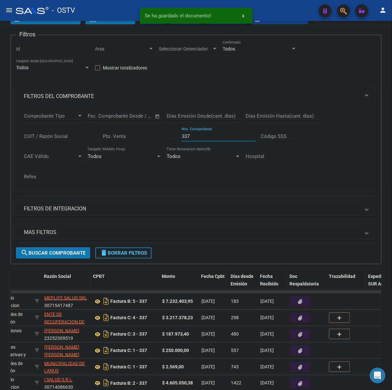
click at [190, 135] on input "337" at bounding box center [219, 136] width 74 height 6
drag, startPoint x: 190, startPoint y: 135, endPoint x: 173, endPoint y: 135, distance: 17.0
click at [173, 135] on div "Comprobante Tipo Comprobante Tipo Fecha inicio – Fecha fin Fec. Comprobante Des…" at bounding box center [196, 147] width 344 height 81
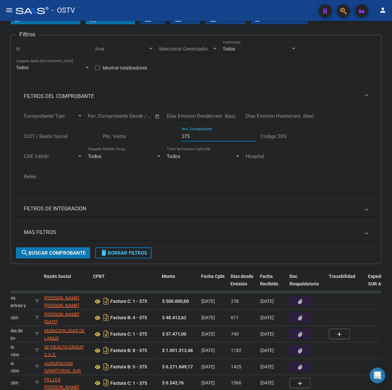
type input "375"
click at [298, 333] on icon "button" at bounding box center [300, 334] width 4 height 5
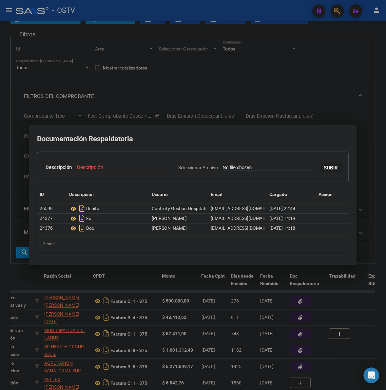
type input "C:\fakepath\CARTA DOCUMENTO - MUNICIPIO [PERSON_NAME][GEOGRAPHIC_DATA] - [DATE]…"
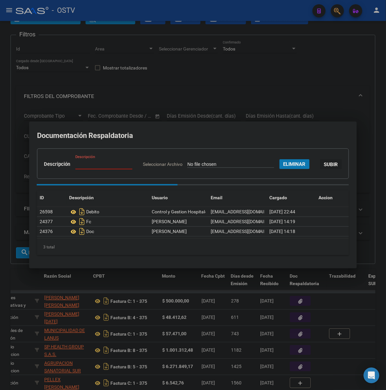
paste input "CARTA DOCUMENTO"
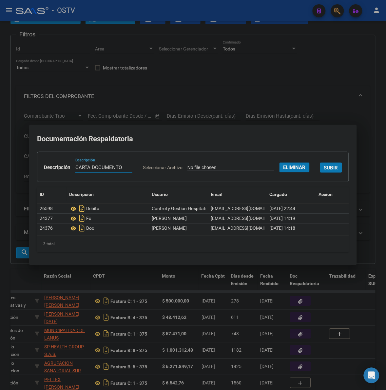
type input "CARTA DOCUMENTO"
click at [324, 171] on span "SUBIR" at bounding box center [331, 168] width 14 height 6
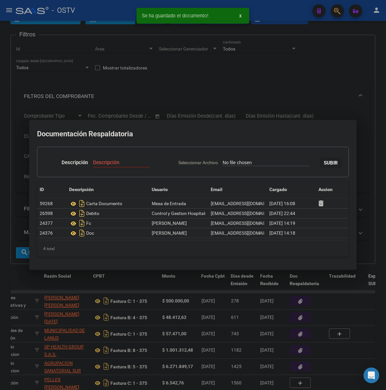
click at [318, 96] on div at bounding box center [193, 195] width 386 height 390
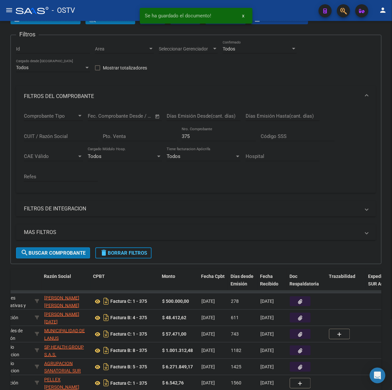
click at [196, 133] on input "375" at bounding box center [219, 136] width 74 height 6
click at [196, 132] on div "375 Nro. Comprobante" at bounding box center [219, 134] width 74 height 14
click at [186, 134] on input "375" at bounding box center [219, 136] width 74 height 6
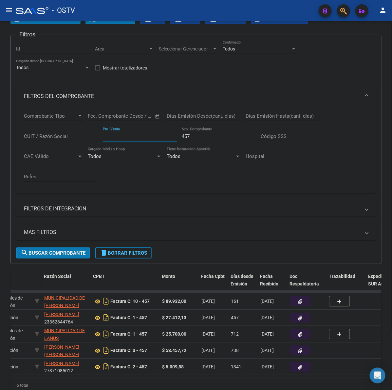
click at [132, 132] on div "Pto. Venta" at bounding box center [140, 134] width 74 height 14
click at [68, 251] on span "search Buscar Comprobante" at bounding box center [53, 253] width 65 height 6
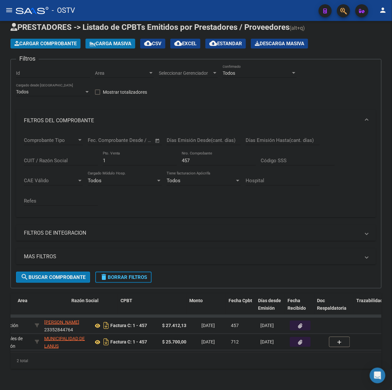
scroll to position [0, 123]
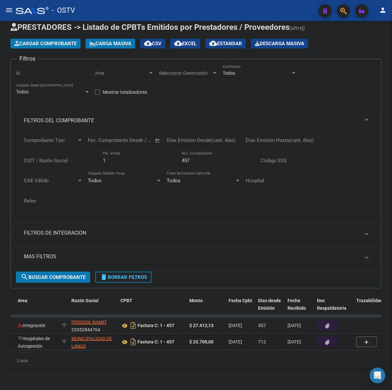
click at [324, 337] on button "button" at bounding box center [327, 342] width 21 height 10
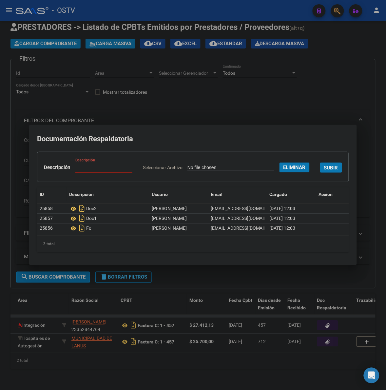
click at [132, 164] on input "Descripción" at bounding box center [103, 167] width 57 height 6
paste input "CARTA DOCUMENTO"
click at [324, 171] on span "SUBIR" at bounding box center [331, 168] width 14 height 6
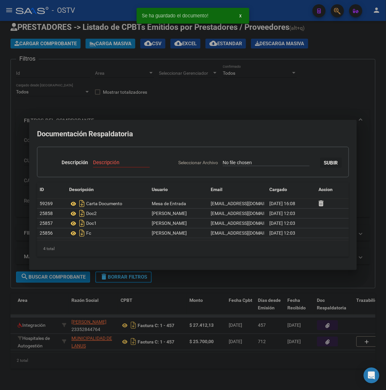
click at [273, 100] on div at bounding box center [193, 195] width 386 height 390
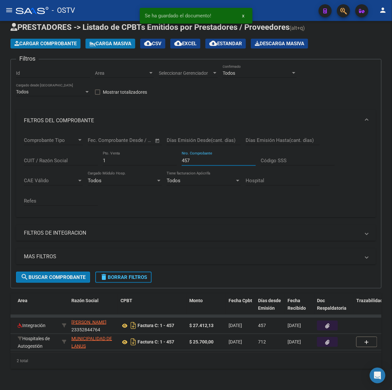
click at [184, 158] on input "457" at bounding box center [219, 161] width 74 height 6
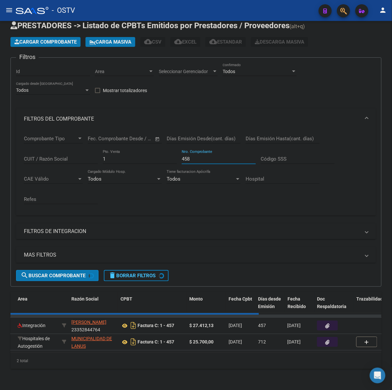
scroll to position [6, 0]
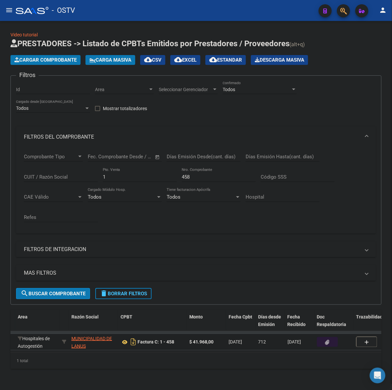
click at [330, 337] on button "button" at bounding box center [327, 342] width 21 height 10
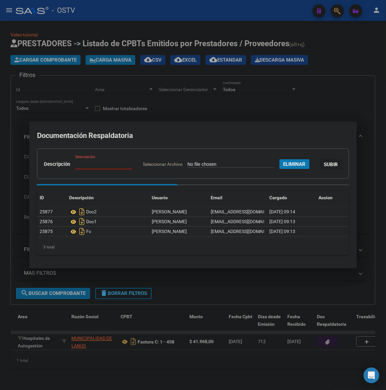
paste input "CARTA DOCUMENTO"
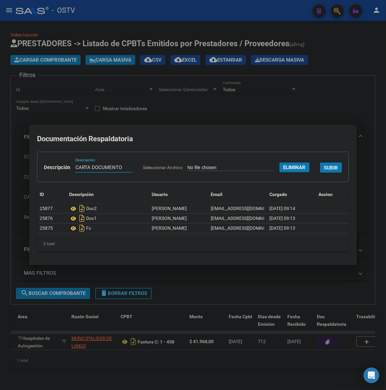
click at [324, 171] on span "SUBIR" at bounding box center [331, 168] width 14 height 6
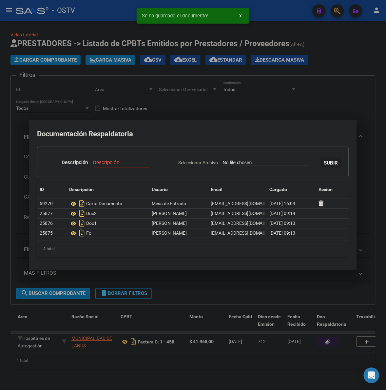
click at [307, 101] on div at bounding box center [193, 195] width 386 height 390
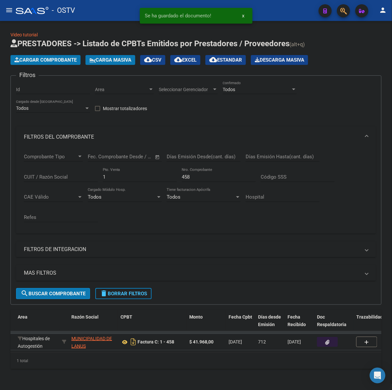
click at [183, 174] on input "458" at bounding box center [219, 177] width 74 height 6
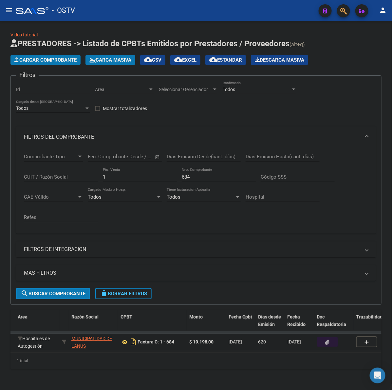
click at [329, 340] on icon "button" at bounding box center [328, 342] width 4 height 5
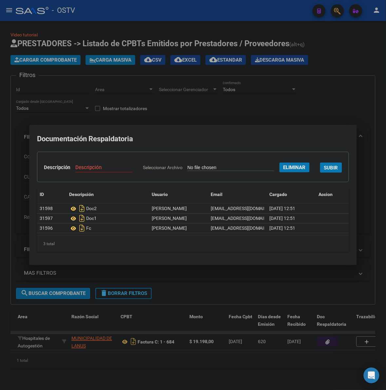
click at [132, 163] on div "Descripción" at bounding box center [103, 171] width 57 height 16
click at [132, 163] on div "Descripción" at bounding box center [103, 168] width 57 height 10
paste input "CARTA DOCUMENTO"
click at [132, 163] on div "CARTA DOCUMENTO Descripción" at bounding box center [103, 168] width 57 height 10
click at [324, 171] on span "SUBIR" at bounding box center [331, 168] width 14 height 6
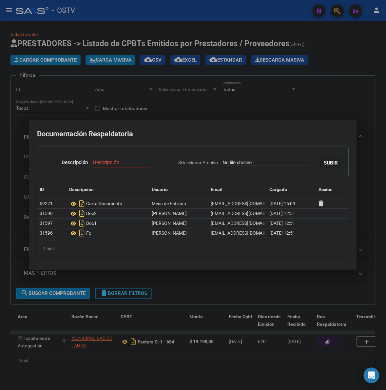
click at [323, 136] on h2 "Documentación Respaldatoria" at bounding box center [193, 134] width 312 height 12
click at [324, 107] on div at bounding box center [193, 195] width 386 height 390
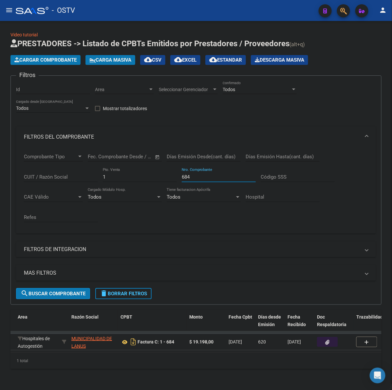
click at [188, 174] on input "684" at bounding box center [219, 177] width 74 height 6
click at [187, 174] on input "684" at bounding box center [219, 177] width 74 height 6
click at [328, 340] on icon "button" at bounding box center [328, 342] width 4 height 5
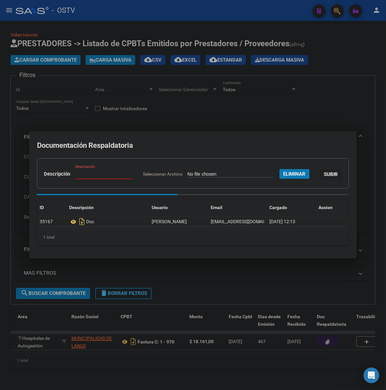
paste input "CARTA DOCUMENTO"
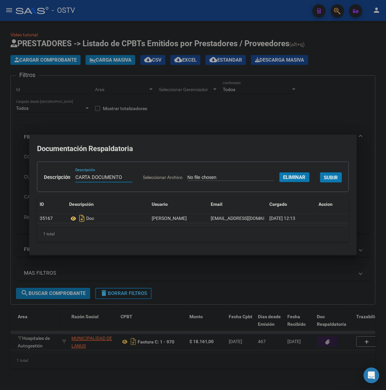
click at [324, 181] on span "SUBIR" at bounding box center [331, 178] width 14 height 6
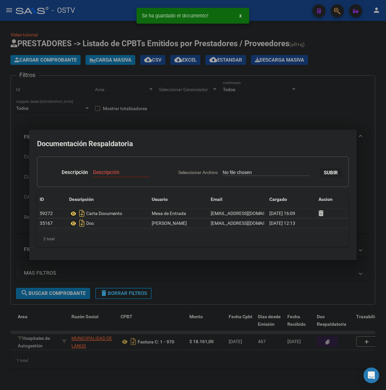
click at [310, 87] on div at bounding box center [193, 195] width 386 height 390
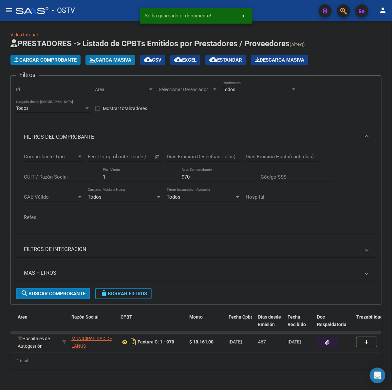
click at [188, 174] on input "970" at bounding box center [219, 177] width 74 height 6
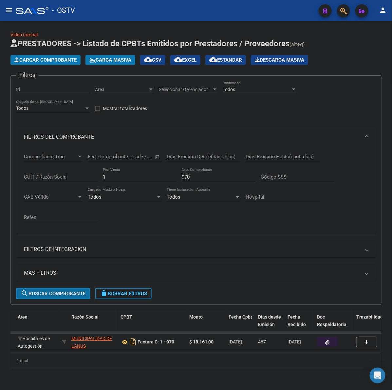
click at [44, 291] on span "search Buscar Comprobante" at bounding box center [53, 294] width 65 height 6
click at [322, 337] on button "button" at bounding box center [327, 342] width 21 height 10
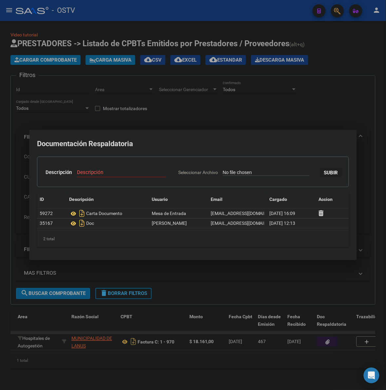
drag, startPoint x: 312, startPoint y: 118, endPoint x: 302, endPoint y: 125, distance: 12.4
click at [312, 118] on div at bounding box center [193, 195] width 386 height 390
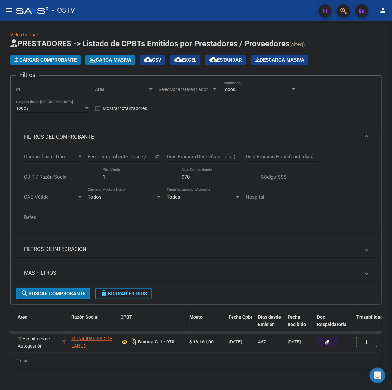
click at [181, 169] on div "Comprobante Tipo Comprobante Tipo Fecha inicio – Fecha fin Fec. Comprobante Des…" at bounding box center [196, 187] width 344 height 81
click at [183, 174] on input "970" at bounding box center [219, 177] width 74 height 6
click at [184, 174] on input "970" at bounding box center [219, 177] width 74 height 6
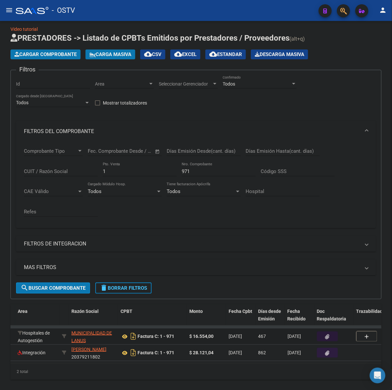
click at [333, 336] on button "button" at bounding box center [327, 336] width 21 height 10
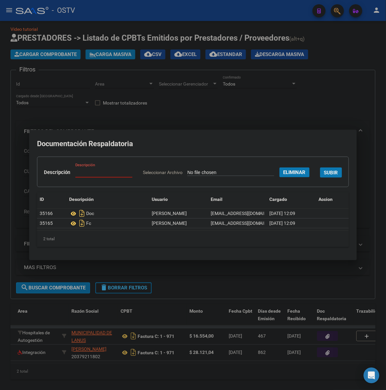
paste input "CARTA DOCUMENTO"
click at [320, 167] on button "SUBIR" at bounding box center [331, 172] width 22 height 10
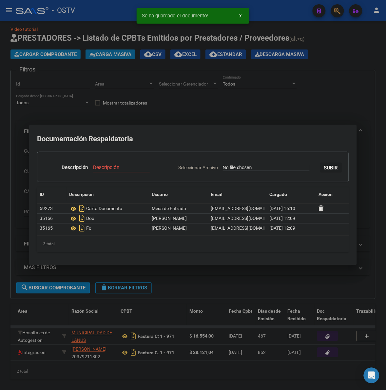
click at [225, 292] on div at bounding box center [193, 195] width 386 height 390
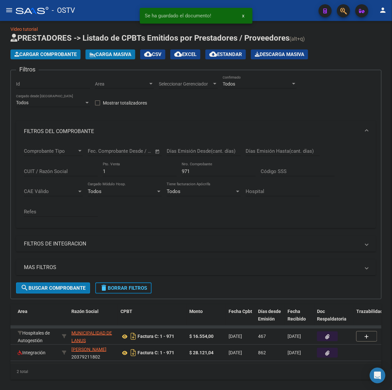
click at [189, 168] on input "971" at bounding box center [219, 171] width 74 height 6
click at [185, 169] on input "971" at bounding box center [219, 171] width 74 height 6
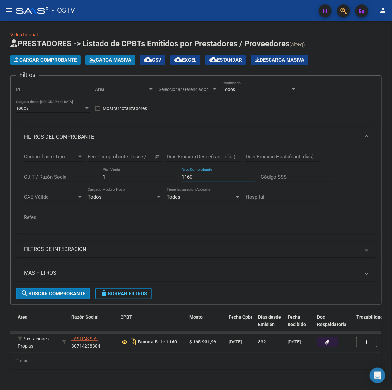
click at [115, 174] on input "1" at bounding box center [140, 177] width 74 height 6
click at [75, 291] on span "search Buscar Comprobante" at bounding box center [53, 294] width 65 height 6
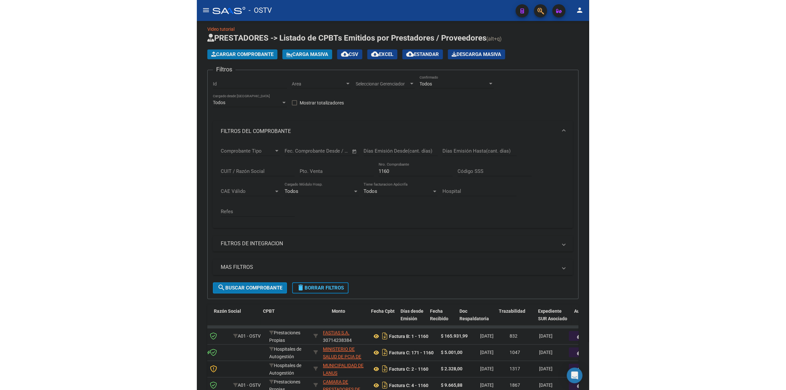
scroll to position [0, 177]
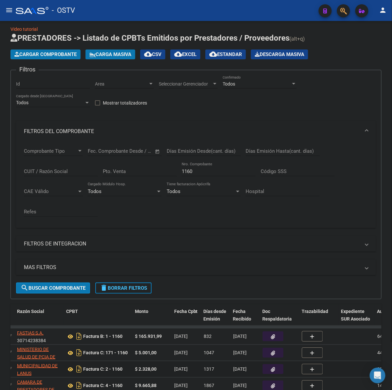
click at [276, 367] on button "button" at bounding box center [273, 369] width 21 height 10
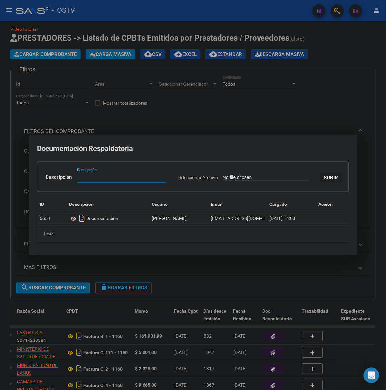
paste input "CARTA DOCUMENTO"
click at [324, 181] on span "SUBIR" at bounding box center [331, 178] width 14 height 6
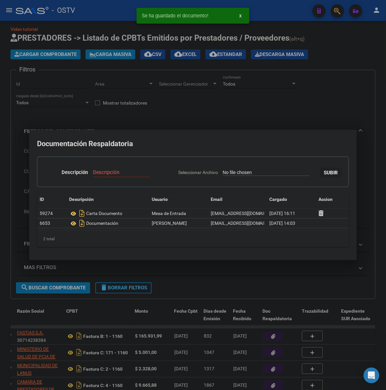
click at [320, 295] on div at bounding box center [193, 195] width 386 height 390
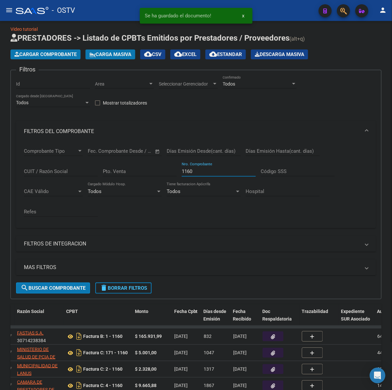
click at [186, 171] on input "1160" at bounding box center [219, 171] width 74 height 6
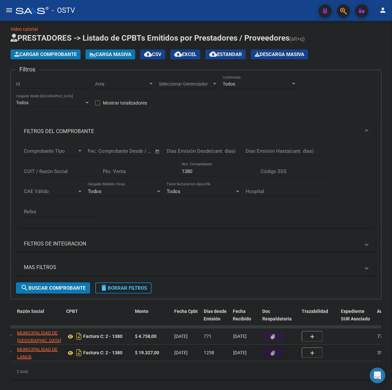
click at [268, 349] on button "button" at bounding box center [273, 353] width 21 height 10
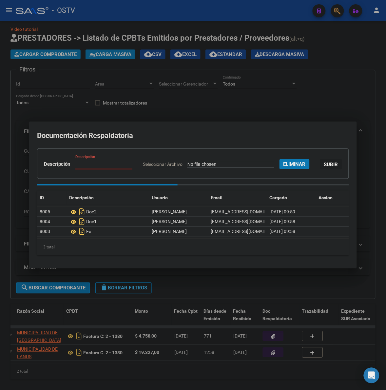
paste input "CARTA DOCUMENTO"
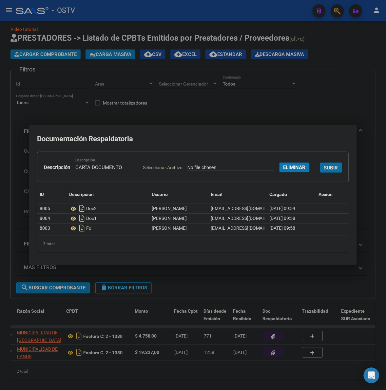
click at [320, 173] on button "SUBIR" at bounding box center [331, 168] width 22 height 10
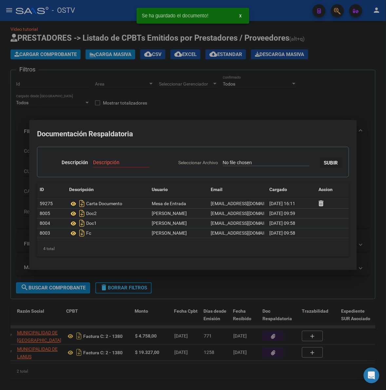
click at [344, 90] on div at bounding box center [193, 195] width 386 height 390
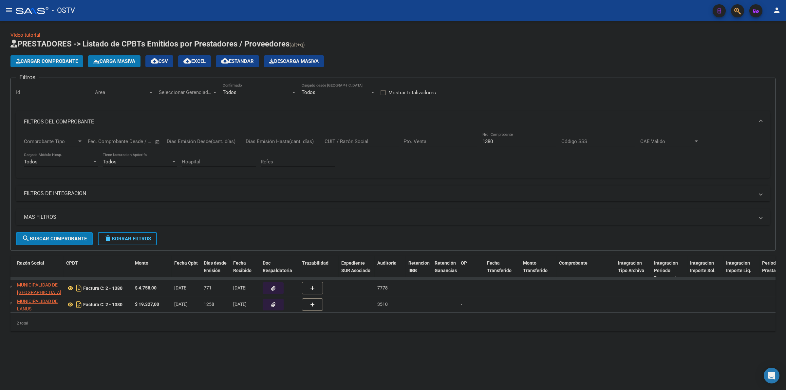
scroll to position [0, 0]
click at [619, 47] on h1 "PRESTADORES -> Listado de CPBTs Emitidos por Prestadores / Proveedores (alt+q)" at bounding box center [392, 44] width 765 height 11
click at [120, 241] on button "delete Borrar Filtros" at bounding box center [127, 238] width 59 height 13
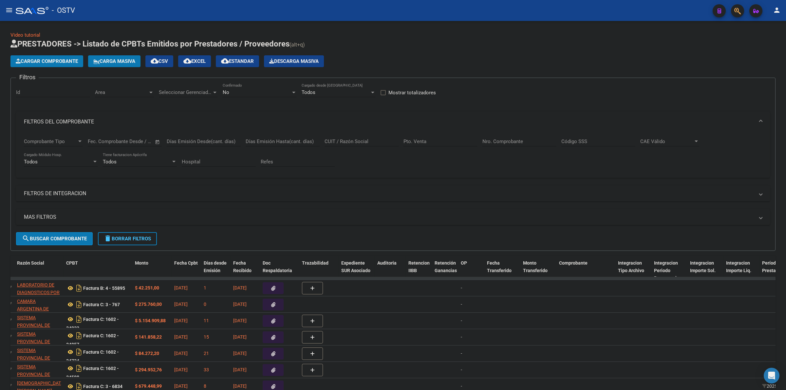
click at [410, 362] on datatable-body-cell at bounding box center [419, 370] width 26 height 16
click at [127, 238] on span "delete Borrar Filtros" at bounding box center [127, 239] width 47 height 6
click at [238, 241] on form "Filtros Id Area Area Seleccionar Gerenciador Seleccionar Gerenciador No Confirm…" at bounding box center [392, 164] width 765 height 173
click at [646, 52] on app-list-header "PRESTADORES -> Listado de CPBTs Emitidos por Prestadores / Proveedores (alt+q) …" at bounding box center [392, 145] width 765 height 212
click at [703, 49] on h1 "PRESTADORES -> Listado de CPBTs Emitidos por Prestadores / Proveedores (alt+q)" at bounding box center [392, 44] width 765 height 11
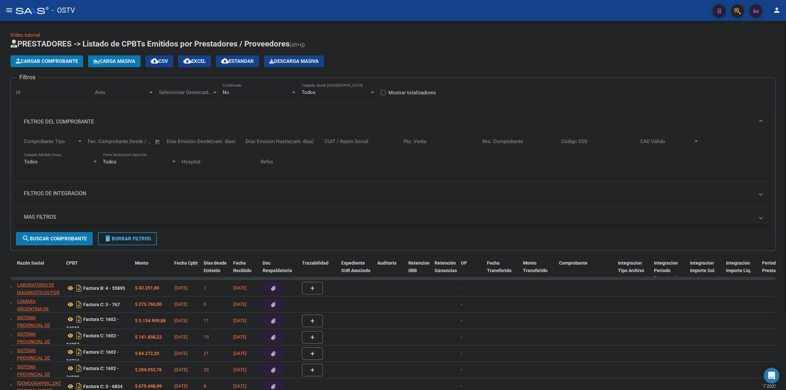
click at [525, 53] on app-list-header "PRESTADORES -> Listado de CPBTs Emitidos por Prestadores / Proveedores (alt+q) …" at bounding box center [392, 145] width 765 height 212
click at [364, 60] on div "Cargar Comprobante Carga Masiva cloud_download CSV cloud_download EXCEL cloud_d…" at bounding box center [392, 61] width 765 height 12
click at [578, 38] on div "Video tutorial PRESTADORES -> Listado de CPBTs Emitidos por Prestadores / Prove…" at bounding box center [392, 246] width 765 height 431
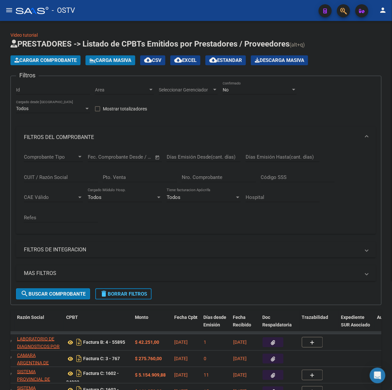
click at [382, 63] on div "Video tutorial PRESTADORES -> Listado de CPBTs Emitidos por Prestadores / Prove…" at bounding box center [196, 279] width 392 height 517
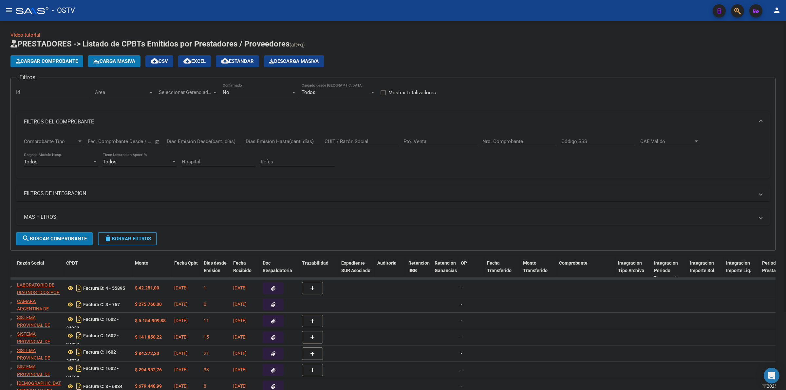
click at [420, 51] on app-list-header "PRESTADORES -> Listado de CPBTs Emitidos por Prestadores / Proveedores (alt+q) …" at bounding box center [392, 145] width 765 height 212
click at [392, 61] on div "Cargar Comprobante Carga Masiva cloud_download CSV cloud_download EXCEL cloud_d…" at bounding box center [392, 61] width 765 height 12
click at [333, 44] on h1 "PRESTADORES -> Listado de CPBTs Emitidos por Prestadores / Proveedores (alt+q)" at bounding box center [392, 44] width 765 height 11
click at [422, 54] on app-list-header "PRESTADORES -> Listado de CPBTs Emitidos por Prestadores / Proveedores (alt+q) …" at bounding box center [392, 145] width 765 height 212
click at [385, 48] on h1 "PRESTADORES -> Listado de CPBTs Emitidos por Prestadores / Proveedores (alt+q)" at bounding box center [392, 44] width 765 height 11
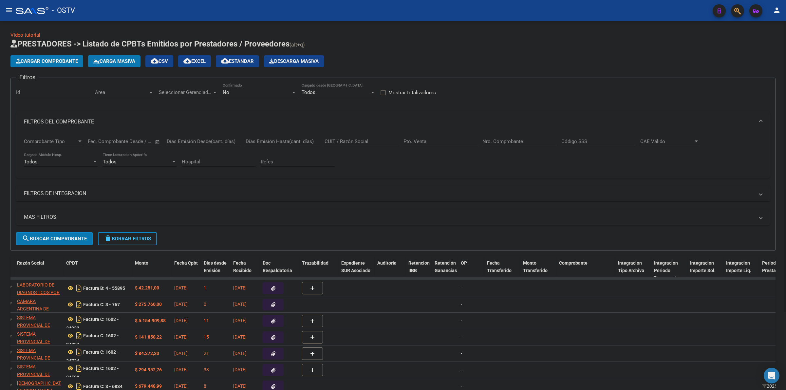
click at [365, 139] on input "CUIT / Razón Social" at bounding box center [362, 142] width 74 height 6
click at [504, 137] on div "Nro. Comprobante" at bounding box center [520, 139] width 74 height 14
click at [505, 139] on input "Nro. Comprobante" at bounding box center [520, 142] width 74 height 6
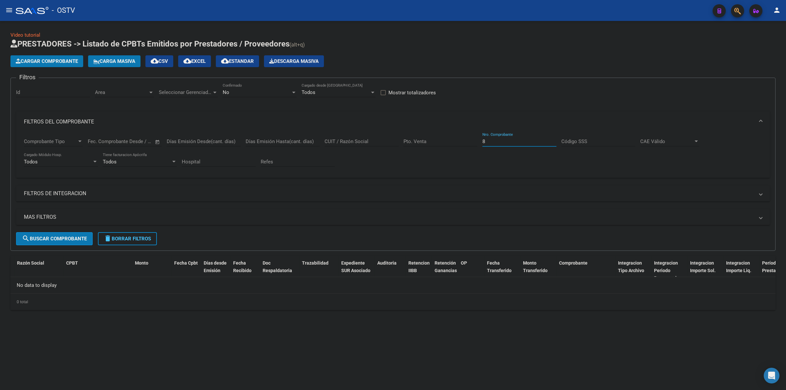
click at [246, 90] on div "No" at bounding box center [257, 92] width 68 height 6
click at [237, 63] on span "Todos" at bounding box center [260, 62] width 74 height 15
drag, startPoint x: 47, startPoint y: 238, endPoint x: 56, endPoint y: 237, distance: 9.6
click at [47, 238] on span "search Buscar Comprobante" at bounding box center [54, 239] width 65 height 6
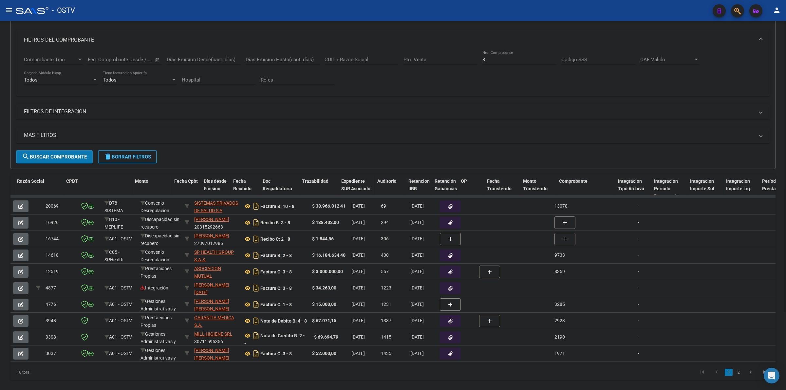
scroll to position [68, 0]
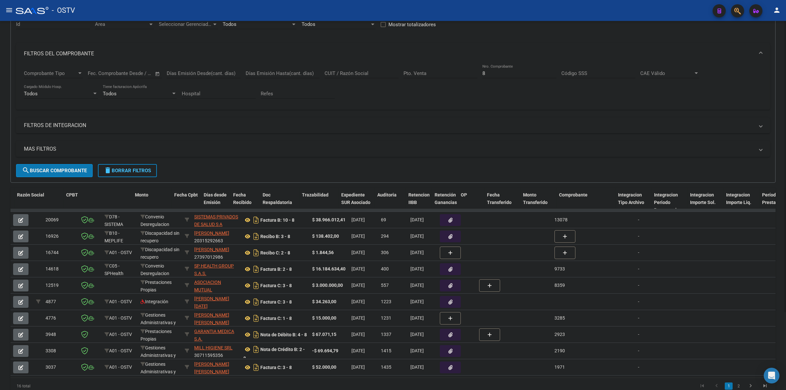
click at [348, 74] on input "CUIT / Razón Social" at bounding box center [362, 73] width 74 height 6
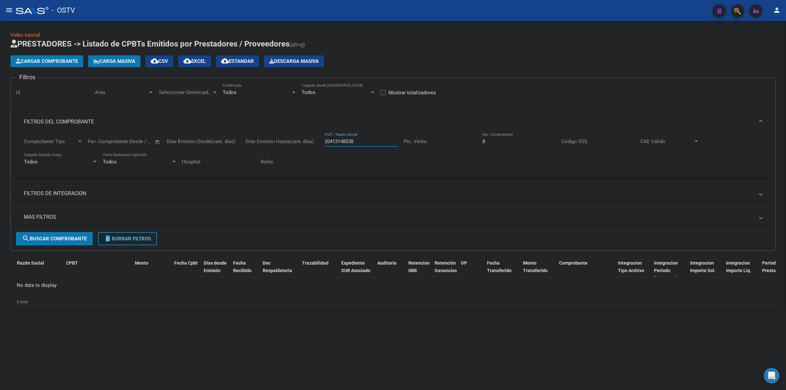
scroll to position [0, 0]
click at [493, 140] on input "8" at bounding box center [520, 142] width 74 height 6
click at [124, 238] on span "delete Borrar Filtros" at bounding box center [127, 239] width 47 height 6
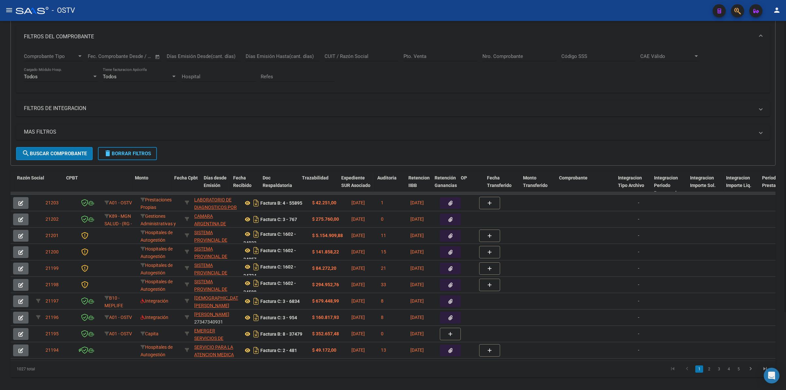
scroll to position [99, 0]
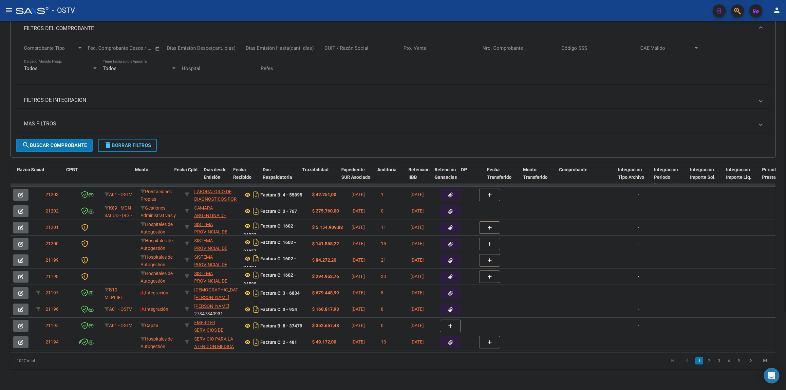
click at [263, 363] on datatable-pager "1 2 3 4 5" at bounding box center [468, 361] width 607 height 11
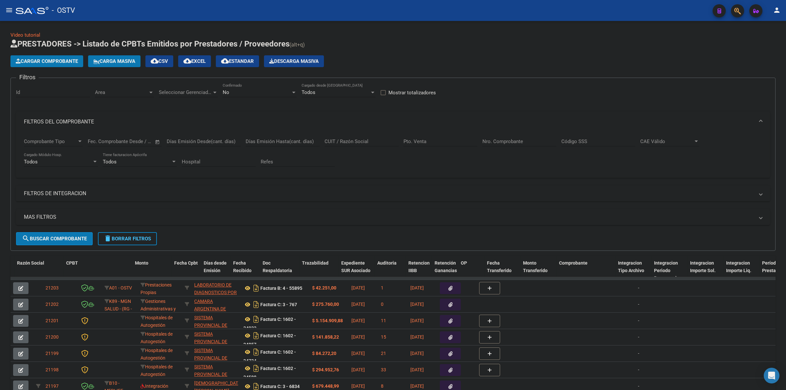
scroll to position [99, 0]
